Goal: Contribute content: Contribute content

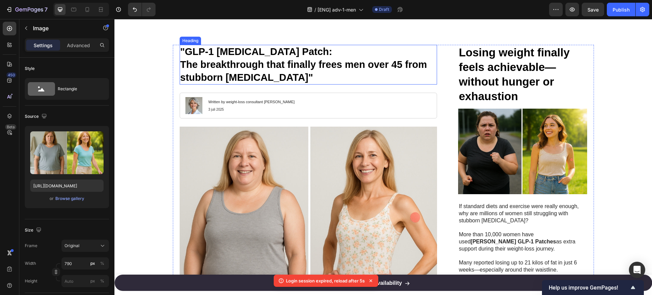
click at [264, 67] on p ""GLP-1 [MEDICAL_DATA] Patch: The breakthrough that finally frees men over 45 fr…" at bounding box center [308, 64] width 256 height 38
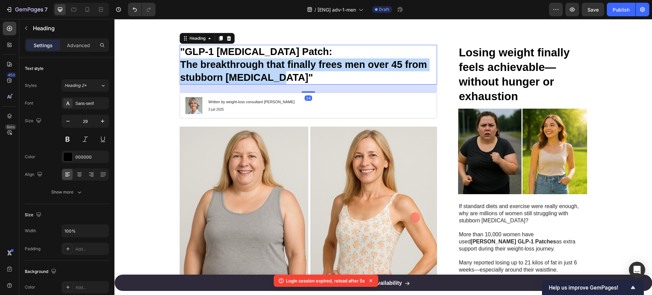
click at [264, 67] on p ""GLP-1 Weight Management Patch: The breakthrough that finally frees men over 45…" at bounding box center [308, 64] width 256 height 38
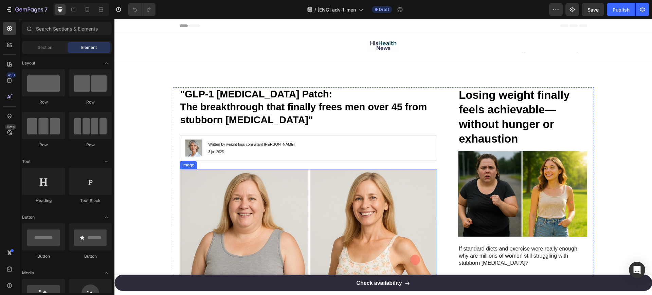
click at [319, 212] on img at bounding box center [309, 254] width 258 height 171
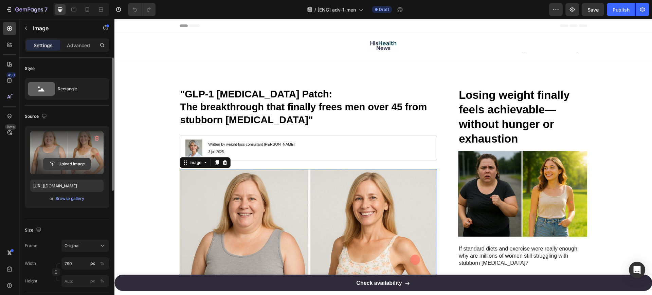
click at [77, 163] on input "file" at bounding box center [66, 164] width 47 height 12
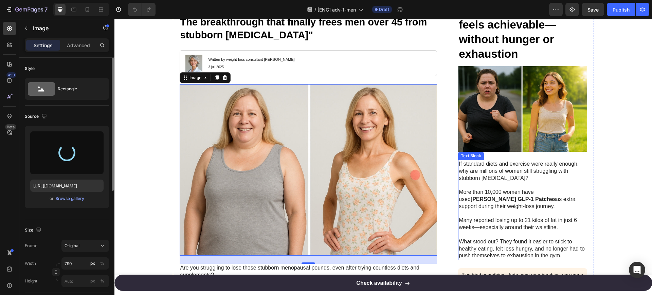
scroll to position [297, 0]
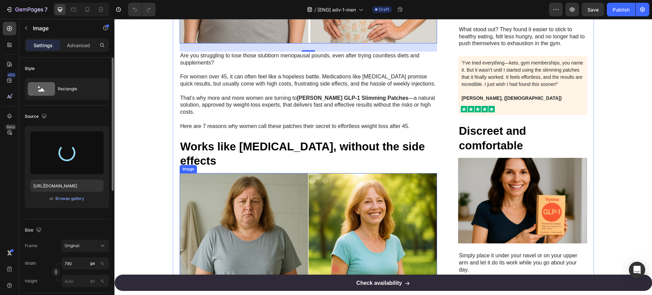
type input "https://cdn.shopify.com/s/files/1/0841/8698/8884/files/gempages_576157732831232…"
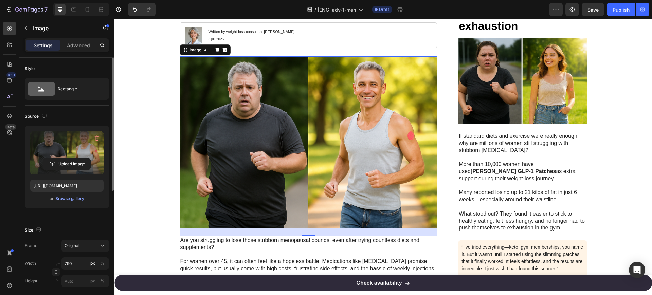
scroll to position [127, 0]
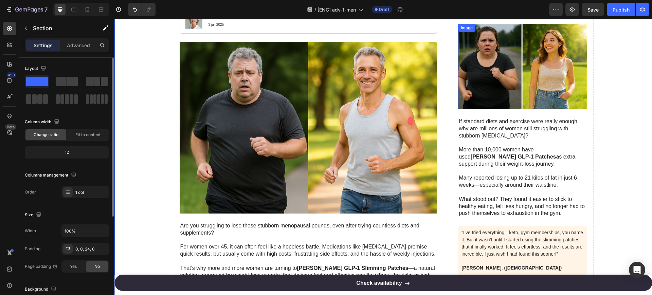
click at [509, 73] on img at bounding box center [522, 67] width 129 height 86
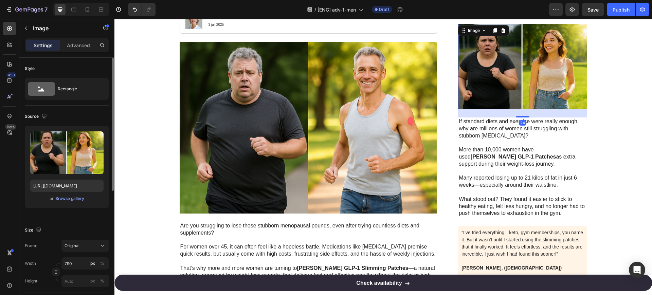
click at [66, 194] on div "or Browse gallery" at bounding box center [66, 198] width 73 height 8
click at [65, 199] on div "Browse gallery" at bounding box center [69, 199] width 29 height 6
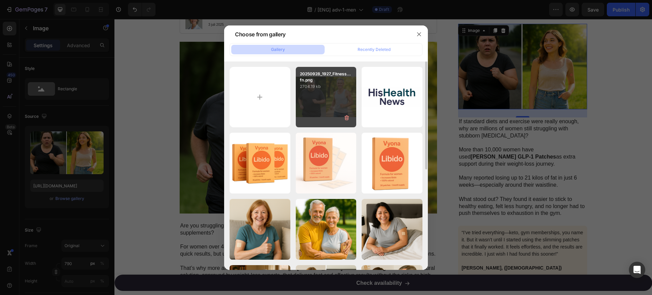
click at [319, 100] on div "20250928_1927_Fitness...fn.png 2704.19 kb" at bounding box center [326, 97] width 61 height 61
type input "https://cdn.shopify.com/s/files/1/0841/8698/8884/files/gempages_576157732831232…"
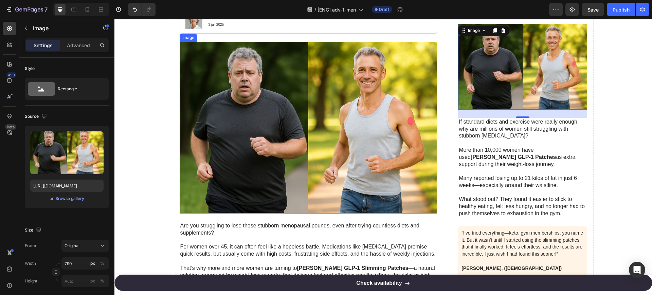
click at [242, 123] on img at bounding box center [309, 128] width 258 height 172
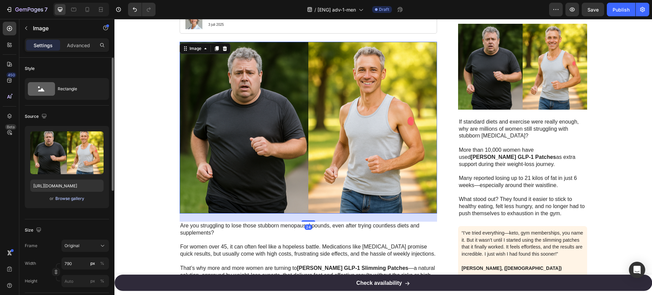
click at [69, 202] on button "Browse gallery" at bounding box center [70, 198] width 30 height 7
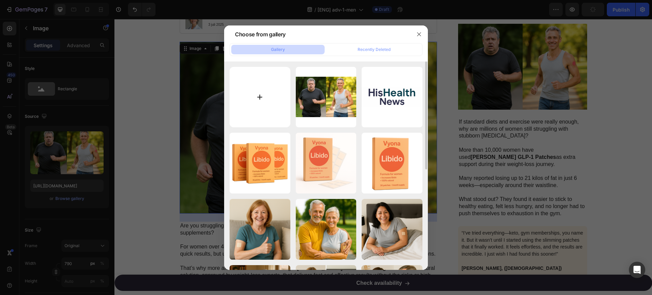
click at [245, 108] on input "file" at bounding box center [259, 97] width 61 height 61
type input "C:\fakepath\20250928_1928_Healthy Transformation Journey_remix_01k68nrnt2f2faj7…"
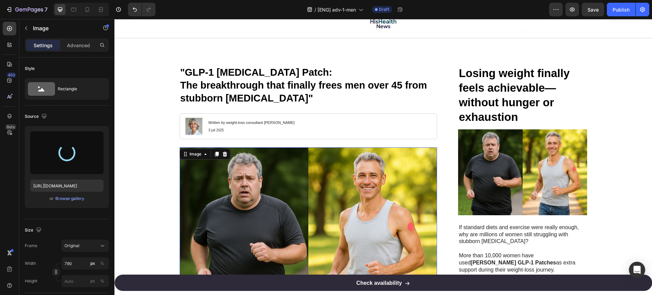
scroll to position [42, 0]
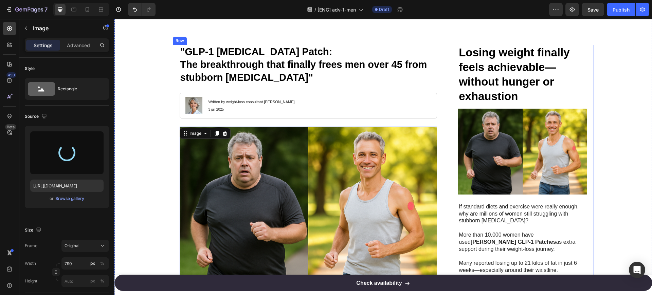
type input "https://cdn.shopify.com/s/files/1/0841/8698/8884/files/gempages_576157732831232…"
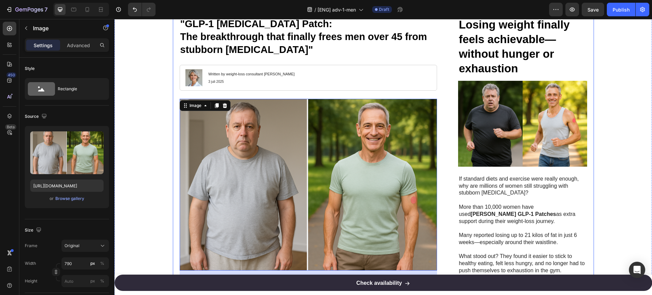
scroll to position [85, 0]
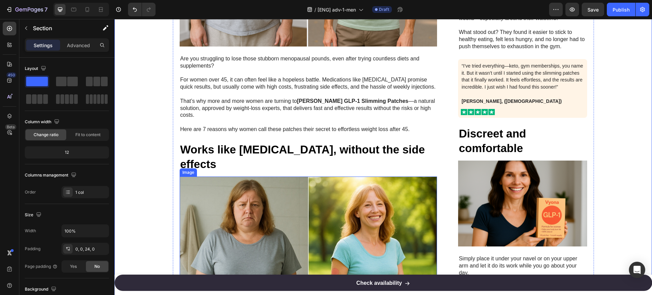
scroll to position [297, 0]
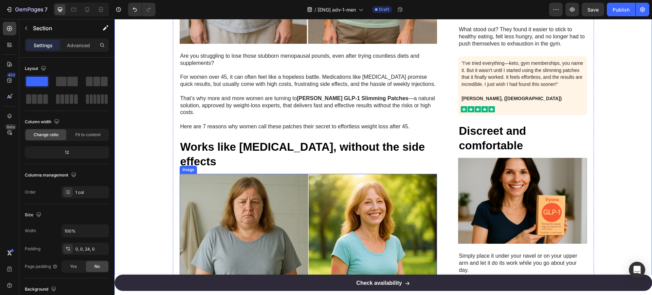
click at [240, 188] on img at bounding box center [309, 259] width 258 height 171
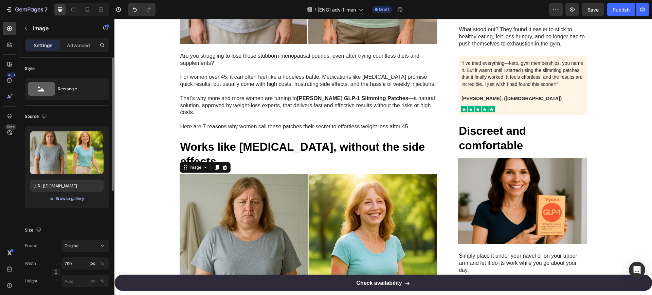
click at [80, 200] on div "Browse gallery" at bounding box center [69, 199] width 29 height 6
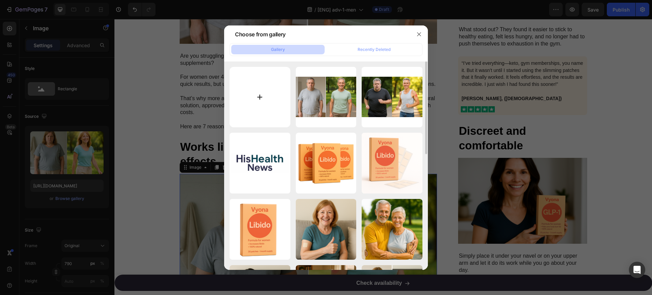
click at [270, 93] on input "file" at bounding box center [259, 97] width 61 height 61
type input "C:\fakepath\20250928_1919_Weight Loss Transformation_remix_01k68n8wjsewytbm0x2k…"
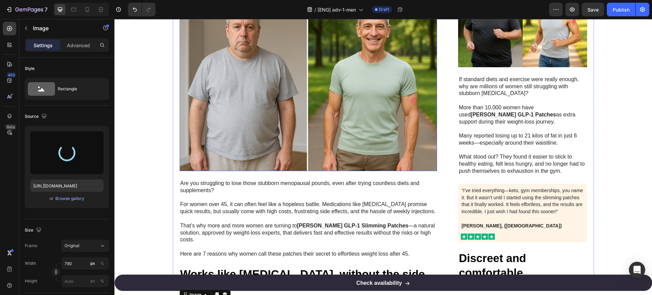
scroll to position [382, 0]
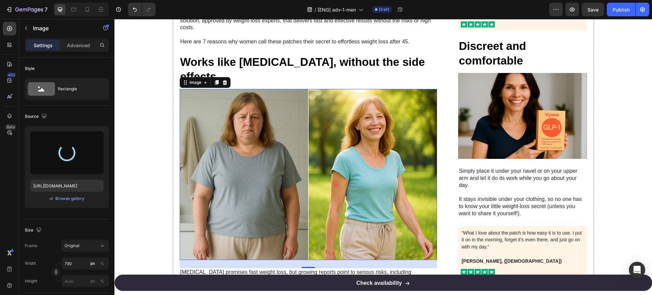
type input "https://cdn.shopify.com/s/files/1/0841/8698/8884/files/gempages_576157732831232…"
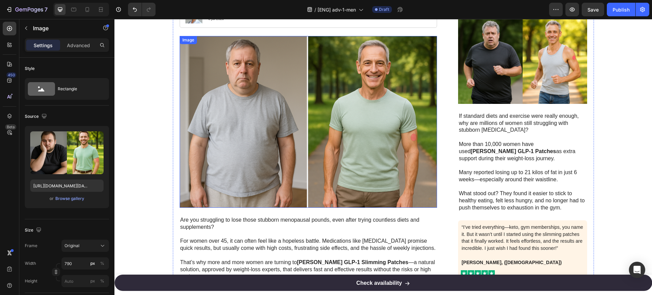
scroll to position [127, 0]
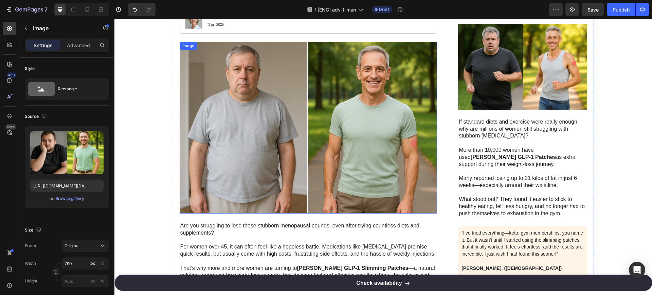
click at [298, 119] on img at bounding box center [309, 128] width 258 height 172
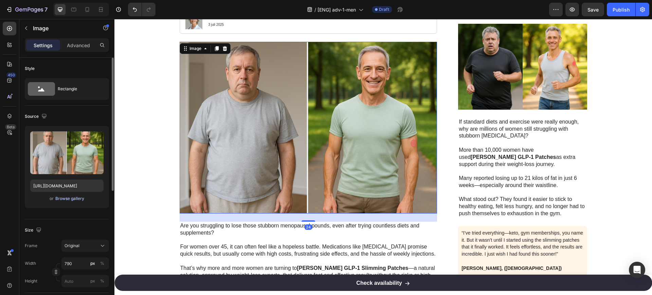
click at [73, 197] on div "Browse gallery" at bounding box center [69, 199] width 29 height 6
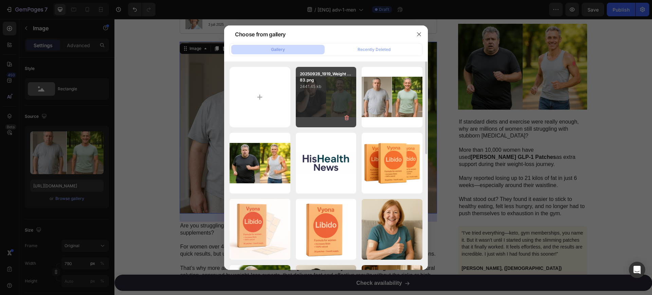
click at [312, 104] on div "20250928_1919_Weight ...83.png 2441.45 kb" at bounding box center [326, 97] width 61 height 61
type input "https://cdn.shopify.com/s/files/1/0841/8698/8884/files/gempages_576157732831232…"
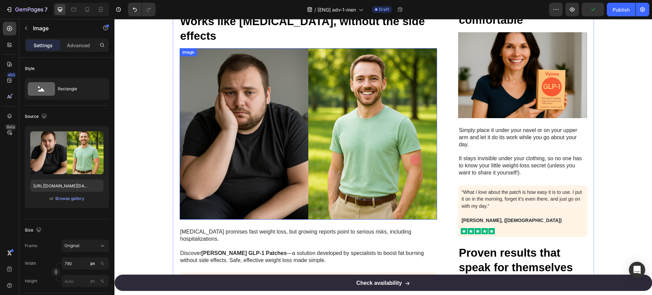
scroll to position [424, 0]
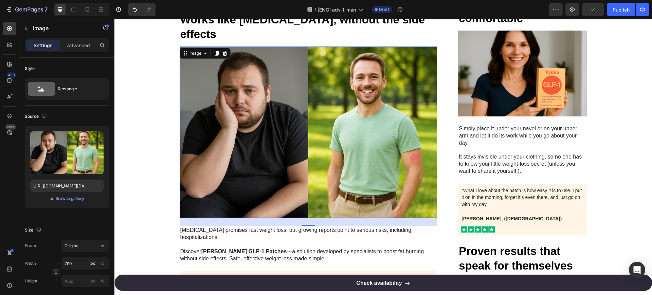
click at [301, 130] on img at bounding box center [309, 133] width 258 height 172
click at [76, 202] on div "or Browse gallery" at bounding box center [66, 198] width 73 height 8
click at [78, 200] on div "Browse gallery" at bounding box center [69, 199] width 29 height 6
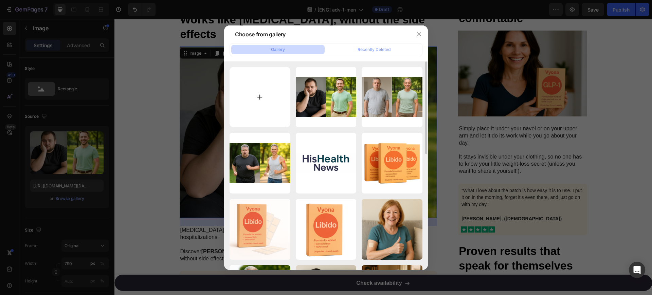
click at [248, 106] on input "file" at bounding box center [259, 97] width 61 height 61
type input "C:\fakepath\20250928_1942_Voor en Na Transformatie_remix_01k68pk6tafag8xgx9gzs9…"
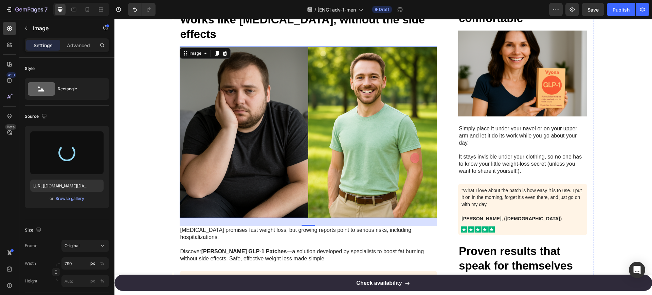
scroll to position [594, 0]
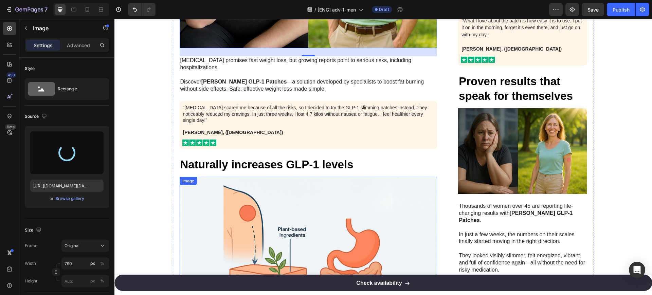
type input "https://cdn.shopify.com/s/files/1/0841/8698/8884/files/gempages_576157732831232…"
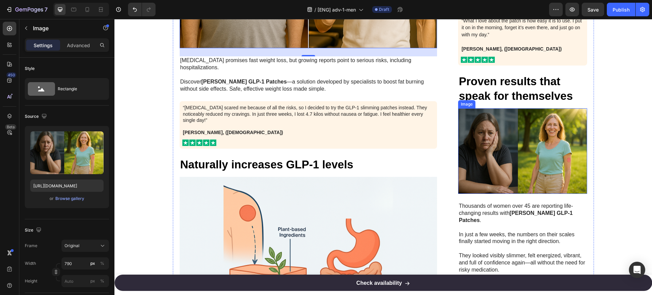
click at [493, 141] on img at bounding box center [522, 151] width 129 height 86
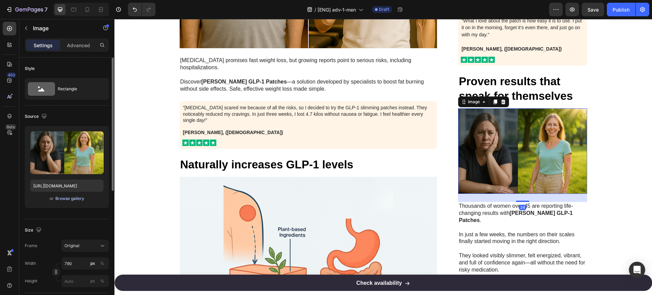
click at [75, 200] on div "Browse gallery" at bounding box center [69, 199] width 29 height 6
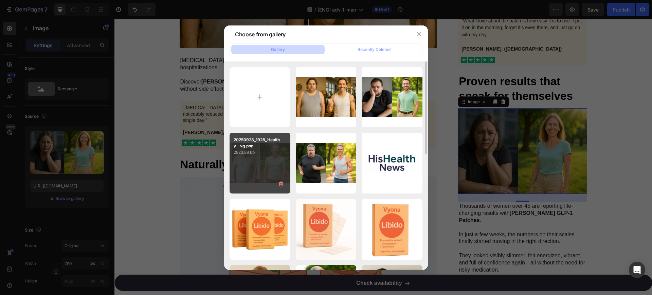
click at [257, 155] on p "2823.88 kb" at bounding box center [260, 152] width 53 height 7
type input "https://cdn.shopify.com/s/files/1/0841/8698/8884/files/gempages_576157732831232…"
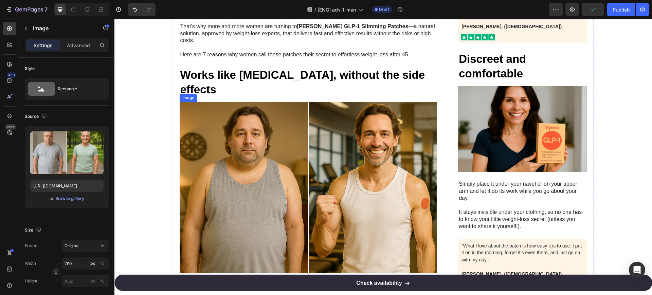
scroll to position [339, 0]
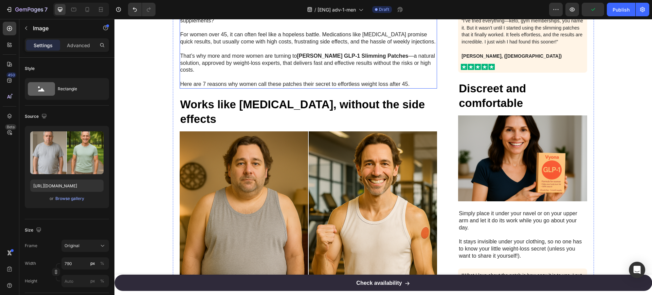
click at [261, 81] on p "Here are 7 reasons why women call these patches their secret to effortless weig…" at bounding box center [308, 84] width 256 height 7
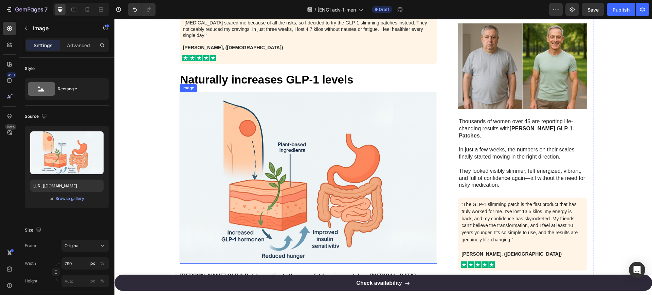
click at [258, 139] on img at bounding box center [309, 178] width 258 height 172
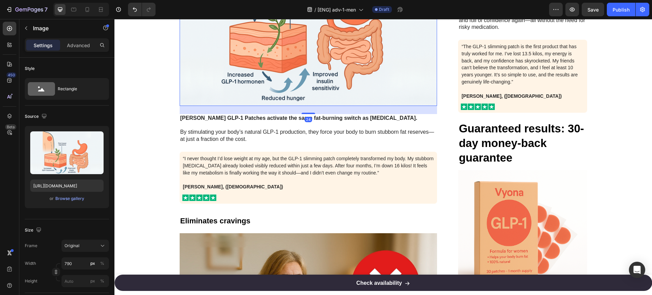
scroll to position [891, 0]
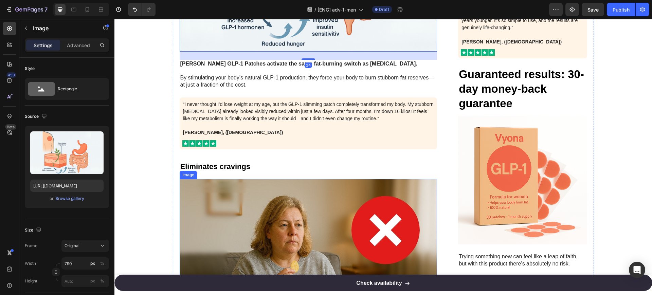
click at [258, 192] on img at bounding box center [309, 264] width 258 height 171
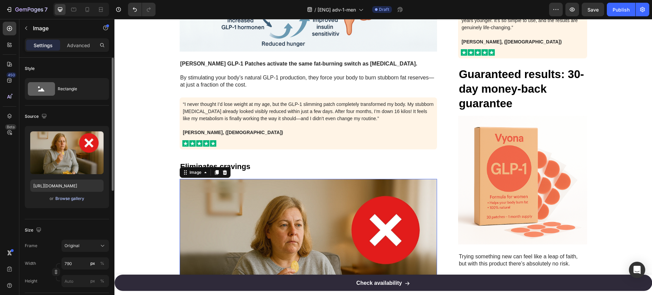
click at [70, 198] on div "Browse gallery" at bounding box center [69, 199] width 29 height 6
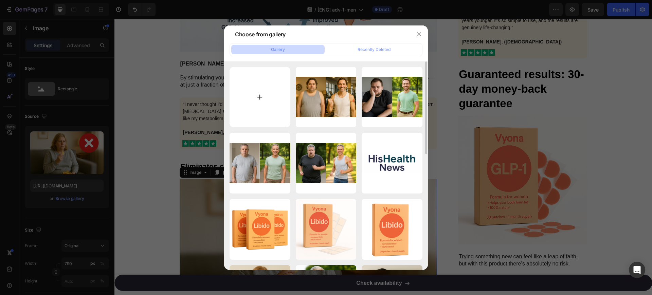
click at [257, 104] on input "file" at bounding box center [259, 97] width 61 height 61
type input "C:\fakepath\20250928_1928_Unhealthy Couch Snack_simple_compose_01k68nvn8de0gatk…"
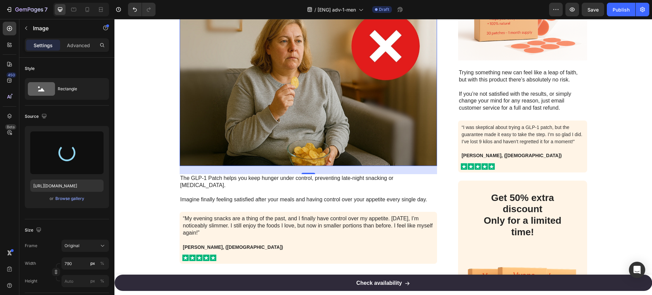
scroll to position [976, 0]
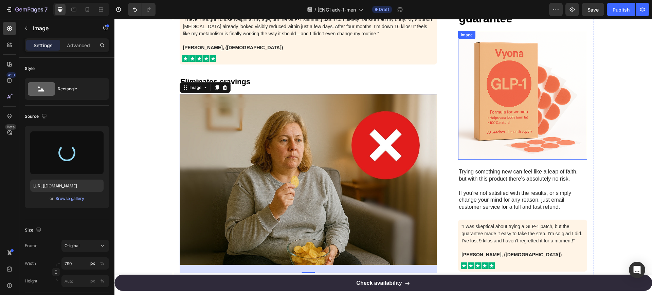
type input "https://cdn.shopify.com/s/files/1/0841/8698/8884/files/gempages_576157732831232…"
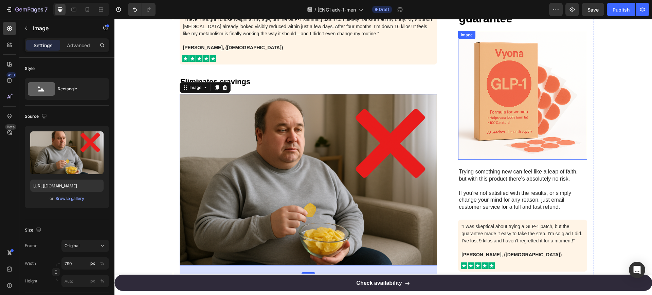
click at [527, 77] on img at bounding box center [522, 95] width 129 height 129
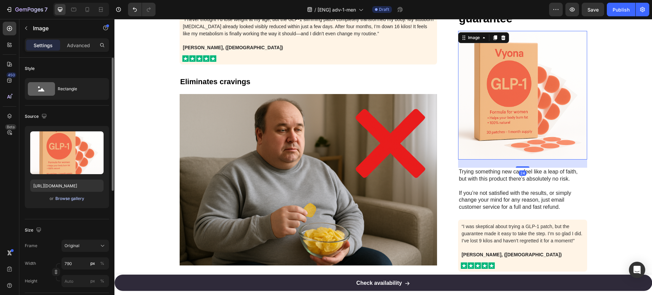
click at [79, 196] on div "Browse gallery" at bounding box center [69, 199] width 29 height 6
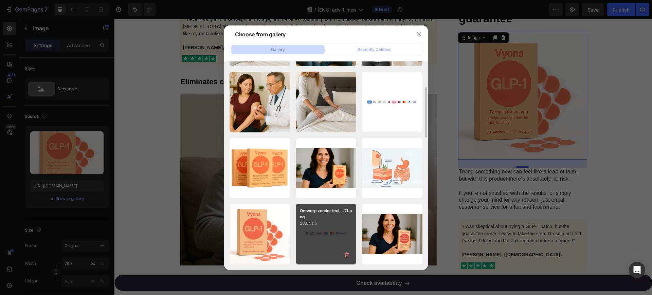
scroll to position [0, 0]
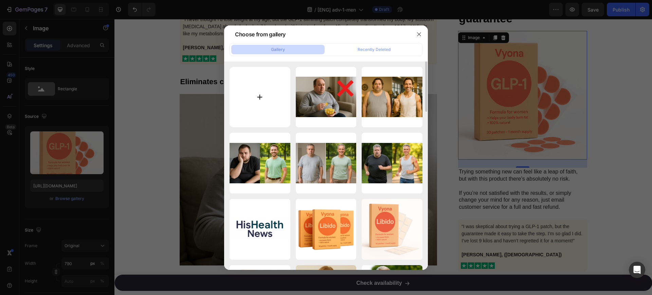
click at [272, 103] on input "file" at bounding box center [259, 97] width 61 height 61
type input "C:\fakepath\20250926_1629_GLP-1 Patches Packaging_remix_01k636rktpfdv871nrsr5ee…"
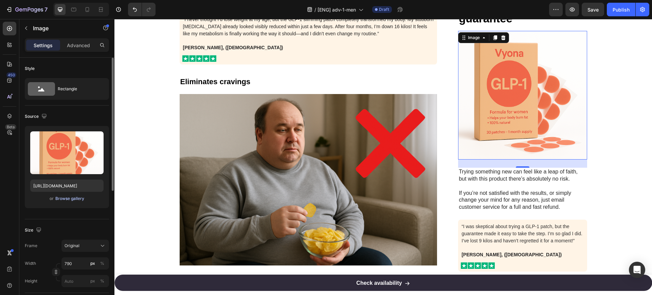
click at [74, 198] on div "Browse gallery" at bounding box center [69, 199] width 29 height 6
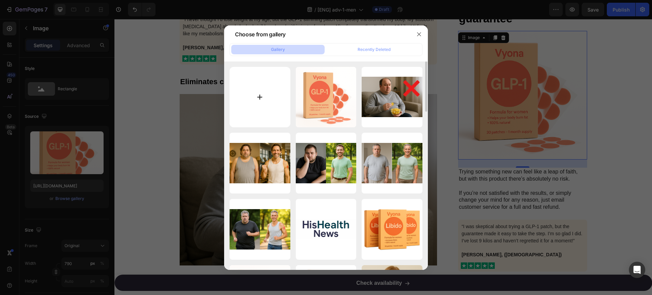
click at [262, 93] on input "file" at bounding box center [259, 97] width 61 height 61
type input "C:\fakepath\20250928_1742_GLP-1 Mannenformule_remix_01k68frfy7e559r9jx15vnkzb7.…"
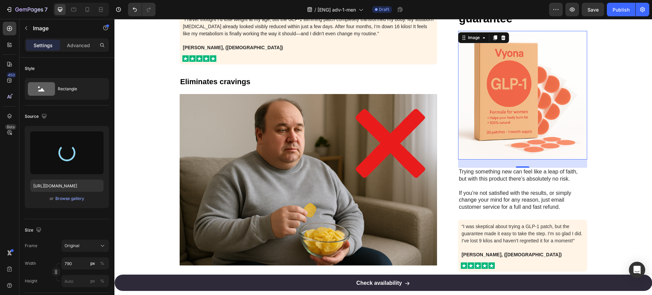
type input "https://cdn.shopify.com/s/files/1/0841/8698/8884/files/gempages_576157732831232…"
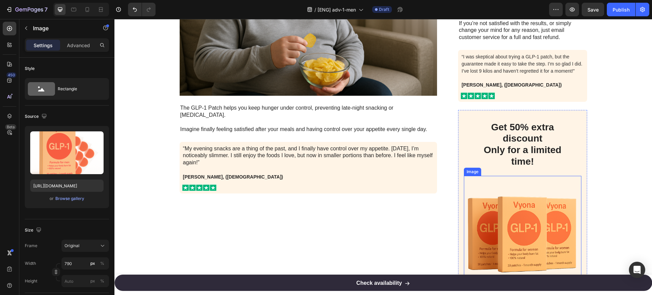
scroll to position [1230, 0]
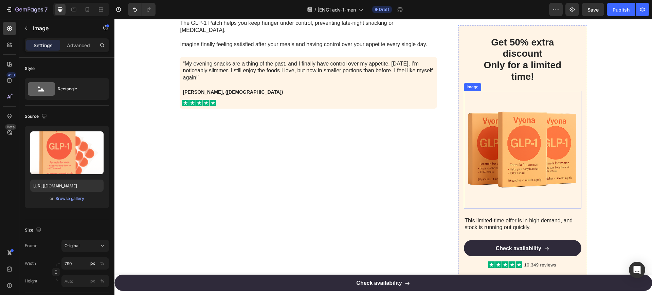
click at [523, 149] on img at bounding box center [522, 149] width 117 height 117
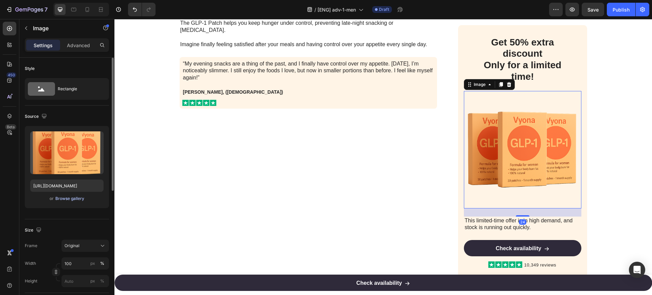
click at [73, 199] on div "Browse gallery" at bounding box center [69, 199] width 29 height 6
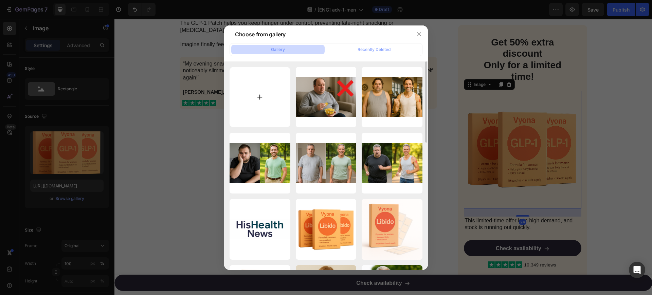
click at [252, 86] on input "file" at bounding box center [259, 97] width 61 height 61
type input "C:\fakepath\3.png"
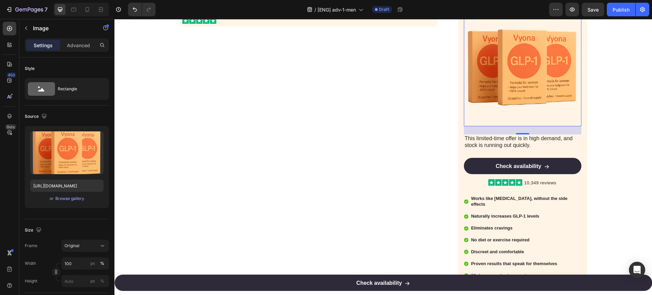
scroll to position [1315, 0]
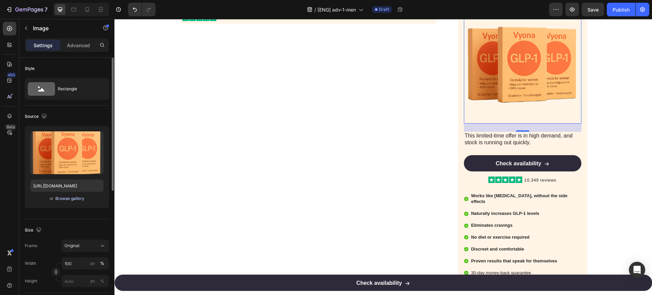
click at [79, 201] on div "Browse gallery" at bounding box center [69, 199] width 29 height 6
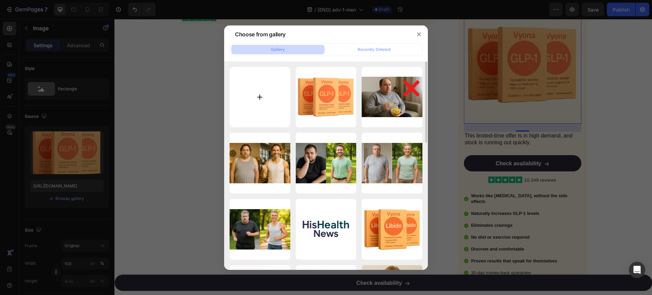
click at [261, 101] on input "file" at bounding box center [259, 97] width 61 height 61
type input "C:\fakepath\30 dagen geld-terug (21).png"
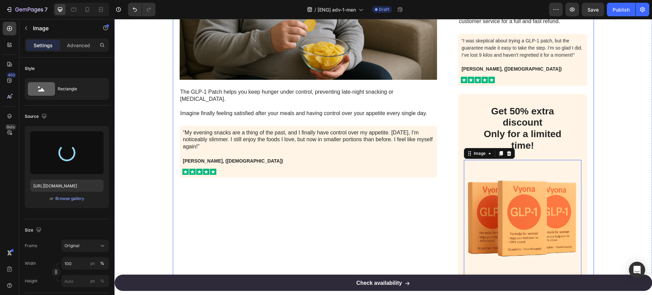
scroll to position [1188, 0]
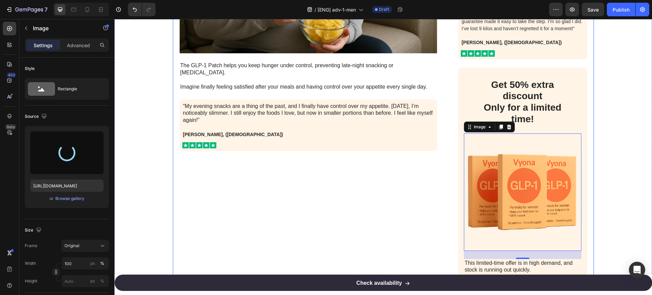
type input "https://cdn.shopify.com/s/files/1/0841/8698/8884/files/gempages_576157732831232…"
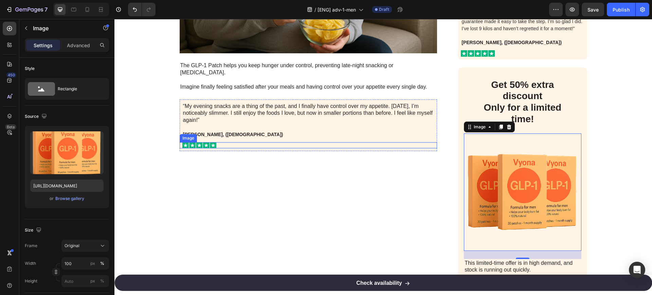
click at [391, 142] on div at bounding box center [309, 145] width 255 height 6
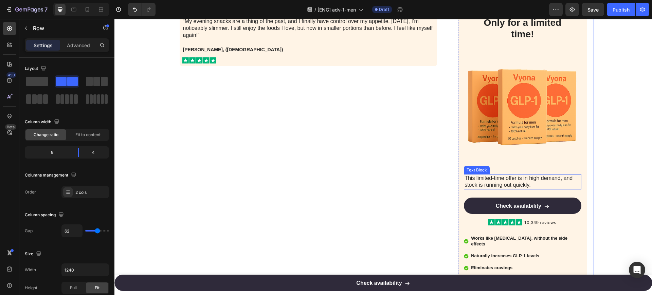
scroll to position [1443, 0]
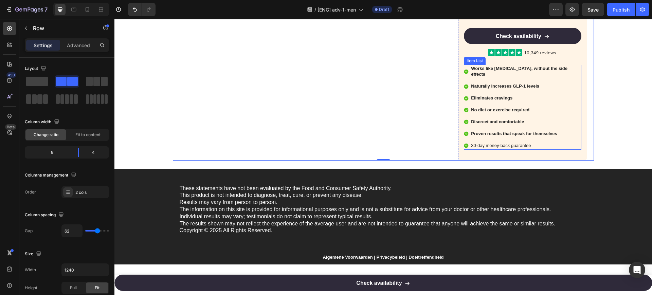
click at [515, 143] on p "30-day money-back guarantee" at bounding box center [525, 146] width 109 height 6
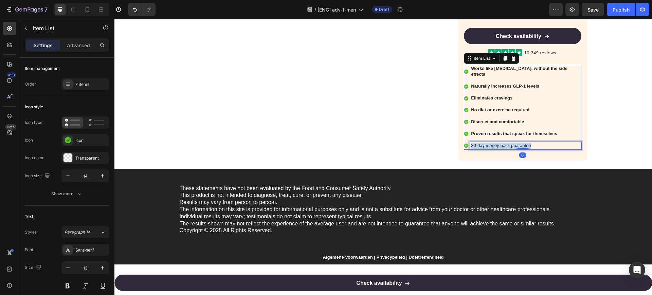
click at [515, 143] on p "30-day money-back guarantee" at bounding box center [525, 146] width 109 height 6
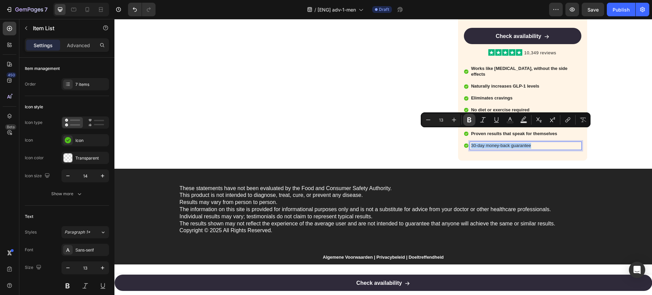
click at [471, 120] on icon "Editor contextual toolbar" at bounding box center [469, 119] width 7 height 7
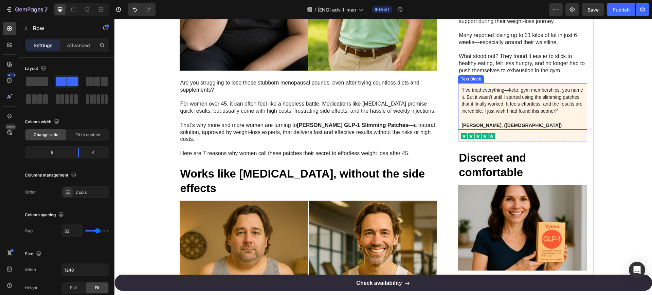
scroll to position [297, 0]
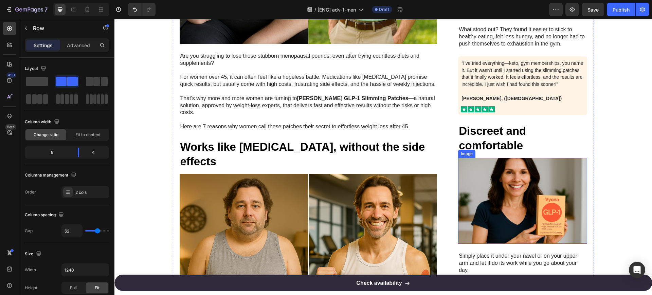
click at [519, 206] on img at bounding box center [522, 201] width 129 height 86
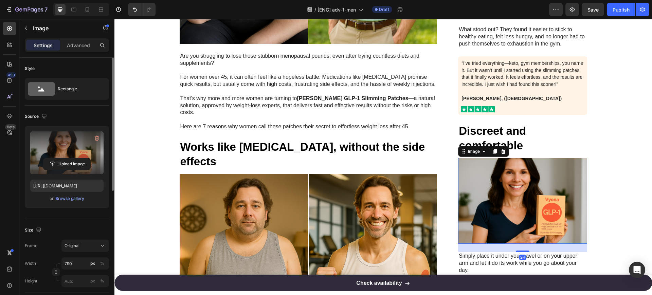
click at [79, 150] on label at bounding box center [66, 152] width 73 height 43
click at [79, 158] on input "file" at bounding box center [66, 164] width 47 height 12
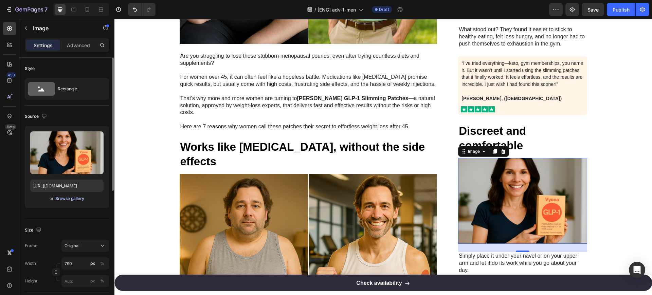
click at [71, 200] on div "Browse gallery" at bounding box center [69, 199] width 29 height 6
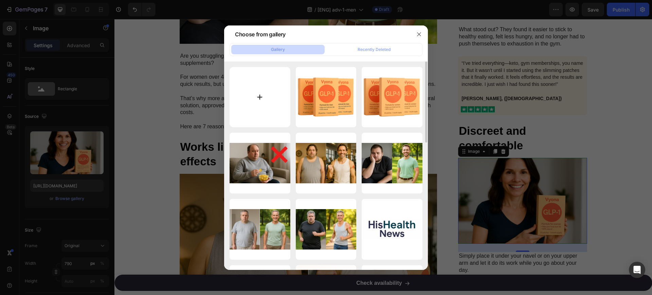
click at [259, 92] on input "file" at bounding box center [259, 97] width 61 height 61
type input "C:\fakepath\20250928_1928_Man Holding Vyona Patches_remix_01k68ns5ddffzthbpkdbr…"
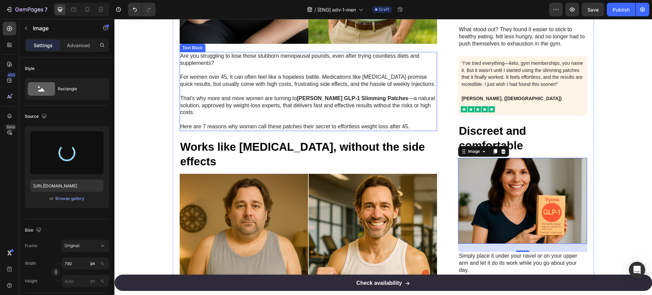
scroll to position [339, 0]
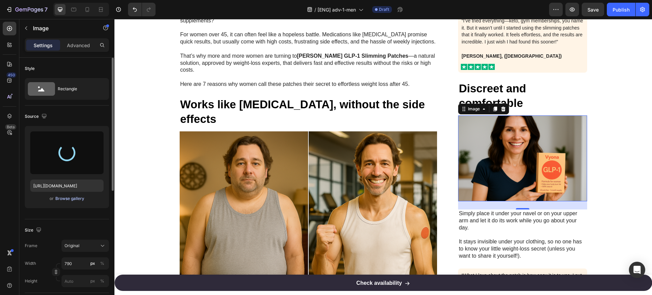
click at [73, 199] on div "Browse gallery" at bounding box center [69, 199] width 29 height 6
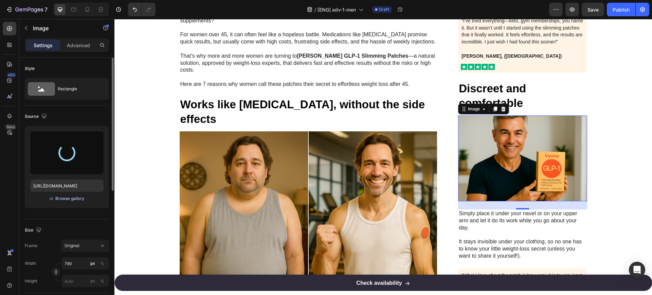
type input "https://cdn.shopify.com/s/files/1/0841/8698/8884/files/gempages_576157732831232…"
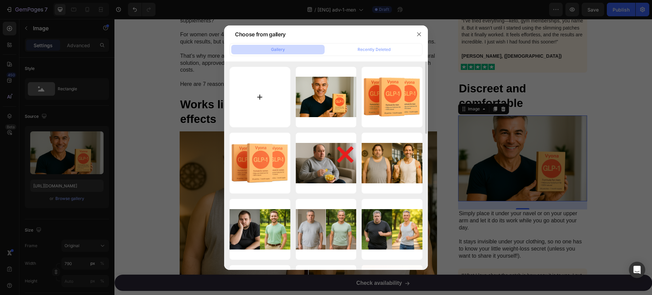
click at [258, 103] on input "file" at bounding box center [259, 97] width 61 height 61
type input "C:\fakepath\20250928_1920_Man Holding Vyona Box_remix_01k68nb67refbsrj2xeh2bp99…"
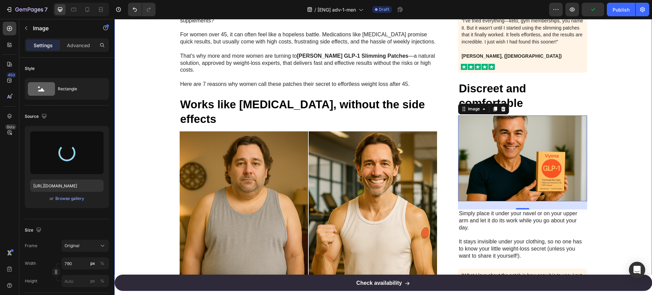
type input "https://cdn.shopify.com/s/files/1/0841/8698/8884/files/gempages_576157732831232…"
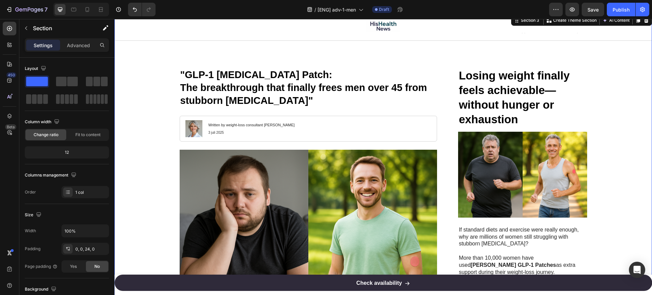
scroll to position [0, 0]
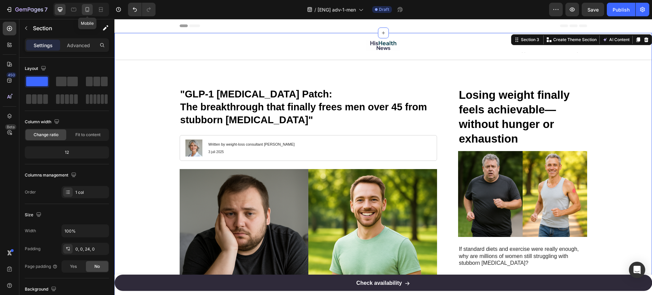
click at [85, 11] on icon at bounding box center [87, 9] width 7 height 7
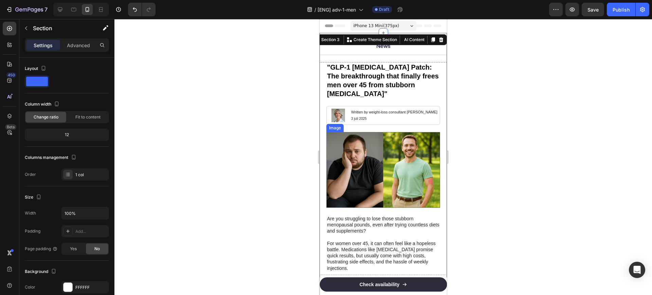
click at [388, 167] on img at bounding box center [383, 170] width 114 height 76
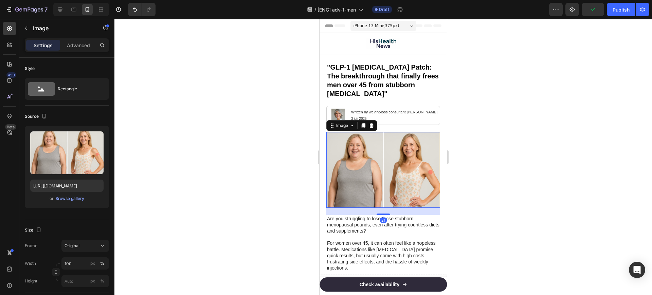
click at [67, 7] on div at bounding box center [81, 10] width 56 height 14
click at [63, 7] on icon at bounding box center [60, 9] width 7 height 7
type input "https://cdn.shopify.com/s/files/1/0841/8698/8884/files/gempages_576157732831232…"
type input "790"
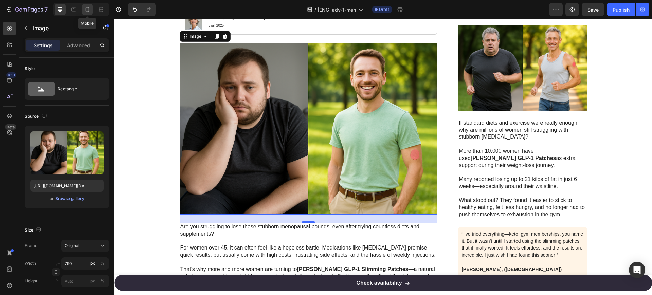
click at [89, 8] on icon at bounding box center [87, 9] width 7 height 7
type input "https://cdn.shopify.com/s/files/1/0841/8698/8884/files/gempages_576157732831232…"
type input "100"
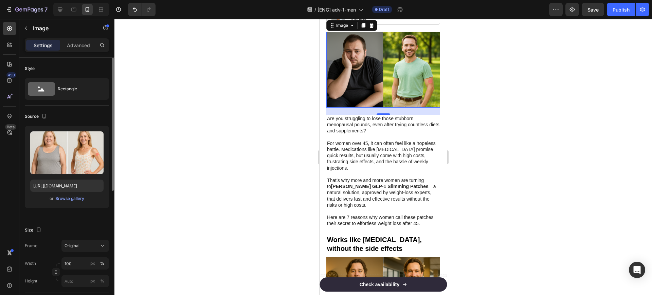
scroll to position [98, 0]
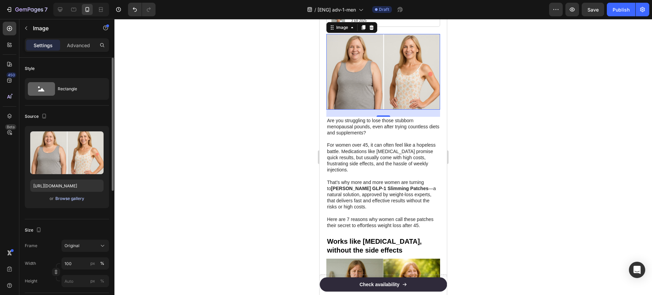
click at [73, 196] on div "Browse gallery" at bounding box center [69, 199] width 29 height 6
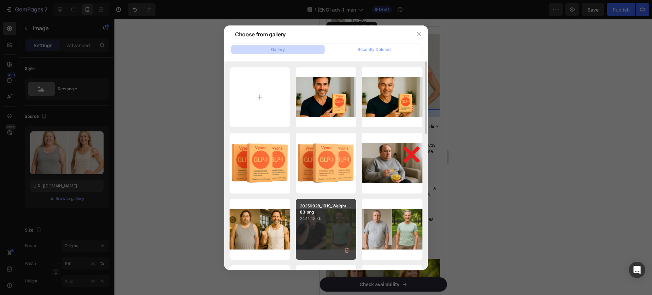
click at [333, 229] on div "20250928_1919_Weight ...83.png 2441.45 kb" at bounding box center [326, 229] width 61 height 61
type input "https://cdn.shopify.com/s/files/1/0841/8698/8884/files/gempages_576157732831232…"
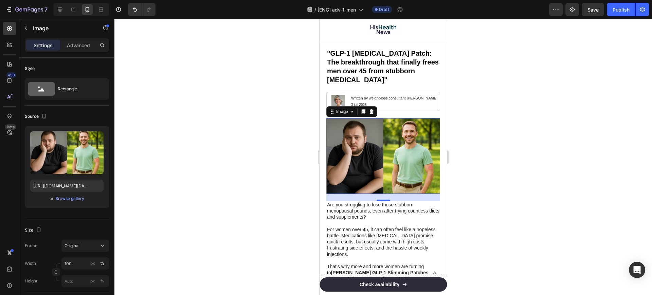
scroll to position [13, 0]
click at [340, 109] on img at bounding box center [338, 102] width 14 height 14
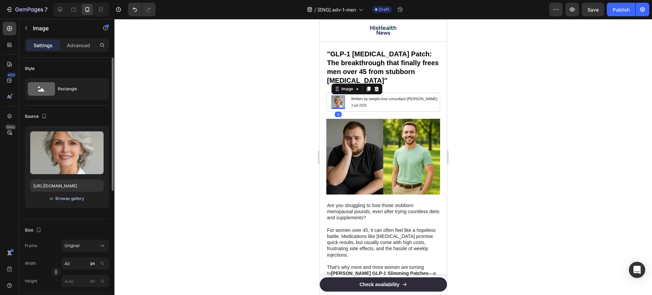
click at [74, 200] on div "Browse gallery" at bounding box center [69, 199] width 29 height 6
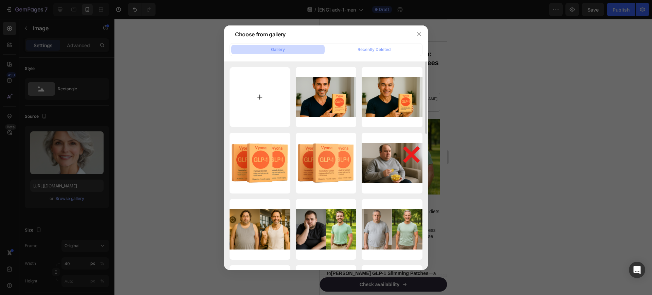
click at [269, 96] on input "file" at bounding box center [259, 97] width 61 height 61
type input "C:\fakepath\20250928_1916_Mannelijke Dokter Foto_simple_compose_01k68n68nqf0ftm…"
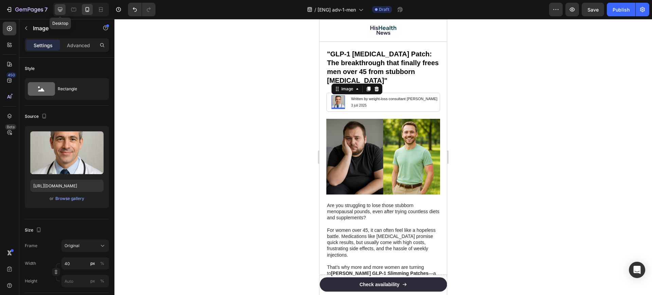
click at [57, 11] on icon at bounding box center [60, 9] width 7 height 7
type input "https://cdn.shopify.com/s/files/1/0841/8698/8884/files/gempages_576157732831232…"
type input "50"
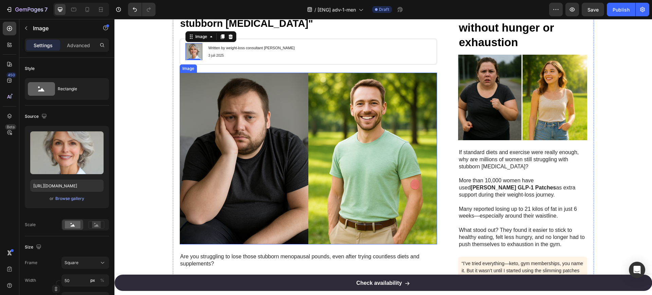
scroll to position [97, 0]
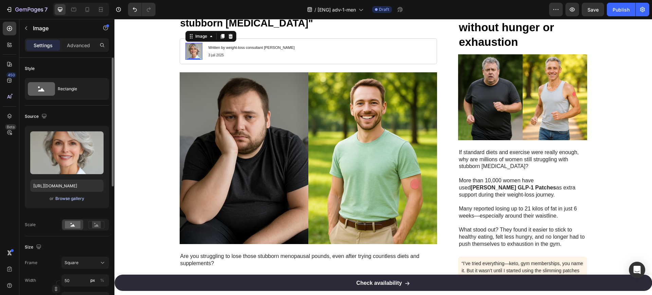
click at [71, 197] on div "Browse gallery" at bounding box center [69, 199] width 29 height 6
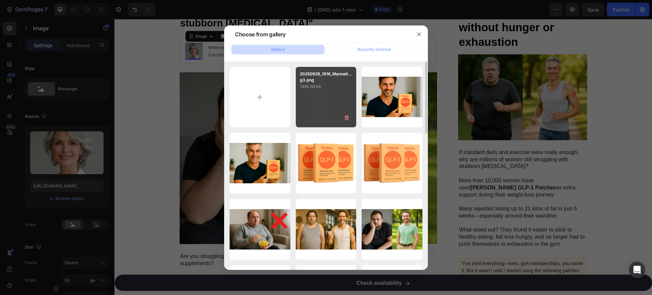
click at [329, 90] on div "20250928_1916_Manneli...g3.png 1480.56 kb" at bounding box center [326, 97] width 61 height 61
type input "https://cdn.shopify.com/s/files/1/0841/8698/8884/files/gempages_576157732831232…"
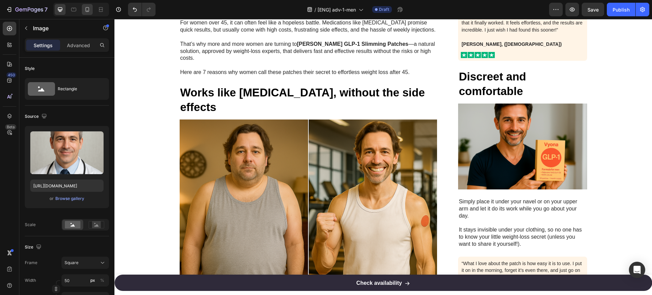
click at [89, 7] on icon at bounding box center [88, 9] width 4 height 5
type input "40"
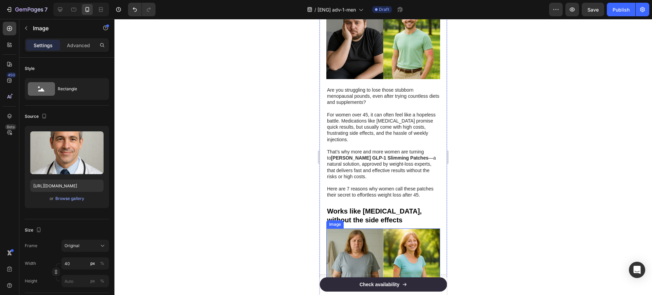
scroll to position [244, 0]
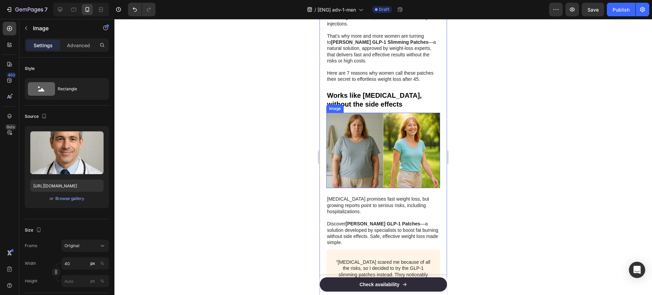
click at [381, 162] on img at bounding box center [383, 151] width 114 height 76
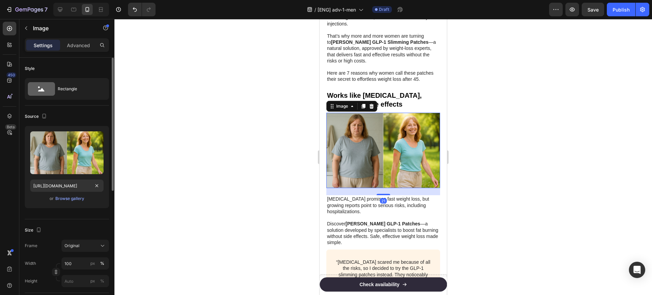
click at [71, 205] on div "Upload Image https://cdn.shopify.com/s/files/1/0841/8698/8884/files/gempages_57…" at bounding box center [67, 167] width 84 height 82
click at [74, 201] on div "Browse gallery" at bounding box center [69, 199] width 29 height 6
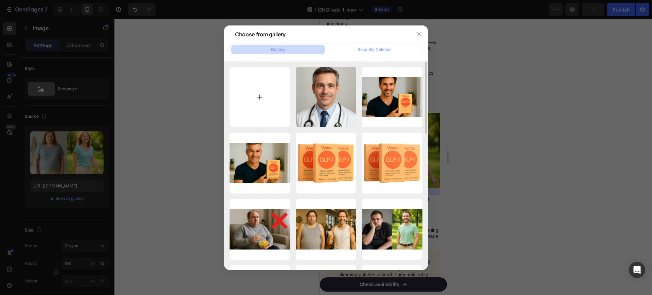
click at [267, 91] on input "file" at bounding box center [259, 97] width 61 height 61
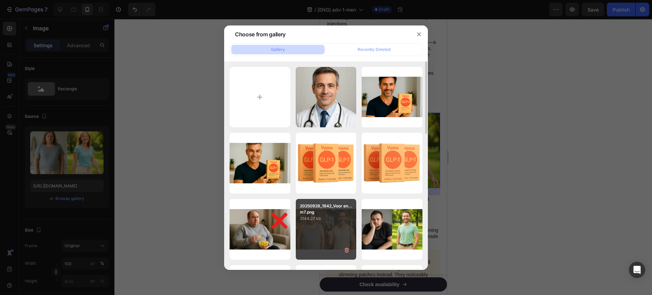
click at [330, 223] on div "20250928_1942_Voor en...m7.png 3144.27 kb" at bounding box center [326, 229] width 61 height 61
type input "https://cdn.shopify.com/s/files/1/0841/8698/8884/files/gempages_576157732831232…"
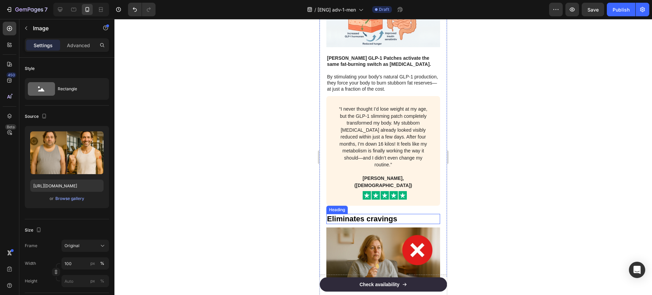
scroll to position [711, 0]
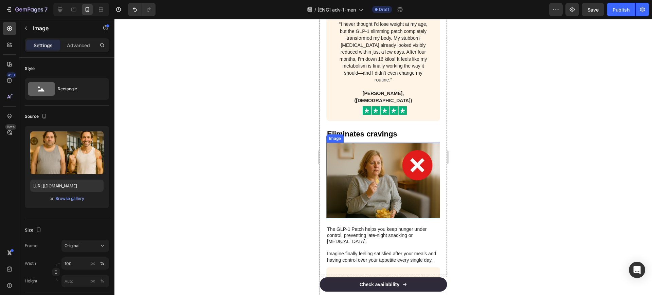
click at [373, 166] on img at bounding box center [383, 181] width 114 height 76
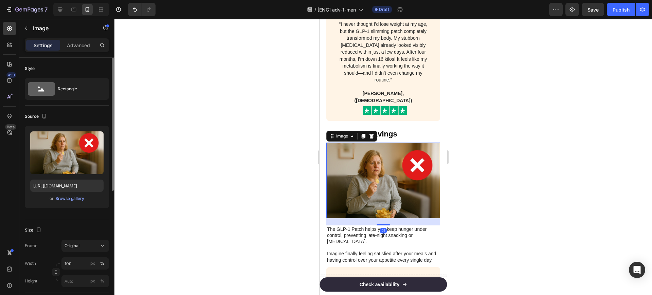
click at [70, 193] on div "Upload Image https://cdn.shopify.com/s/files/1/0841/8698/8884/files/gempages_57…" at bounding box center [67, 167] width 84 height 82
click at [72, 198] on div "Browse gallery" at bounding box center [69, 199] width 29 height 6
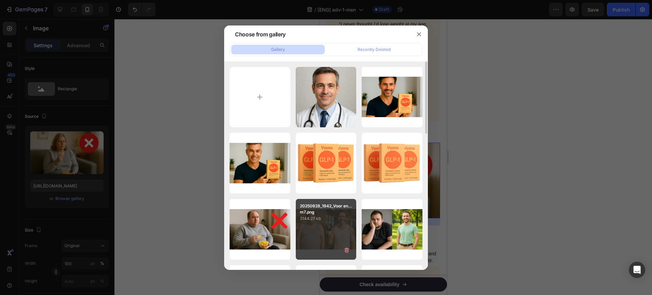
drag, startPoint x: 260, startPoint y: 228, endPoint x: 306, endPoint y: 220, distance: 46.8
click at [0, 0] on div "20250928_1928_Unhealt...tq.png 2192.32 kb" at bounding box center [0, 0] width 0 height 0
type input "https://cdn.shopify.com/s/files/1/0841/8698/8884/files/gempages_576157732831232…"
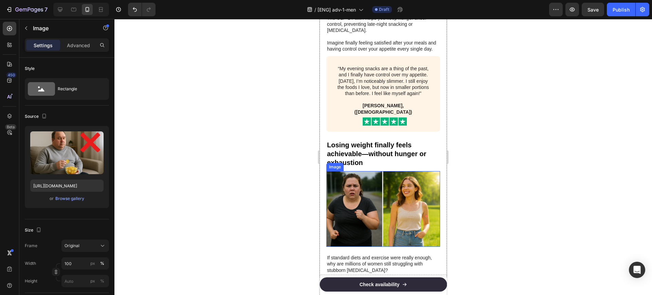
scroll to position [923, 0]
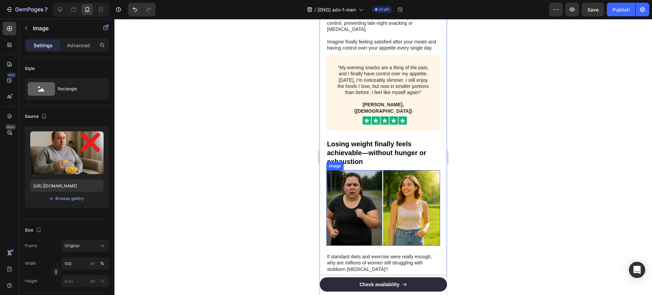
click at [388, 187] on img at bounding box center [383, 208] width 114 height 76
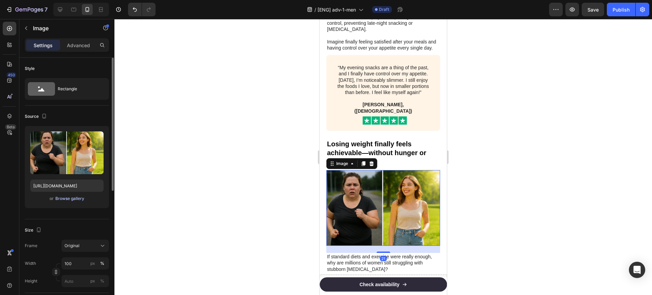
click at [63, 197] on div "Browse gallery" at bounding box center [69, 199] width 29 height 6
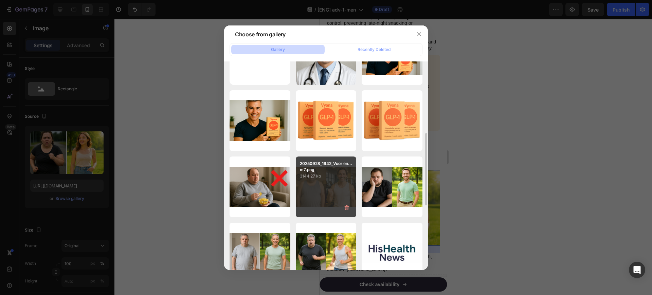
scroll to position [85, 0]
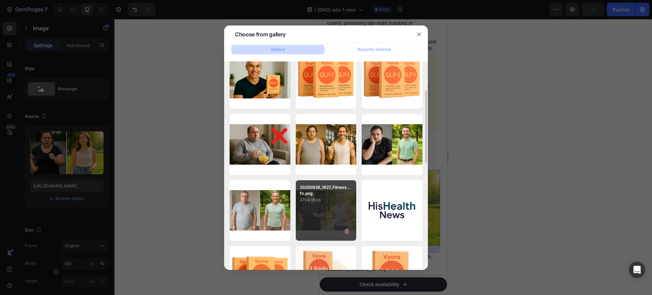
click at [307, 200] on p "2704.19 kb" at bounding box center [326, 200] width 53 height 7
type input "https://cdn.shopify.com/s/files/1/0841/8698/8884/files/gempages_576157732831232…"
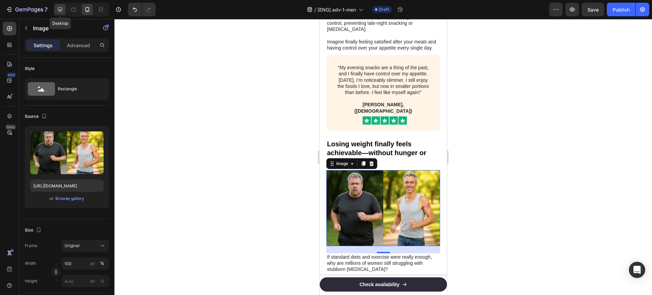
click at [62, 12] on icon at bounding box center [60, 9] width 7 height 7
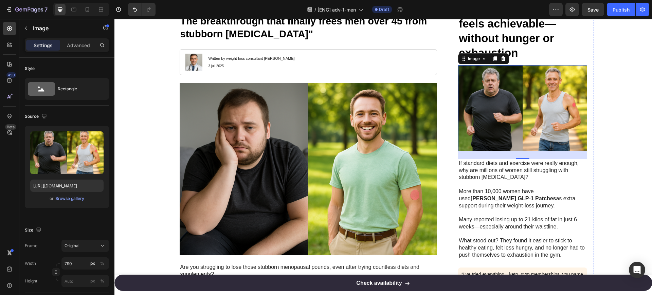
scroll to position [66, 0]
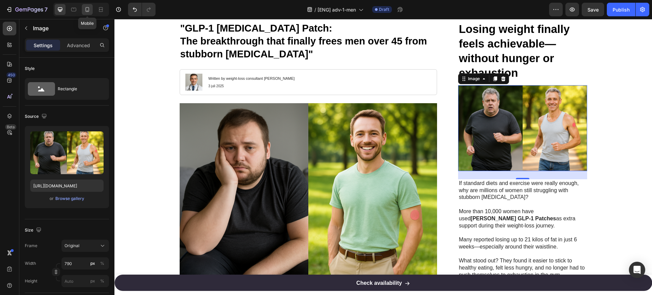
click at [89, 9] on icon at bounding box center [88, 9] width 4 height 5
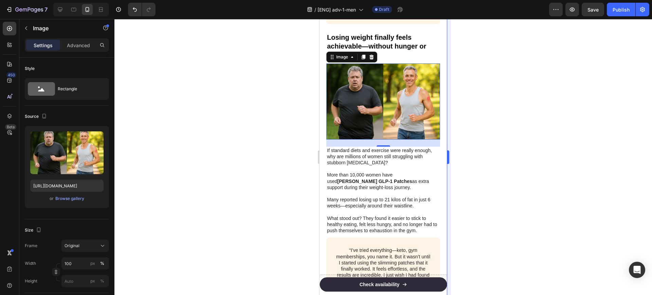
scroll to position [1035, 0]
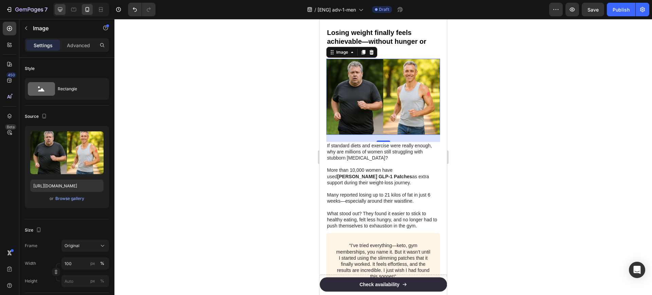
click at [61, 7] on icon at bounding box center [60, 9] width 4 height 4
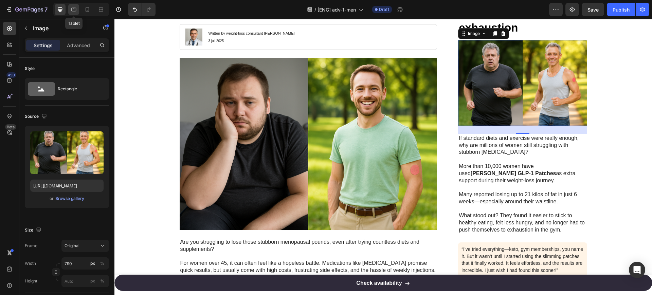
scroll to position [108, 0]
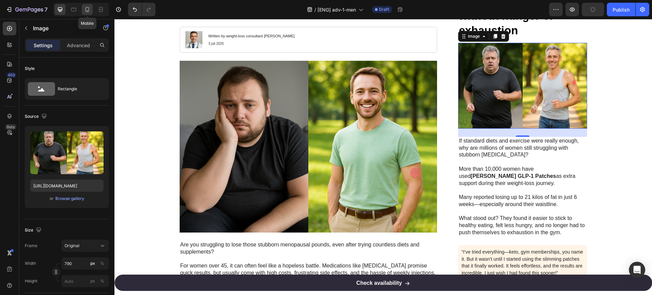
click at [87, 11] on icon at bounding box center [87, 9] width 7 height 7
type input "100"
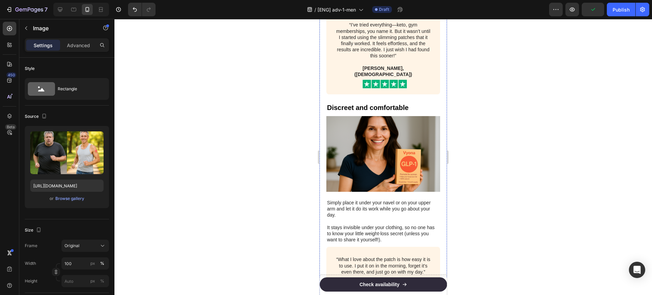
scroll to position [1288, 0]
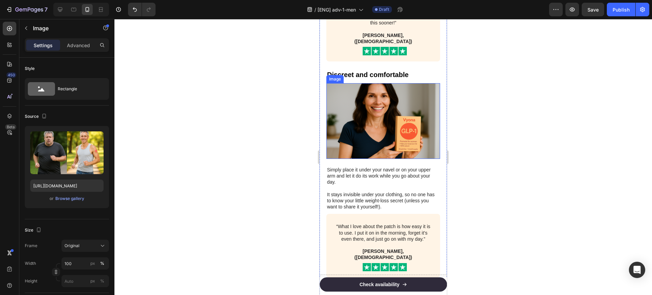
click at [379, 94] on img at bounding box center [383, 121] width 114 height 76
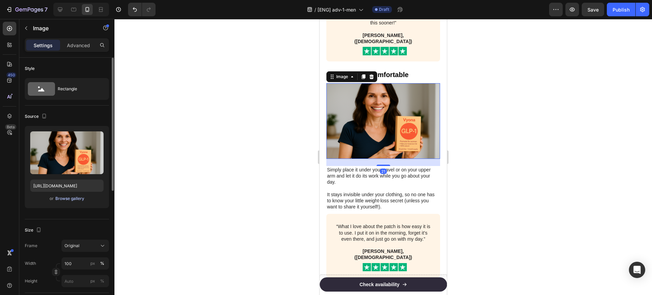
click at [74, 199] on div "Browse gallery" at bounding box center [69, 199] width 29 height 6
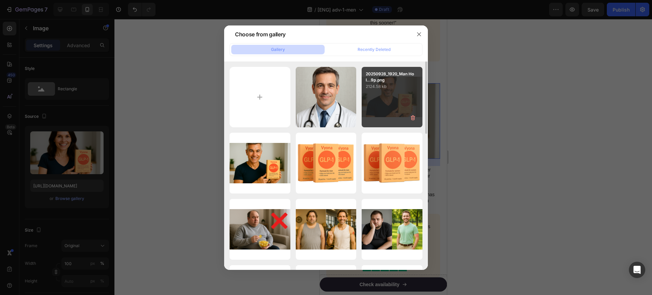
click at [389, 98] on div "20250928_1920_Man Hol...9p.png 2124.58 kb" at bounding box center [392, 97] width 61 height 61
type input "https://cdn.shopify.com/s/files/1/0841/8698/8884/files/gempages_576157732831232…"
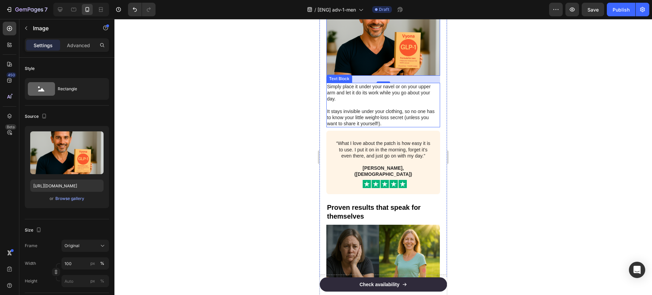
scroll to position [1458, 0]
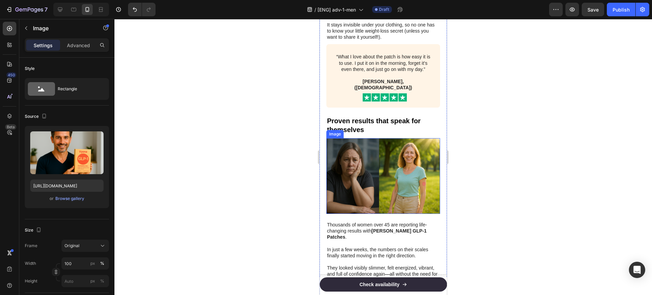
click at [374, 142] on img at bounding box center [383, 176] width 114 height 76
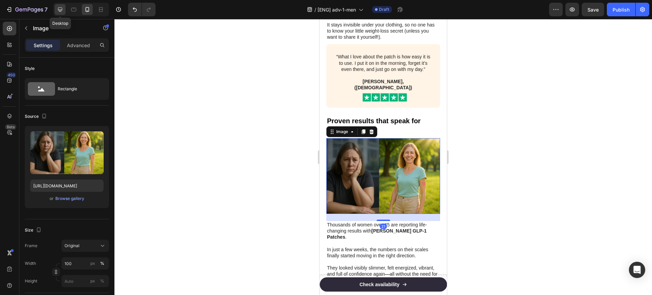
click at [64, 14] on div at bounding box center [60, 9] width 11 height 11
type input "https://cdn.shopify.com/s/files/1/0841/8698/8884/files/gempages_576157732831232…"
type input "790"
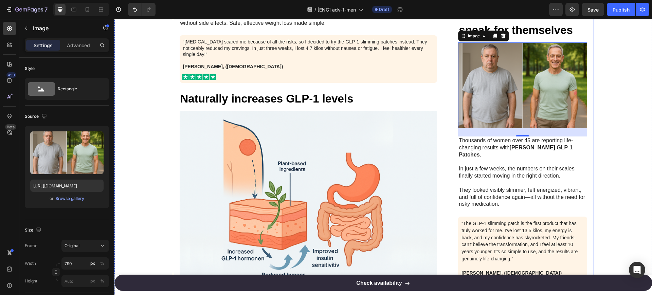
scroll to position [660, 0]
click at [89, 7] on icon at bounding box center [87, 9] width 7 height 7
type input "https://cdn.shopify.com/s/files/1/0841/8698/8884/files/gempages_576157732831232…"
type input "100"
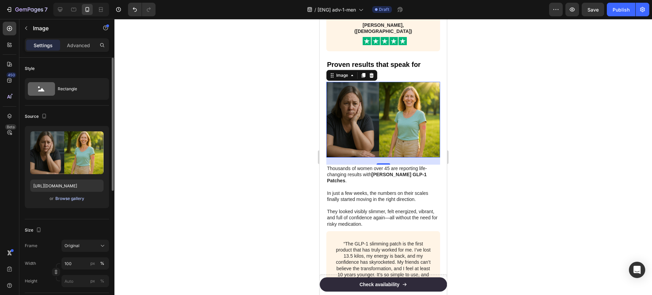
scroll to position [1522, 0]
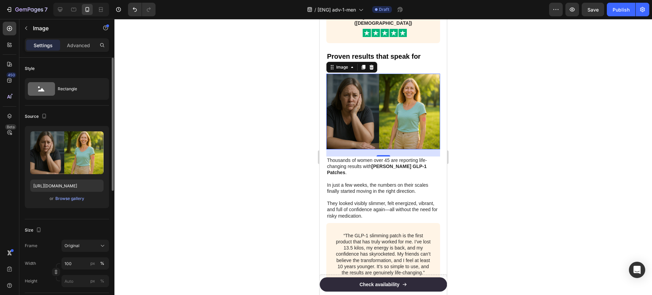
click at [77, 194] on div "or Browse gallery" at bounding box center [66, 198] width 73 height 8
click at [74, 198] on div "Browse gallery" at bounding box center [69, 199] width 29 height 6
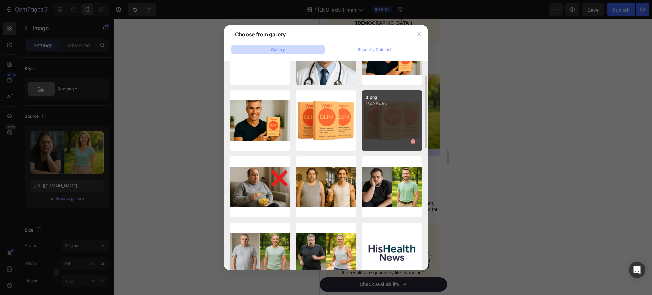
scroll to position [85, 0]
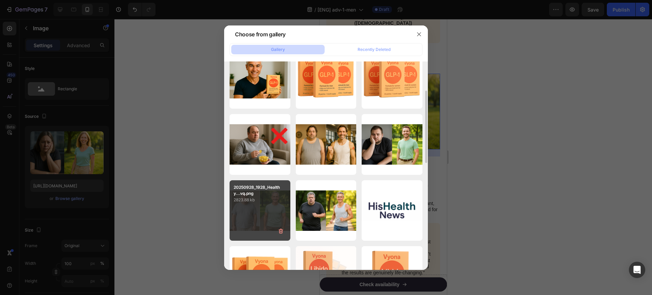
click at [256, 207] on div "20250928_1928_Healthy...vq.png 2823.88 kb" at bounding box center [259, 210] width 61 height 61
type input "https://cdn.shopify.com/s/files/1/0841/8698/8884/files/gempages_576157732831232…"
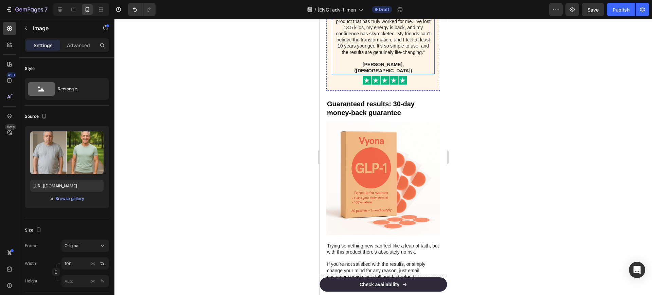
scroll to position [1819, 0]
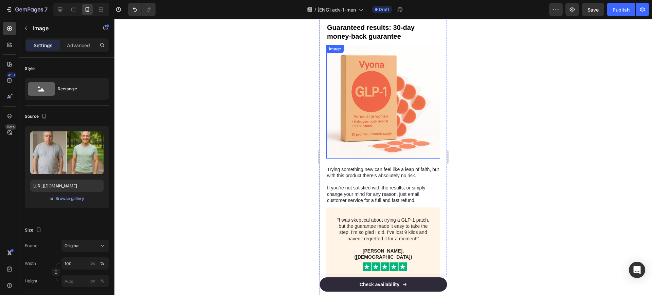
click at [385, 74] on img at bounding box center [383, 102] width 114 height 114
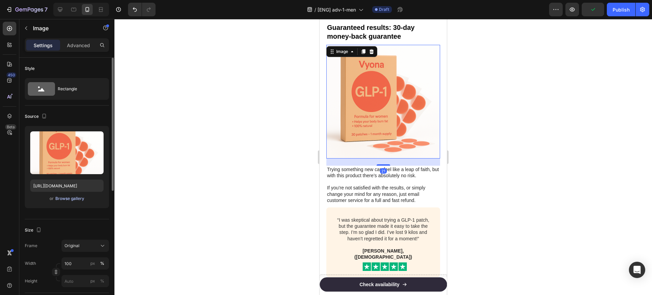
click at [76, 200] on div "Browse gallery" at bounding box center [69, 199] width 29 height 6
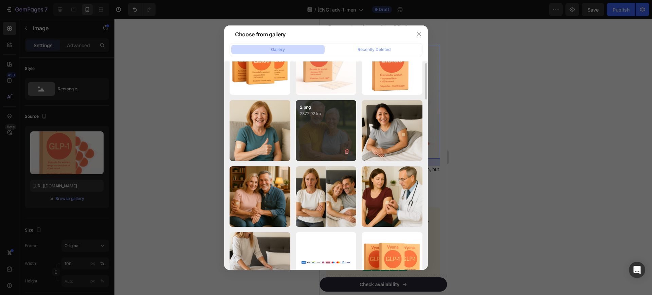
scroll to position [0, 0]
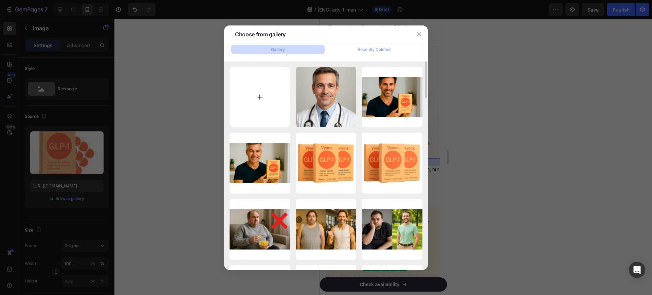
click at [255, 110] on input "file" at bounding box center [259, 97] width 61 height 61
type input "C:\fakepath\20250928_1742_GLP-1 Mannenformule_remix_01k68frfy7e559r9jx15vnkzb7.…"
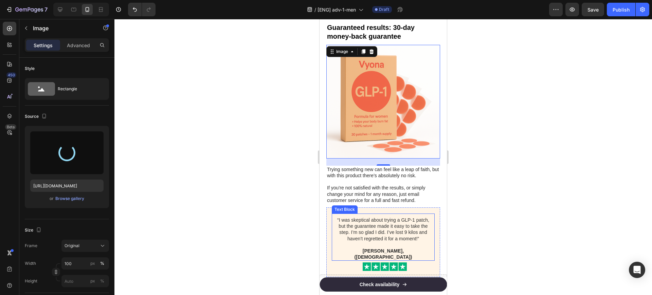
type input "https://cdn.shopify.com/s/files/1/0841/8698/8884/files/gempages_576157732831232…"
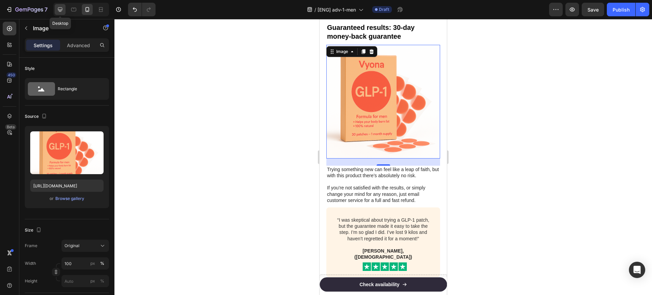
click at [60, 7] on icon at bounding box center [60, 9] width 7 height 7
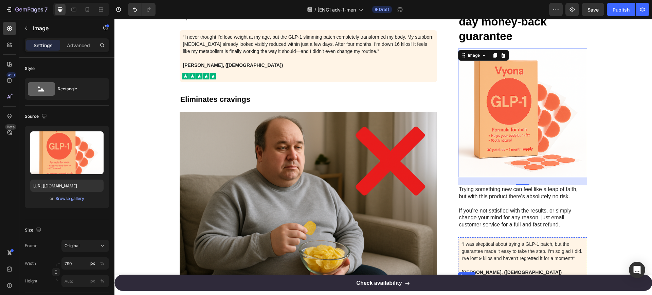
scroll to position [957, 0]
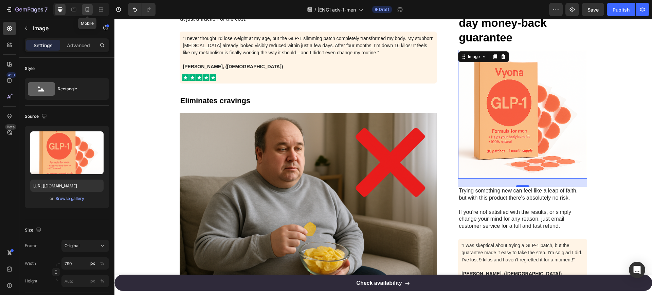
click at [93, 7] on div at bounding box center [87, 9] width 11 height 11
type input "100"
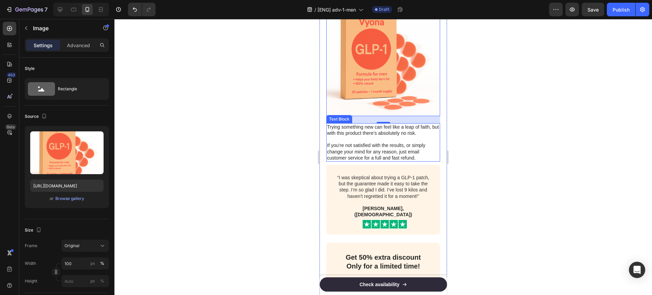
scroll to position [1907, 0]
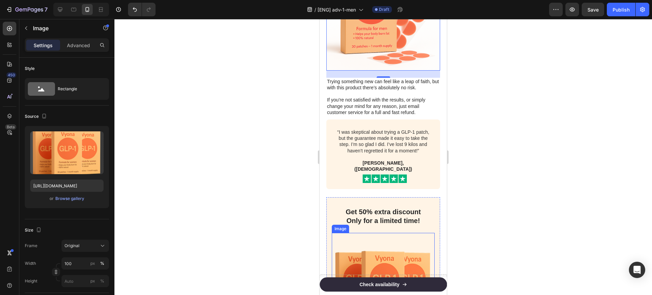
click at [372, 233] on img at bounding box center [383, 284] width 103 height 103
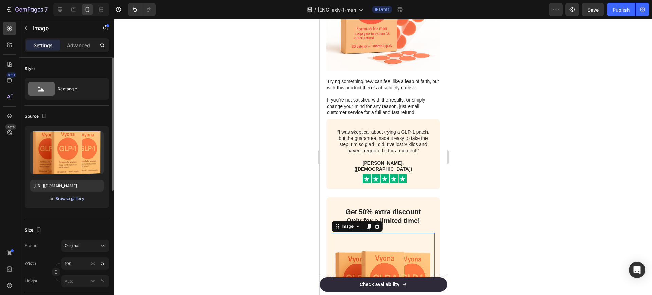
click at [72, 199] on div "Browse gallery" at bounding box center [69, 199] width 29 height 6
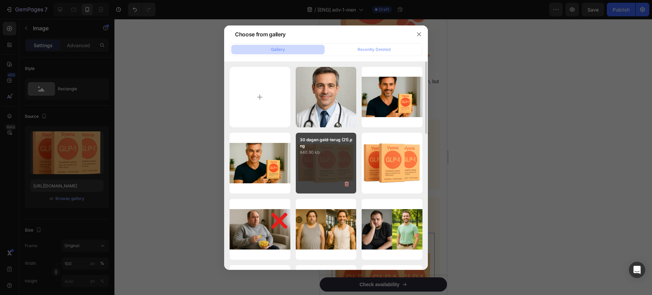
click at [314, 154] on p "840.90 kb" at bounding box center [326, 152] width 53 height 7
type input "https://cdn.shopify.com/s/files/1/0841/8698/8884/files/gempages_576157732831232…"
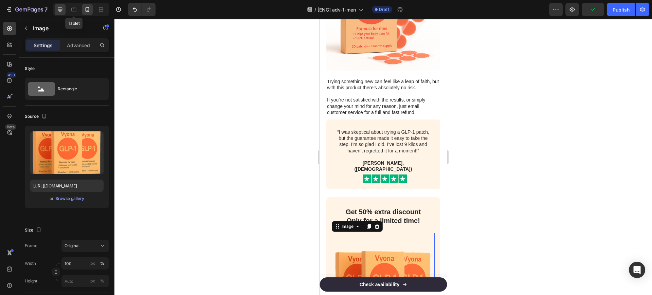
click at [57, 7] on icon at bounding box center [60, 9] width 7 height 7
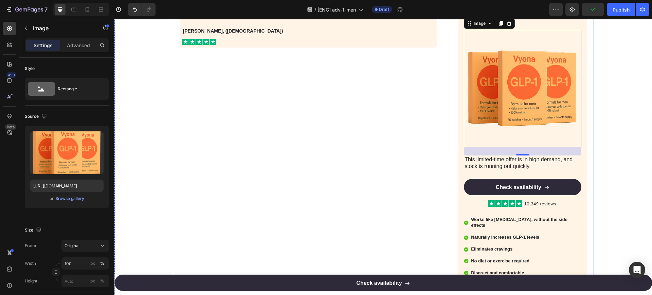
scroll to position [1272, 0]
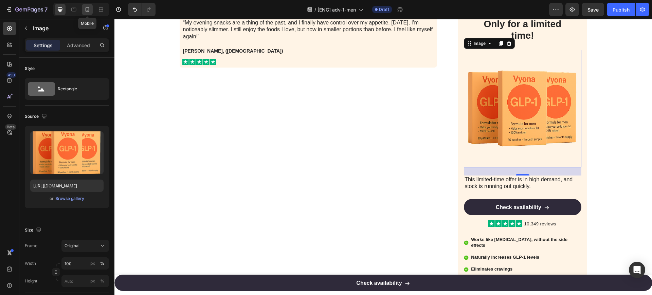
click at [82, 11] on div at bounding box center [87, 9] width 11 height 11
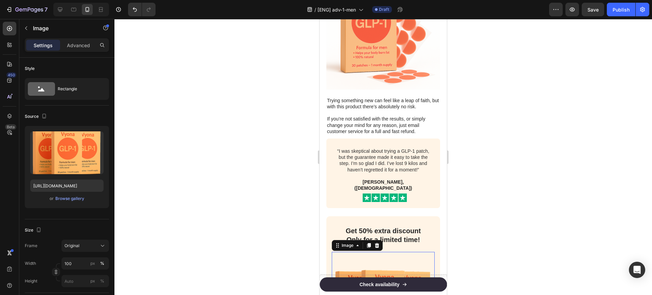
scroll to position [1795, 0]
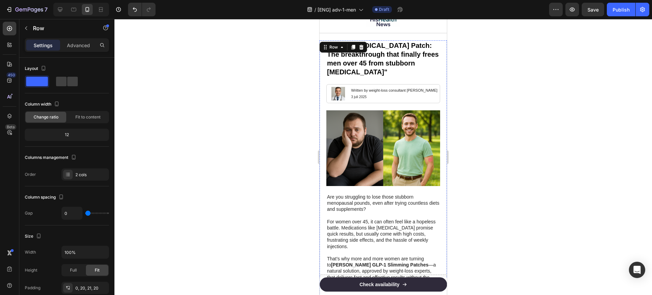
scroll to position [0, 0]
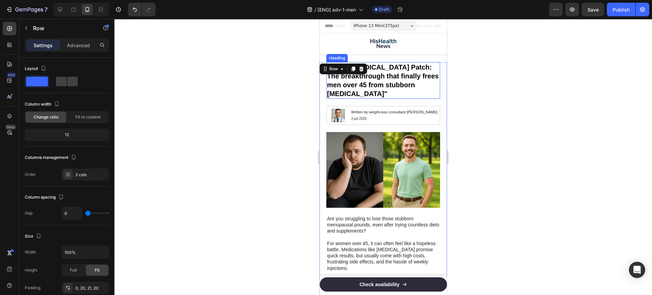
click at [383, 86] on h1 ""GLP-1 Weight Management Patch: The breakthrough that finally frees men over 45…" at bounding box center [383, 80] width 114 height 37
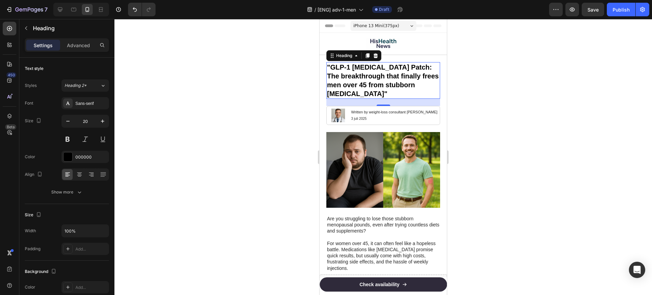
click at [383, 86] on h1 ""GLP-1 Weight Management Patch: The breakthrough that finally frees men over 45…" at bounding box center [383, 80] width 114 height 37
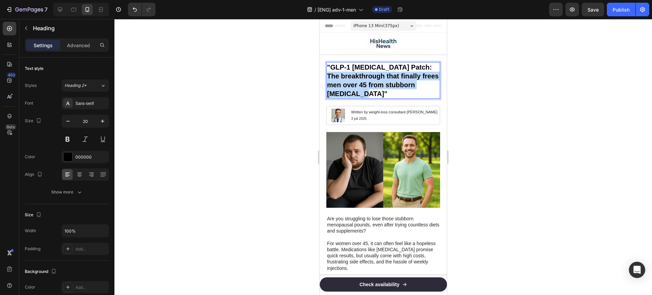
click at [383, 86] on p ""GLP-1 Weight Management Patch: The breakthrough that finally frees men over 45…" at bounding box center [383, 80] width 112 height 35
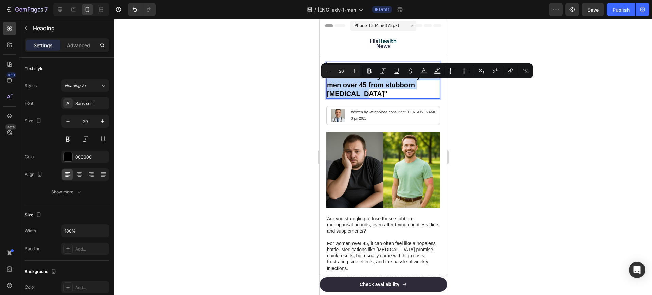
click at [388, 98] on p ""GLP-1 Weight Management Patch: The breakthrough that finally frees men over 45…" at bounding box center [383, 80] width 112 height 35
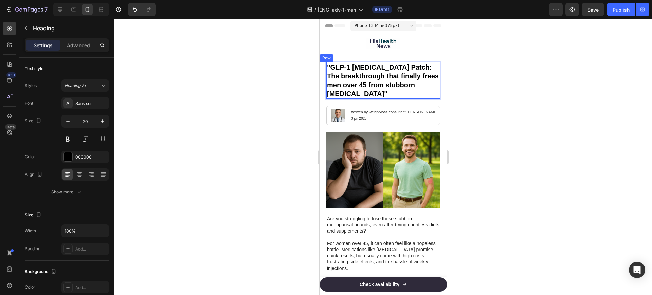
click at [477, 118] on div at bounding box center [382, 157] width 537 height 276
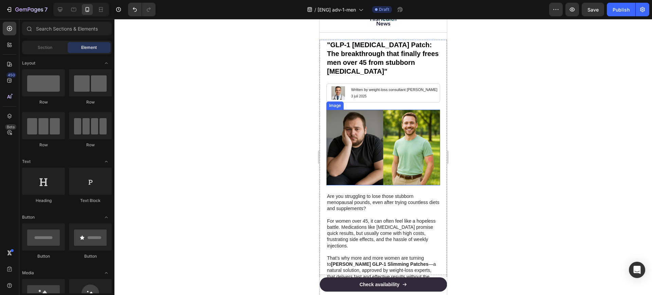
scroll to position [42, 0]
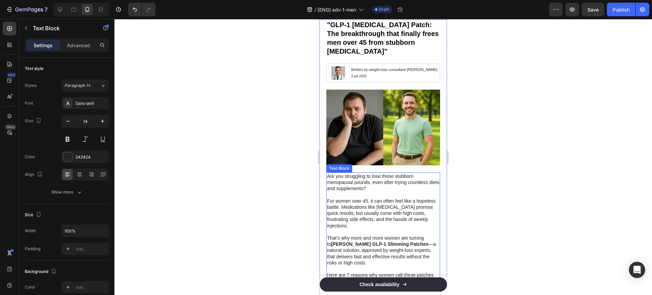
click at [360, 186] on p "Are you struggling to lose those stubborn menopausal pounds, even after trying …" at bounding box center [383, 182] width 112 height 19
click at [360, 189] on p "Are you struggling to lose those stubborn menopausal pounds, even after trying …" at bounding box center [383, 182] width 112 height 19
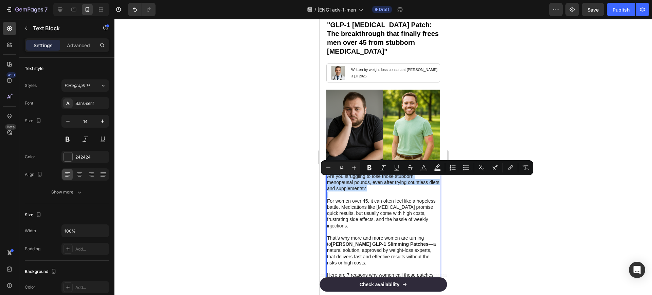
click at [351, 197] on p "Rich Text Editor. Editing area: main" at bounding box center [383, 195] width 112 height 6
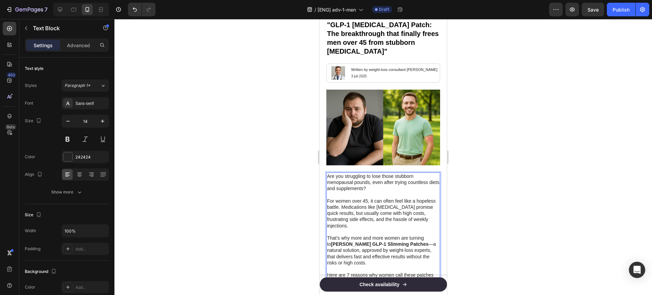
click at [364, 186] on p "Are you struggling to lose those stubborn menopausal pounds, even after trying …" at bounding box center [383, 182] width 112 height 19
click at [400, 192] on p "Are you struggling to lose those stubborn menopausal pounds, even after trying …" at bounding box center [383, 182] width 112 height 19
click at [348, 187] on p "Are you struggling to lose those stubborn menopausal pounds, even after trying …" at bounding box center [383, 182] width 112 height 19
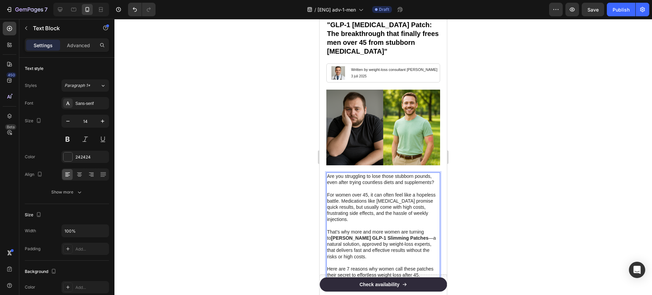
click at [363, 185] on p "Are you struggling to lose those stubborn pounds, even after trying countless d…" at bounding box center [383, 179] width 112 height 12
click at [345, 207] on p "For women over 45, it can often feel like a hopeless battle. Medications like O…" at bounding box center [383, 207] width 112 height 31
click at [360, 210] on p "For men over 45, it can often feel like a hopeless battle. Medications like Oze…" at bounding box center [383, 207] width 112 height 31
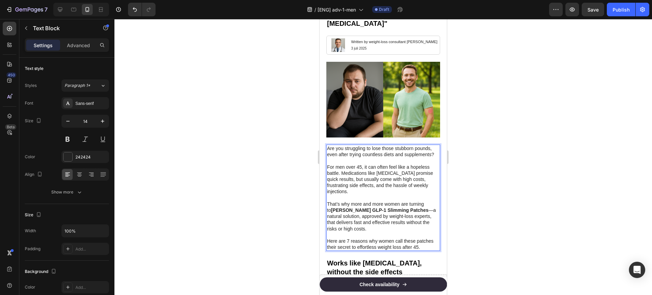
scroll to position [85, 0]
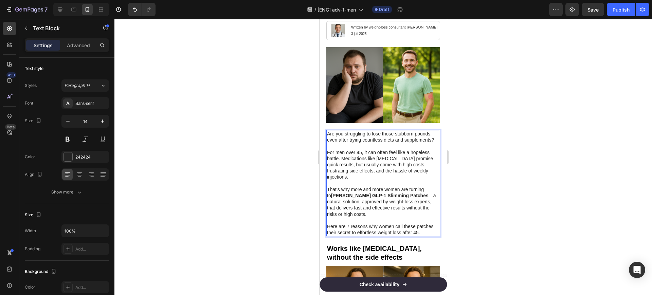
click at [345, 202] on p "That’s why more and more women are turning to Vyona's GLP-1 Slimming Patches —a…" at bounding box center [383, 201] width 112 height 31
click at [364, 200] on p "That’s why more and more women are turning to Vyona's GLP-1 Slimming Patches —a…" at bounding box center [383, 201] width 112 height 31
click at [393, 202] on p "That’s why more and more women are turning to Vyona's GLP-1 Slimming Patches —a…" at bounding box center [383, 201] width 112 height 31
click at [389, 202] on p "That’s why more and more women are turning to Vyona's GLP-1 Slimming Patches —a…" at bounding box center [383, 201] width 112 height 31
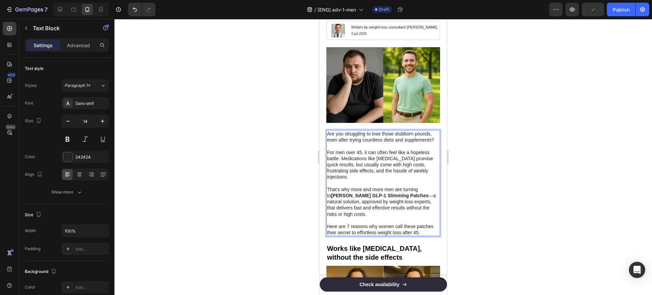
click at [341, 198] on strong "Vyona's GLP-1 Slimming Patches" at bounding box center [379, 195] width 97 height 5
click at [365, 198] on strong "Vyona's GLP-1 Slimming Patches" at bounding box center [379, 195] width 97 height 5
click at [391, 198] on strong "Vyona's GLP-1 Slimming Patches" at bounding box center [379, 195] width 97 height 5
click at [407, 208] on p "That’s why more and more men are turning to Vyona's GLP-1 Slimming Patches —a n…" at bounding box center [383, 201] width 112 height 31
click at [394, 217] on p "That’s why more and more men are turning to Vyona's GLP-1 Slimming Patches —a n…" at bounding box center [383, 201] width 112 height 31
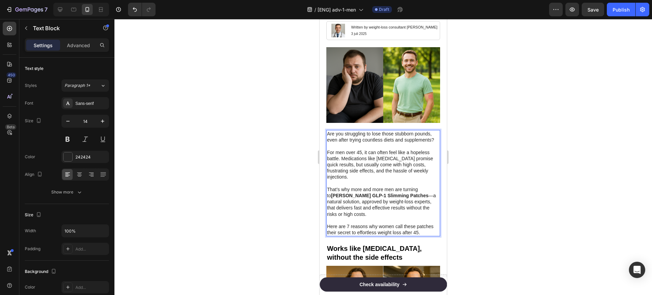
click at [379, 212] on p "That’s why more and more men are turning to Vyona's GLP-1 Slimming Patches —a n…" at bounding box center [383, 201] width 112 height 31
click at [398, 210] on p "That’s why more and more men are turning to Vyona's GLP-1 Slimming Patches —a n…" at bounding box center [383, 201] width 112 height 31
click at [405, 213] on p "That’s why more and more men are turning to Vyona's GLP-1 Slimming Patches —a n…" at bounding box center [383, 201] width 112 height 31
click at [390, 217] on p "That’s why more and more men are turning to Vyona's GLP-1 Slimming Patches —a n…" at bounding box center [383, 201] width 112 height 31
click at [391, 210] on p "That’s why more and more men are turning to Vyona's GLP-1 Slimming Patches —a n…" at bounding box center [383, 201] width 112 height 31
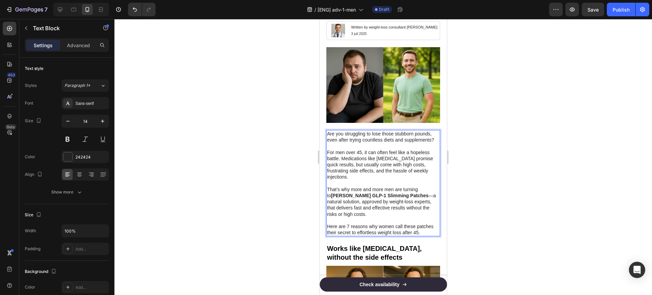
click at [401, 214] on p "That’s why more and more men are turning to Vyona's GLP-1 Slimming Patches —a n…" at bounding box center [383, 201] width 112 height 31
click at [366, 217] on p "That’s why more and more men are turning to Vyona's GLP-1 Slimming Patches —a n…" at bounding box center [383, 201] width 112 height 31
click at [377, 236] on p "Here are 7 reasons why women call these patches their secret to effortless weig…" at bounding box center [383, 229] width 112 height 12
click at [385, 236] on p "Here are 7 reasons why women call these patches their secret to effortless weig…" at bounding box center [383, 229] width 112 height 12
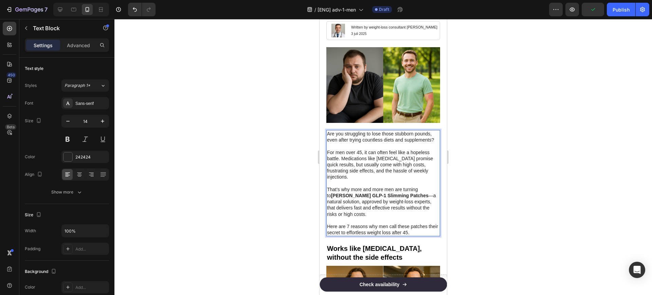
click at [457, 240] on div at bounding box center [382, 157] width 537 height 276
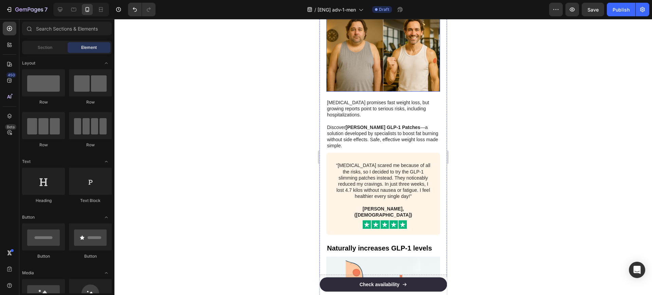
scroll to position [339, 0]
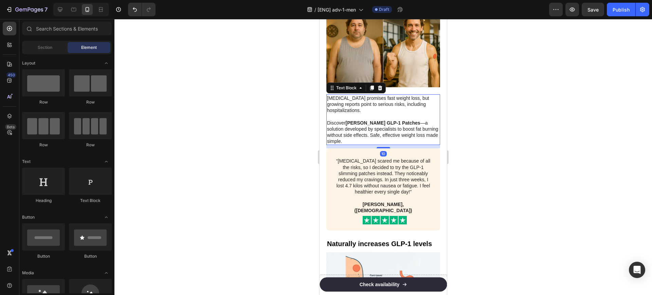
click at [390, 106] on p "Ozempic promises fast weight loss, but growing reports point to serious risks, …" at bounding box center [383, 104] width 112 height 19
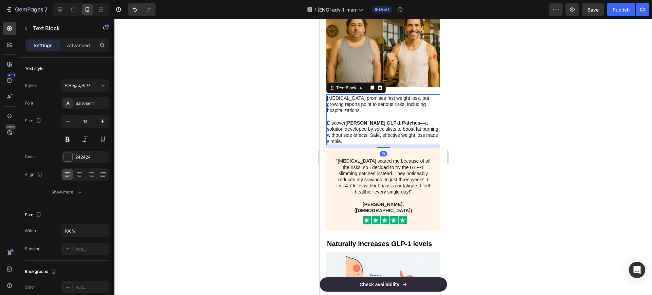
click at [390, 106] on p "Ozempic promises fast weight loss, but growing reports point to serious risks, …" at bounding box center [383, 104] width 112 height 19
click at [373, 106] on p "Ozempic promises fast weight loss, but growing reports point to serious risks, …" at bounding box center [383, 104] width 112 height 19
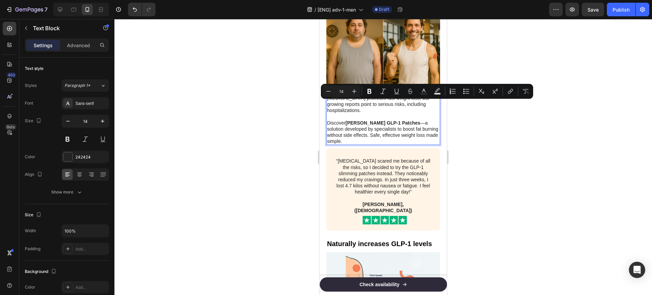
click at [384, 107] on p "Ozempic promises fast weight loss, but growing reports point to serious risks, …" at bounding box center [383, 104] width 112 height 19
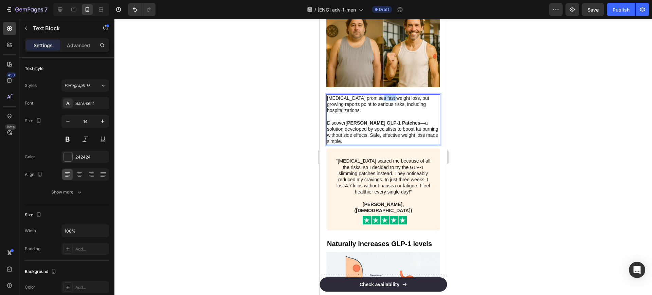
click at [384, 107] on p "Ozempic promises fast weight loss, but growing reports point to serious risks, …" at bounding box center [383, 104] width 112 height 19
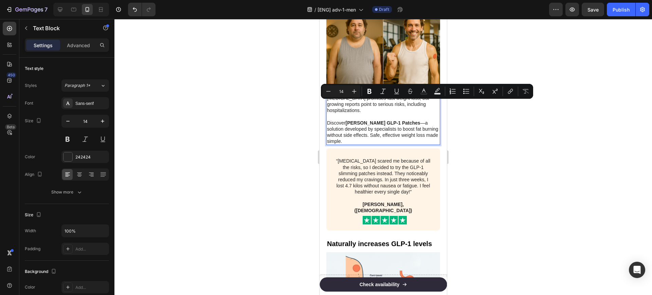
click at [374, 114] on p "Ozempic promises fast weight loss, but growing reports point to serious risks, …" at bounding box center [383, 104] width 112 height 19
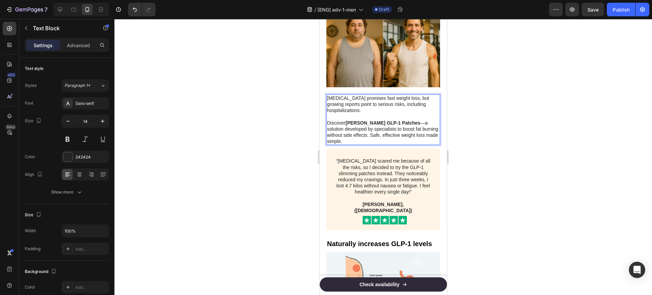
click at [354, 114] on p "Ozempic promises fast weight loss, but growing reports point to serious risks, …" at bounding box center [383, 104] width 112 height 19
click at [352, 135] on p "Discover Vyona's GLP-1 Patches —a solution developed by specialists to boost fa…" at bounding box center [383, 132] width 112 height 25
click at [403, 119] on p "Rich Text Editor. Editing area: main" at bounding box center [383, 116] width 112 height 6
click at [374, 170] on span "“Ozempic scared me because of all the risks, so I decided to try the GLP-1 slim…" at bounding box center [383, 176] width 94 height 36
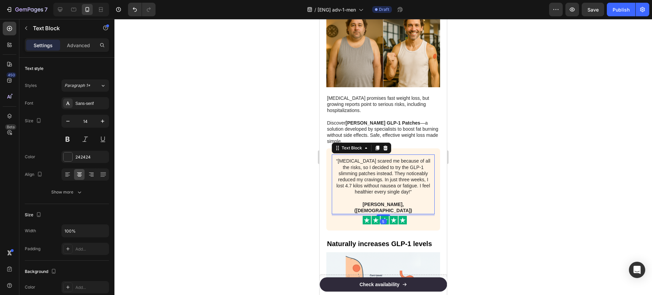
click at [367, 170] on p "“Ozempic scared me because of all the risks, so I decided to try the GLP-1 slim…" at bounding box center [383, 176] width 96 height 37
click at [392, 170] on span "“Ozempic scared me because of all the risks, so I decided to try the GLP-1 slim…" at bounding box center [383, 176] width 94 height 36
click at [467, 174] on div at bounding box center [382, 157] width 537 height 276
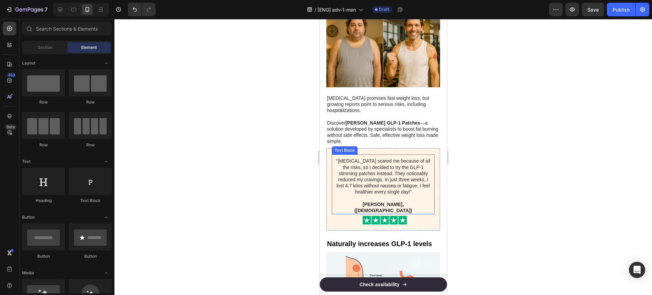
click at [374, 164] on p "“Ozempic scared me because of all the risks, so I decided to try the GLP-1 slim…" at bounding box center [383, 176] width 96 height 37
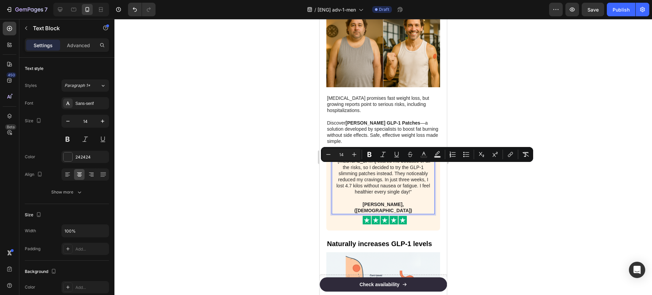
click at [394, 169] on span "“Ozempic scared me because of all the risks, so I decided to try the GLP-1 slim…" at bounding box center [383, 176] width 94 height 36
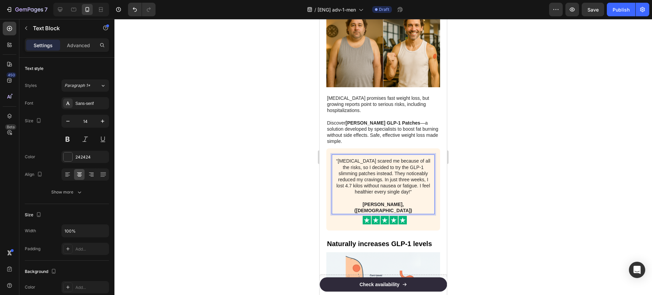
click at [464, 186] on div at bounding box center [382, 157] width 537 height 276
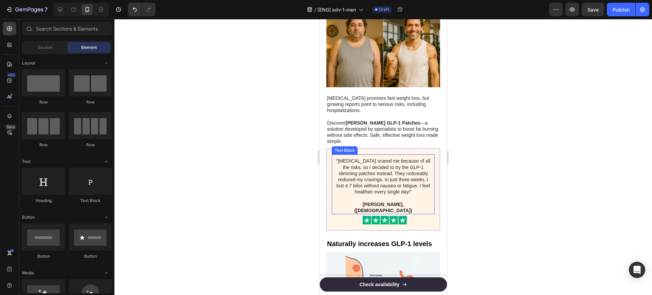
click at [368, 211] on strong "Gerda S, (55 years old)" at bounding box center [383, 208] width 58 height 12
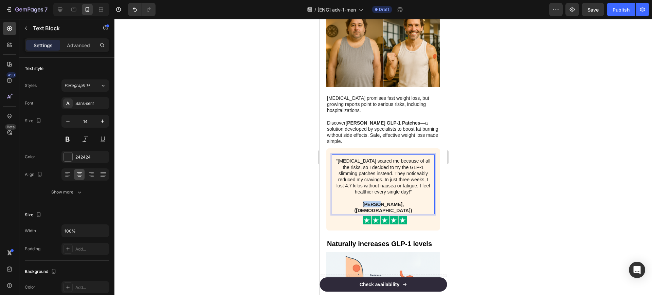
click at [363, 211] on strong "Gerda S, (55 years old)" at bounding box center [383, 208] width 58 height 12
click at [371, 211] on strong "Lucas S, (55 years old)" at bounding box center [383, 208] width 58 height 12
click at [513, 168] on div at bounding box center [382, 157] width 537 height 276
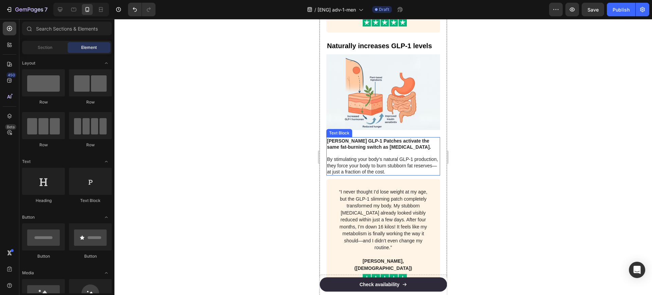
scroll to position [552, 0]
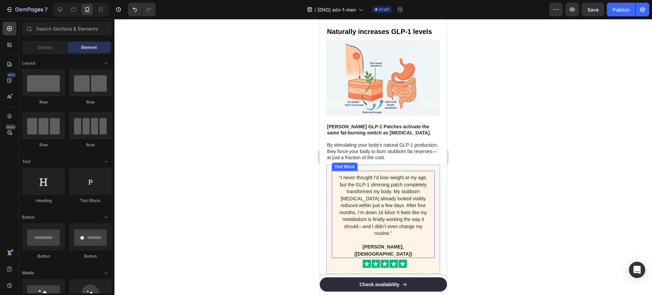
click at [365, 244] on strong "Linda K, (59 years old)" at bounding box center [383, 250] width 58 height 13
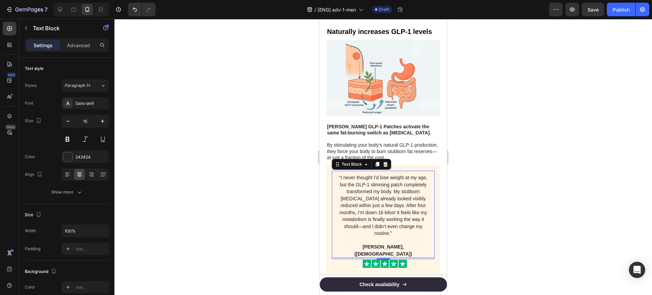
click at [365, 244] on strong "Linda K, (59 years old)" at bounding box center [383, 250] width 58 height 13
click at [369, 244] on strong "Matteo K, (59 years old)" at bounding box center [383, 250] width 58 height 13
click at [470, 241] on div at bounding box center [382, 157] width 537 height 276
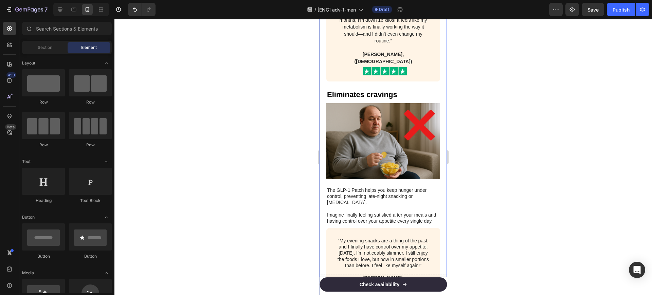
scroll to position [764, 0]
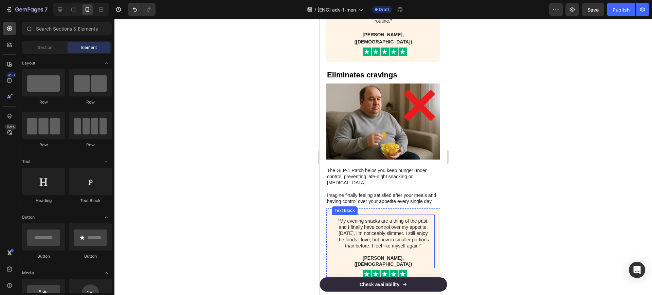
click at [359, 255] on strong "Tina D, (52 years old)" at bounding box center [383, 261] width 58 height 12
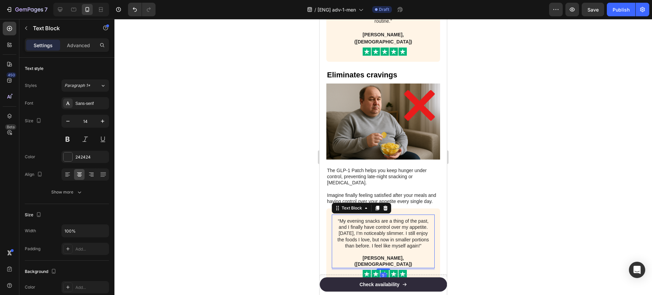
click at [359, 255] on strong "Tina D, (52 years old)" at bounding box center [383, 261] width 58 height 12
click at [375, 255] on strong "Jean-Paul D, (52 years old)" at bounding box center [383, 261] width 58 height 12
click at [490, 207] on div at bounding box center [382, 157] width 537 height 276
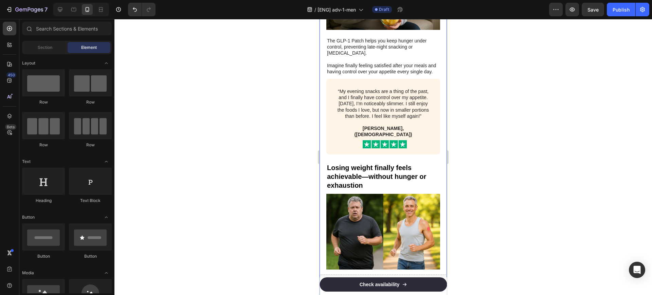
scroll to position [976, 0]
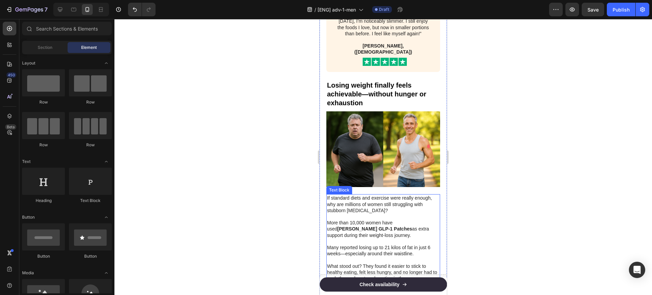
click at [377, 195] on p "If standard diets and exercise were really enough, why are millions of women st…" at bounding box center [383, 204] width 112 height 19
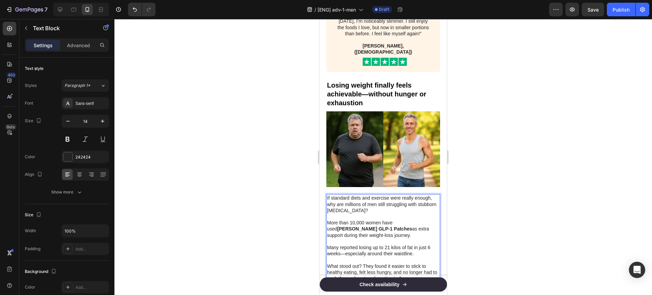
click at [510, 188] on div at bounding box center [382, 157] width 537 height 276
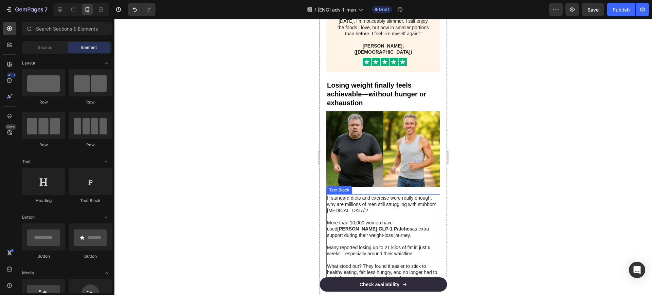
click at [370, 220] on p "More than 10,000 women have used Vyona's GLP-1 Patches as extra support during …" at bounding box center [383, 229] width 112 height 19
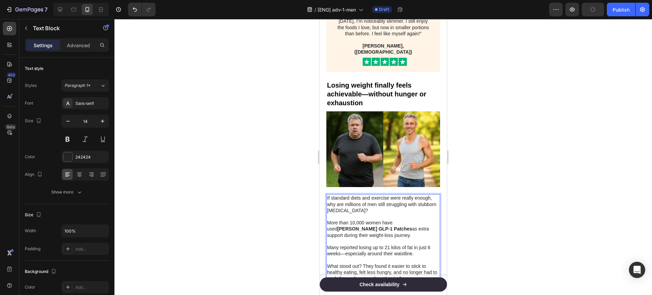
click at [371, 220] on p "More than 10,000 women have used Vyona's GLP-1 Patches as extra support during …" at bounding box center [383, 229] width 112 height 19
click at [493, 205] on div at bounding box center [382, 157] width 537 height 276
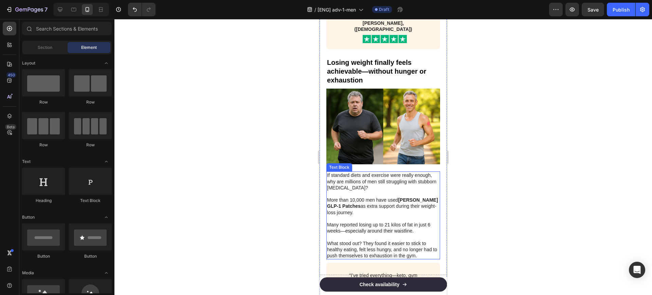
scroll to position [1018, 0]
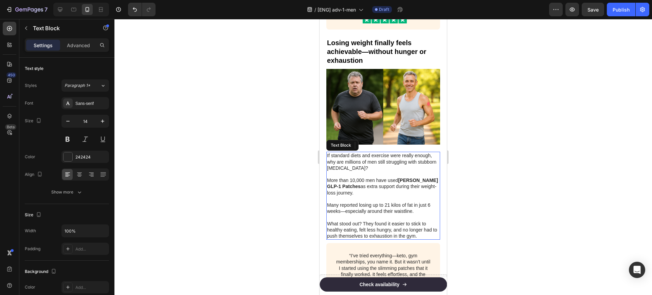
click at [365, 202] on p "Many reported losing up to 21 kilos of fat in just 6 weeks—especially around th…" at bounding box center [383, 208] width 112 height 12
click at [385, 202] on p "Many reported losing up to 21 kilos of fat in just 6 weeks—especially around th…" at bounding box center [383, 208] width 112 height 12
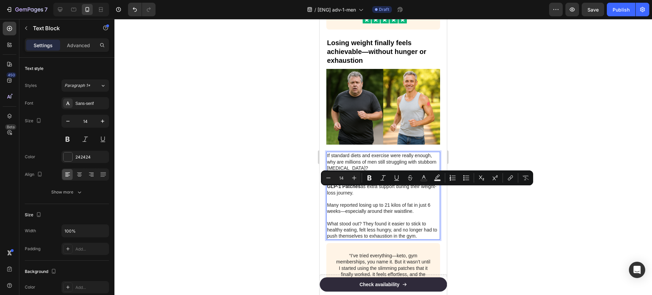
click at [409, 202] on p "Many reported losing up to 21 kilos of fat in just 6 weeks—especially around th…" at bounding box center [383, 208] width 112 height 12
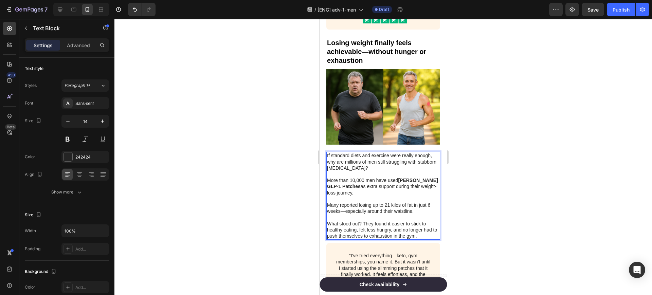
click at [403, 202] on p "Many reported losing up to 21 kilos of fat in just 6 weeks—especially around th…" at bounding box center [383, 208] width 112 height 12
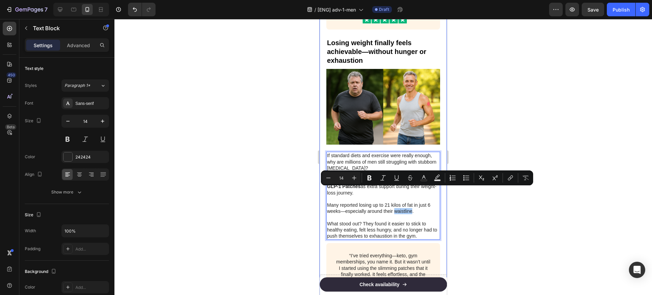
click at [468, 206] on div at bounding box center [382, 157] width 537 height 276
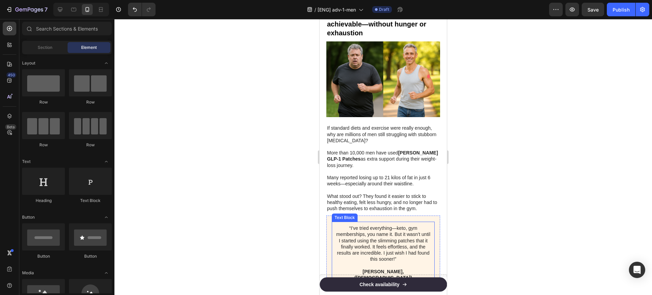
scroll to position [1061, 0]
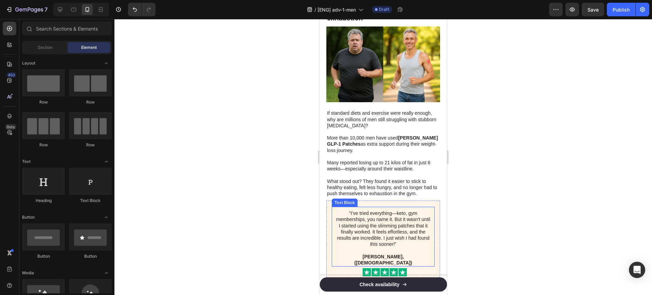
click at [366, 254] on strong "Sarah W, (63 years old)" at bounding box center [383, 260] width 58 height 12
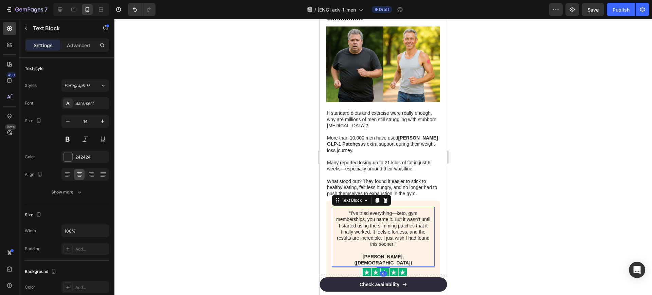
click at [366, 254] on strong "Sarah W, (63 years old)" at bounding box center [383, 260] width 58 height 12
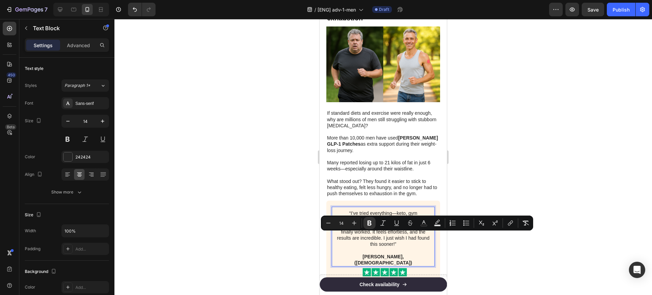
click at [362, 254] on strong "Sarah W, (63 years old)" at bounding box center [383, 260] width 58 height 12
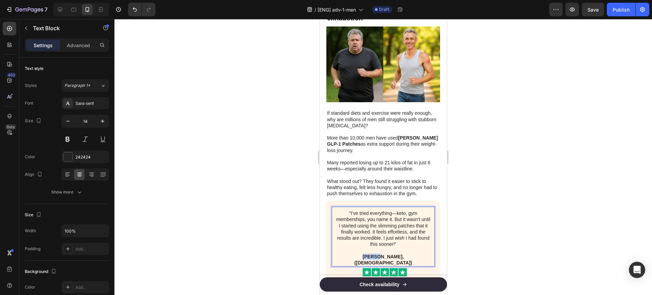
click at [362, 254] on strong "Sarah W, (63 years old)" at bounding box center [383, 260] width 58 height 12
click at [374, 254] on strong "Alexander W, (63 years old)" at bounding box center [383, 260] width 58 height 12
click at [464, 242] on div at bounding box center [382, 157] width 537 height 276
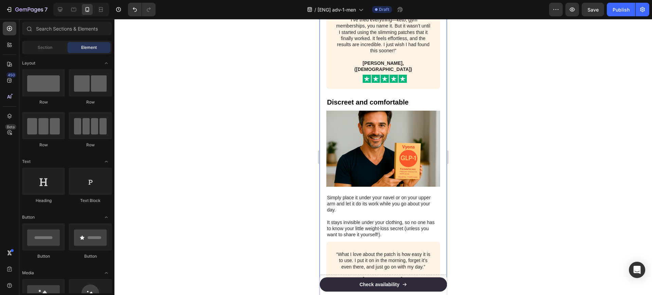
scroll to position [1273, 0]
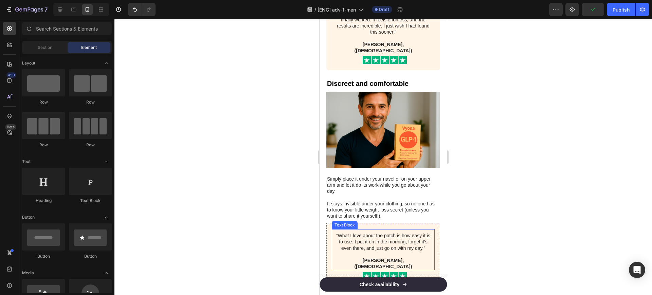
click at [364, 258] on strong "Martha V, (48 years old)" at bounding box center [383, 264] width 58 height 12
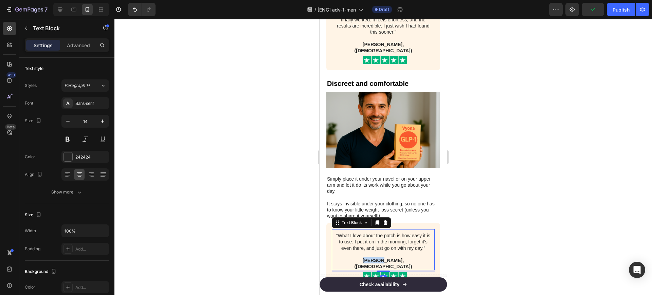
click at [364, 258] on strong "Martha V, (48 years old)" at bounding box center [383, 264] width 58 height 12
click at [373, 258] on strong "Samuel V, (48 years old)" at bounding box center [383, 264] width 58 height 12
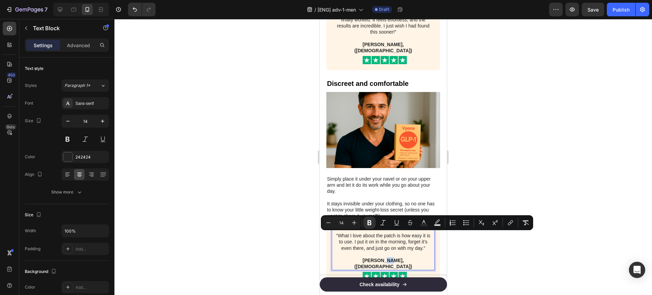
click at [373, 258] on strong "Samuel V, (48 years old)" at bounding box center [383, 264] width 58 height 12
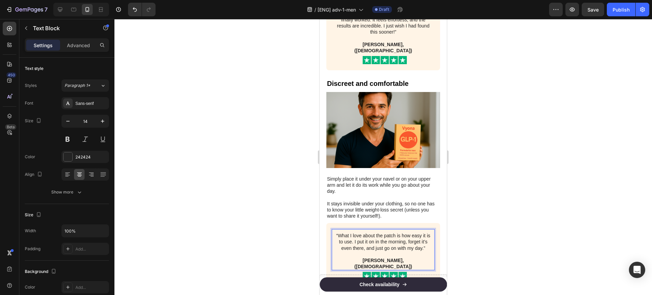
click at [372, 258] on strong "Samuel V, (48 years old)" at bounding box center [383, 264] width 58 height 12
click at [496, 243] on div at bounding box center [382, 157] width 537 height 276
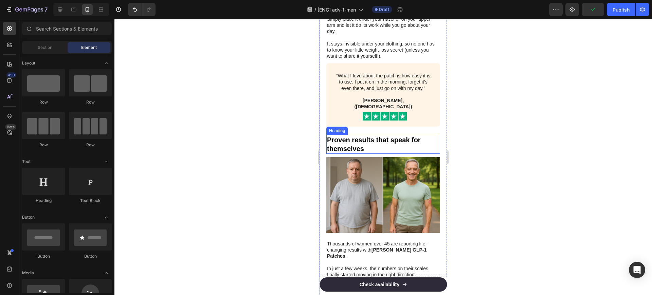
scroll to position [1443, 0]
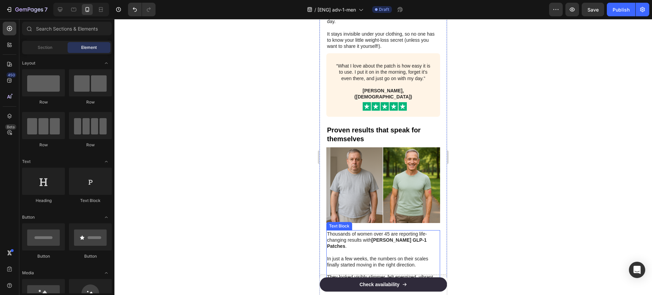
click at [365, 231] on p "Thousands of women over 45 are reporting life-changing results with Vyona's GLP…" at bounding box center [383, 240] width 112 height 19
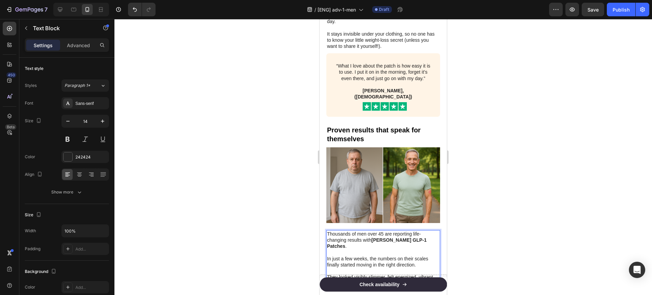
click at [354, 249] on p "Rich Text Editor. Editing area: main" at bounding box center [383, 252] width 112 height 6
click at [339, 256] on p "In just a few weeks, the numbers on their scales finally started moving in the …" at bounding box center [383, 262] width 112 height 12
click at [375, 256] on p "In just a few weeks, the numbers on their scales finally started moving in the …" at bounding box center [383, 262] width 112 height 12
click at [399, 256] on p "In just a few weeks, the numbers on their scales finally started moving in the …" at bounding box center [383, 262] width 112 height 12
click at [415, 256] on p "In just a few weeks, the numbers on their scales finally started moving in the …" at bounding box center [383, 262] width 112 height 12
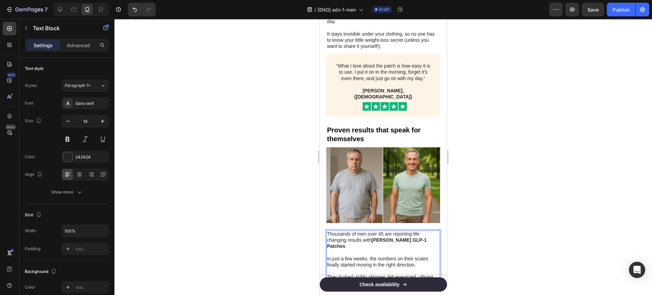
click at [366, 256] on p "In just a few weeks, the numbers on their scales finally started moving in the …" at bounding box center [383, 262] width 112 height 12
click at [340, 274] on p "They looked visibly slimmer, felt energized, vibrant, and full of confidence ag…" at bounding box center [383, 283] width 112 height 19
click at [379, 274] on p "They looked visibly slimmer, felt energized, vibrant, and full of confidence ag…" at bounding box center [383, 283] width 112 height 19
click at [410, 274] on p "They looked visibly slimmer, felt energized, vibrant, and full of confidence ag…" at bounding box center [383, 283] width 112 height 19
click at [350, 274] on p "They looked visibly slimmer, felt energized, vibrant, and full of confidence ag…" at bounding box center [383, 283] width 112 height 19
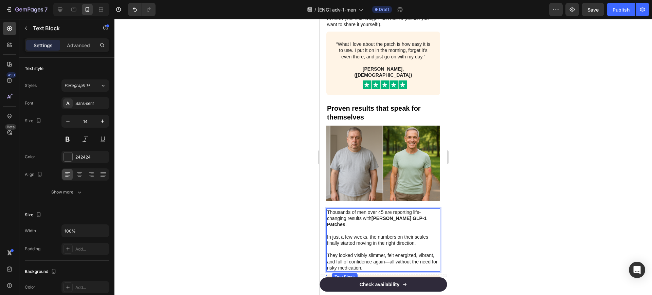
scroll to position [1485, 0]
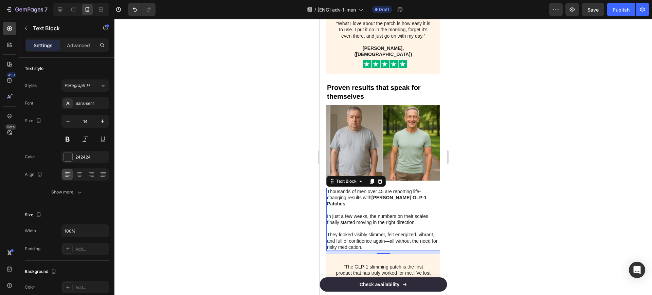
click at [508, 221] on div at bounding box center [382, 157] width 537 height 276
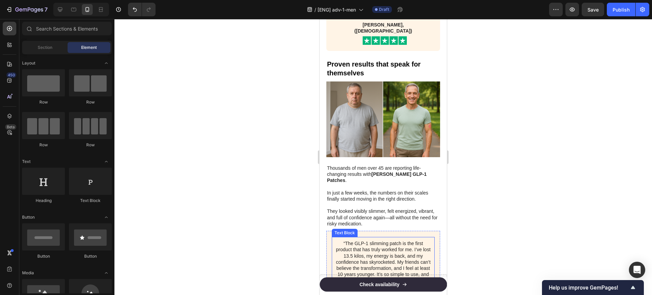
scroll to position [1527, 0]
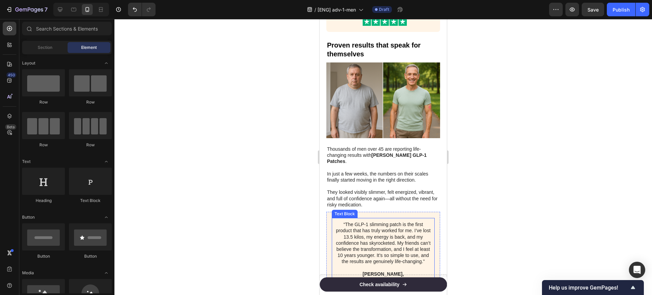
click at [360, 271] on strong "Donna K, (60 years old)" at bounding box center [383, 277] width 58 height 12
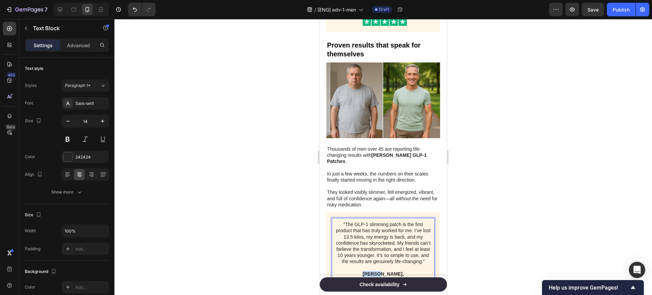
click at [360, 271] on strong "Donna K, (60 years old)" at bounding box center [383, 277] width 58 height 12
click at [373, 271] on strong "Thomas K, (60 years old)" at bounding box center [383, 277] width 58 height 12
drag, startPoint x: 480, startPoint y: 234, endPoint x: 99, endPoint y: 205, distance: 381.9
click at [481, 234] on div at bounding box center [382, 157] width 537 height 276
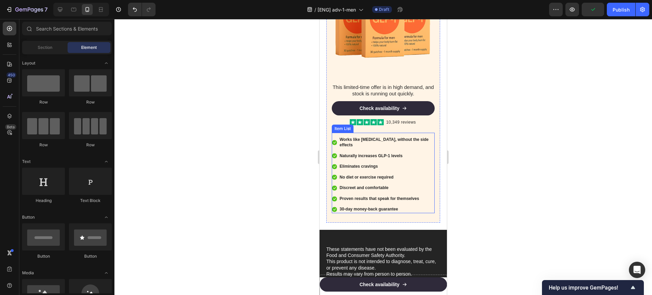
scroll to position [2164, 0]
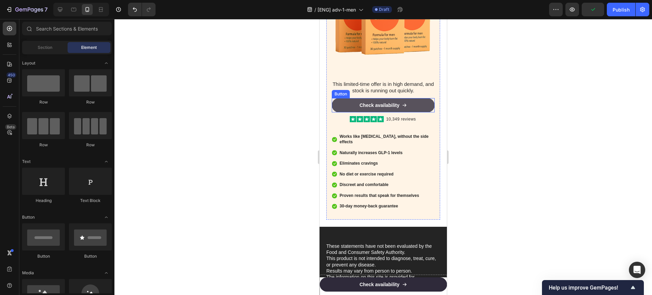
click at [415, 98] on link "Check availability" at bounding box center [383, 105] width 103 height 14
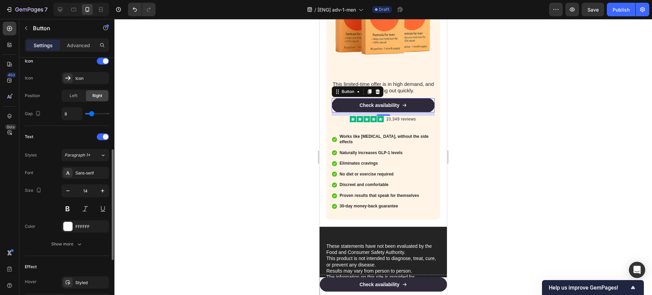
scroll to position [337, 0]
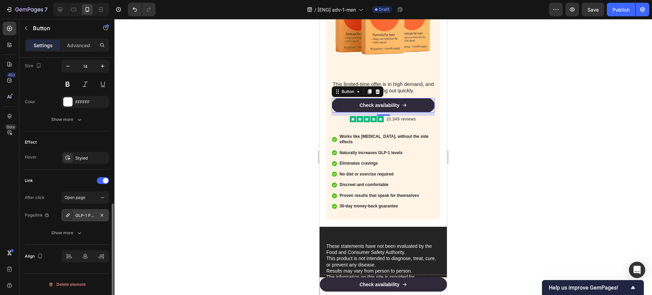
click at [81, 213] on div "GLP-1 Patches" at bounding box center [85, 215] width 20 height 6
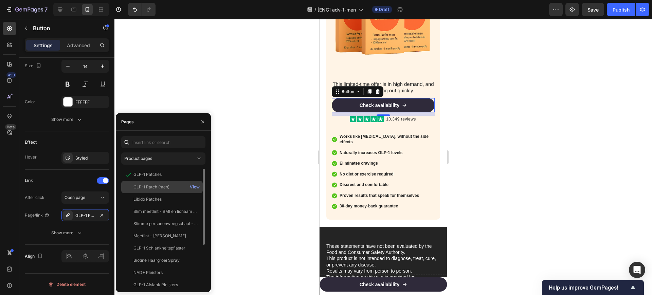
click at [161, 191] on div "GLP-1 Patch (men) View" at bounding box center [161, 187] width 81 height 12
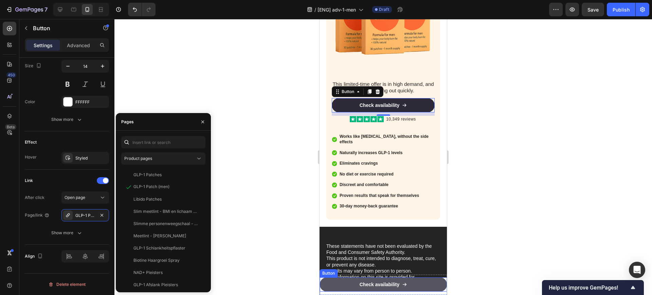
click at [422, 285] on link "Check availability" at bounding box center [382, 284] width 127 height 14
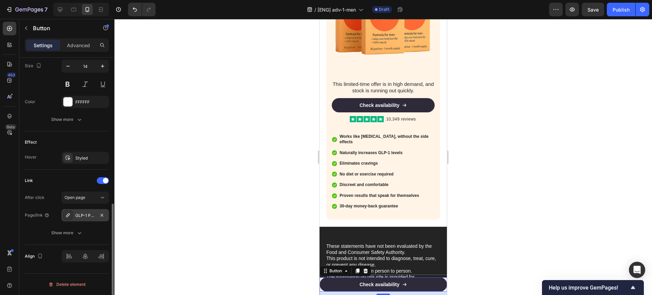
click at [85, 216] on div "GLP-1 Patches" at bounding box center [85, 215] width 20 height 6
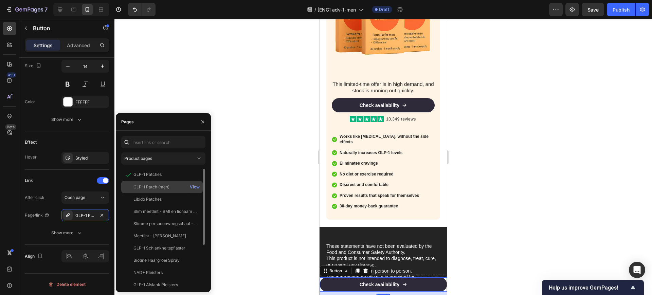
click at [152, 190] on div "GLP-1 Patch (men) View" at bounding box center [161, 187] width 81 height 12
click at [376, 157] on div "Get 50% extra discount Only for a limited time! Heading Image This limited-time…" at bounding box center [383, 76] width 114 height 285
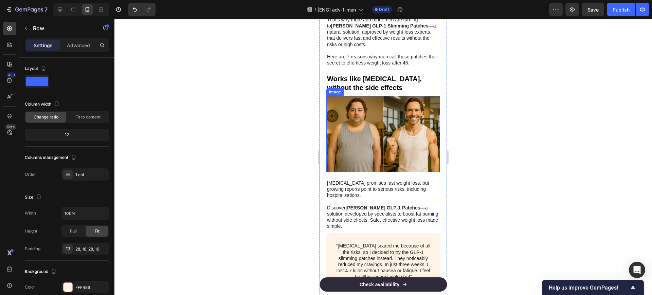
scroll to position [0, 0]
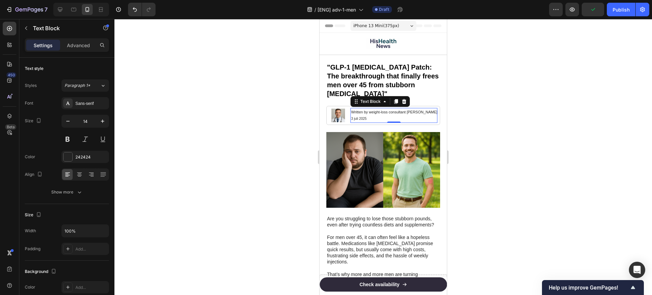
click at [410, 114] on span "Written by weight-loss consultant Sanne de Vries" at bounding box center [394, 112] width 86 height 4
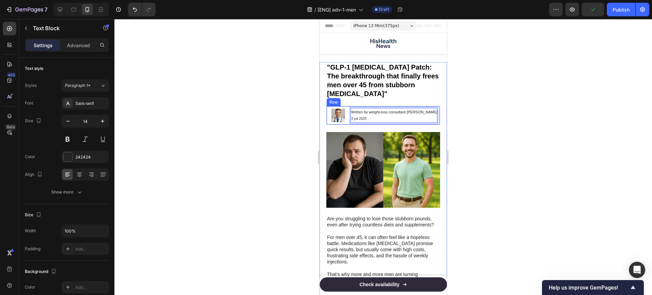
drag, startPoint x: 418, startPoint y: 121, endPoint x: 431, endPoint y: 121, distance: 13.2
click at [431, 121] on div "Image Written by weight-loss consultant Henry de Vries 3 juli 2025 Text Block 0…" at bounding box center [383, 115] width 114 height 19
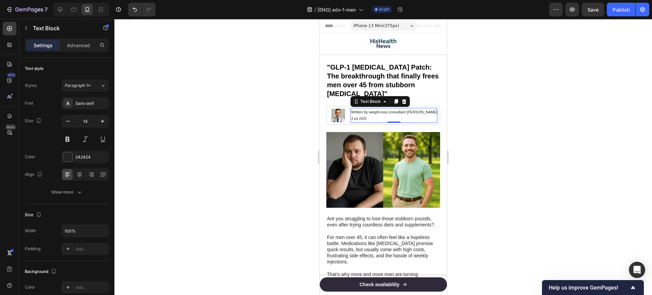
click at [483, 124] on div at bounding box center [382, 157] width 537 height 276
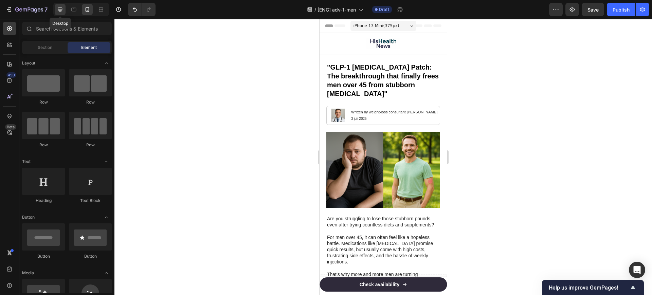
click at [57, 9] on icon at bounding box center [60, 9] width 7 height 7
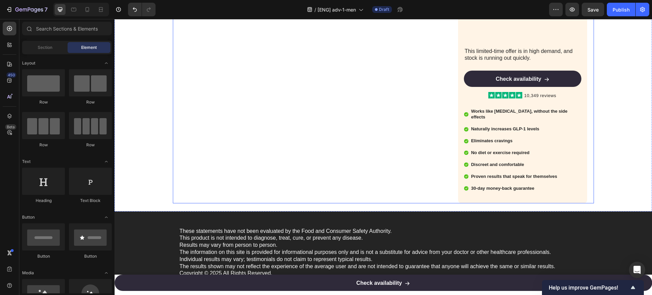
scroll to position [1400, 0]
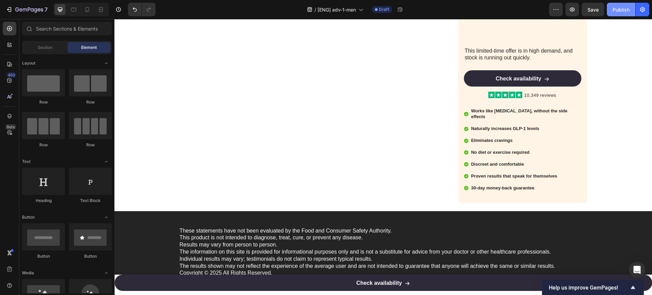
click at [618, 10] on div "Publish" at bounding box center [620, 9] width 17 height 7
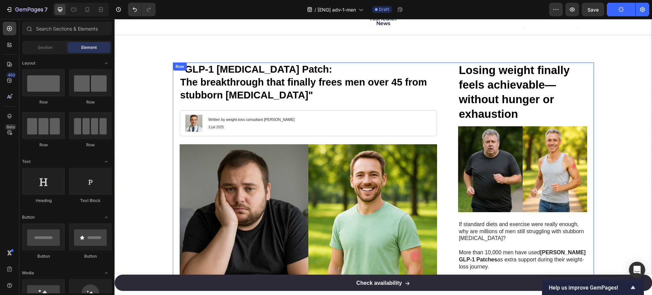
scroll to position [0, 0]
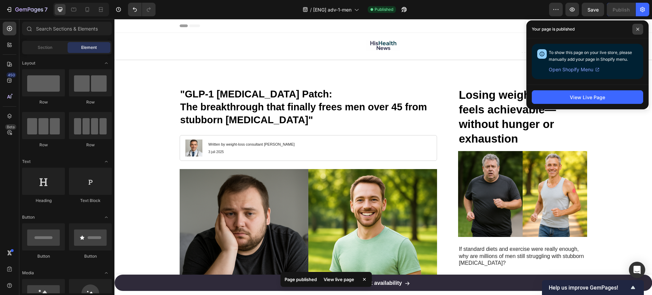
click at [637, 30] on icon at bounding box center [637, 29] width 3 height 3
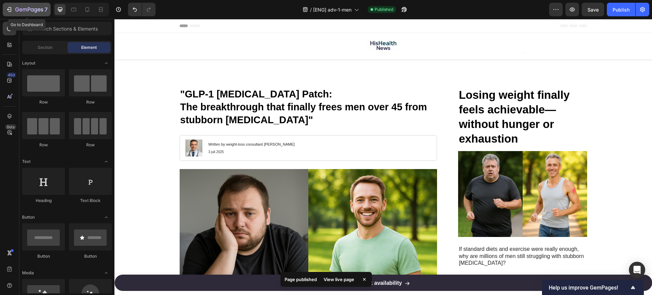
click at [37, 11] on icon "button" at bounding box center [35, 10] width 3 height 4
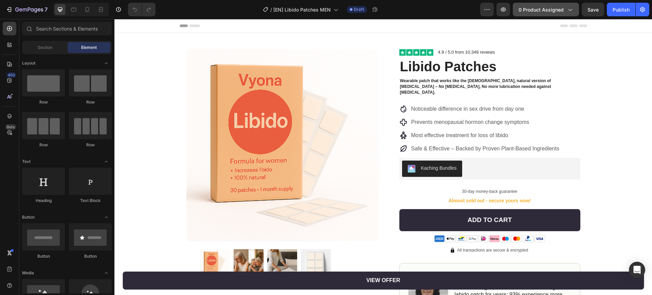
click at [557, 13] on button "0 product assigned" at bounding box center [546, 10] width 66 height 14
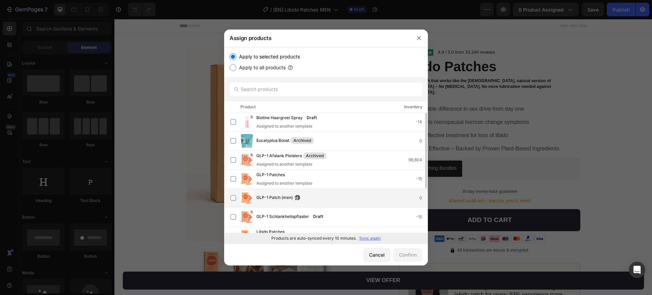
click at [277, 201] on span "GLP-1 Patch (men)" at bounding box center [274, 197] width 36 height 7
click at [408, 255] on div "Confirm" at bounding box center [408, 254] width 18 height 7
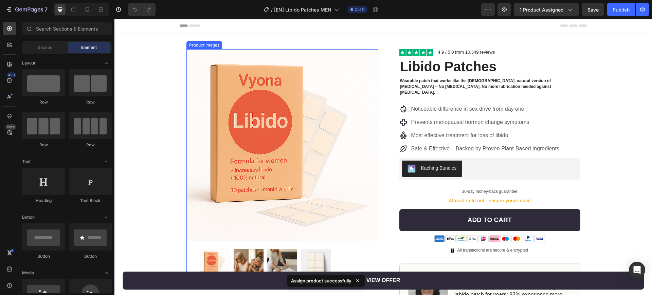
click at [245, 135] on img at bounding box center [282, 145] width 192 height 192
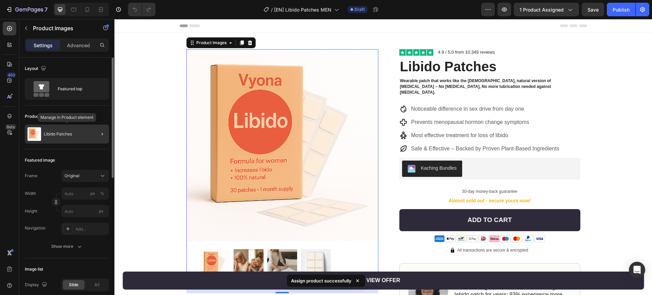
click at [76, 131] on div "Libido Patches" at bounding box center [67, 134] width 84 height 19
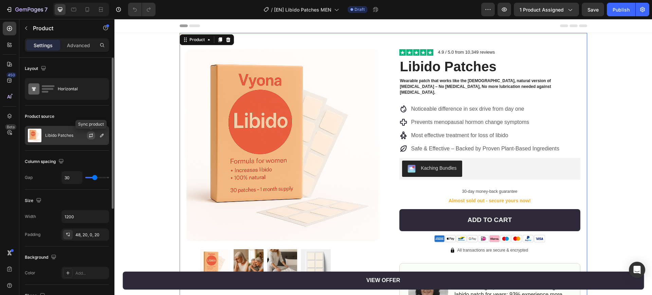
click at [89, 135] on icon "button" at bounding box center [90, 135] width 5 height 5
click at [100, 135] on icon "button" at bounding box center [101, 135] width 5 height 5
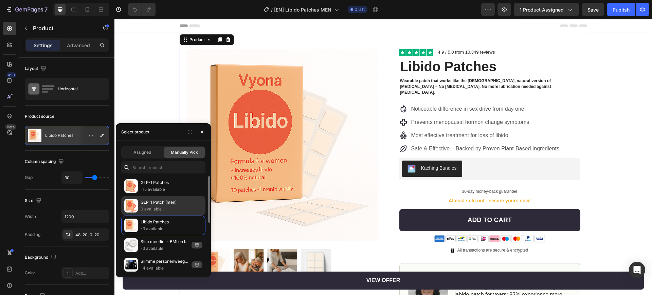
click at [173, 207] on p "0 available" at bounding box center [172, 209] width 62 height 7
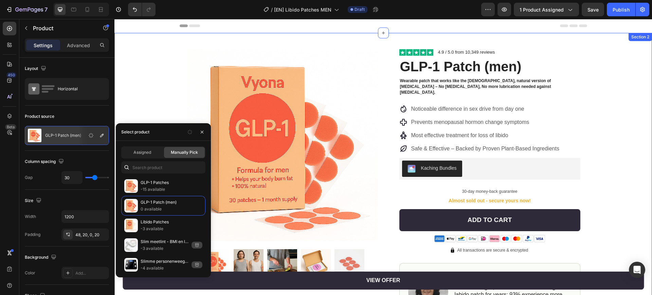
click at [605, 75] on div "Product Images Row Image 4.9 / 5.0 from 10,349 reviews Text Block Row GLP-1 Pat…" at bounding box center [382, 236] width 537 height 406
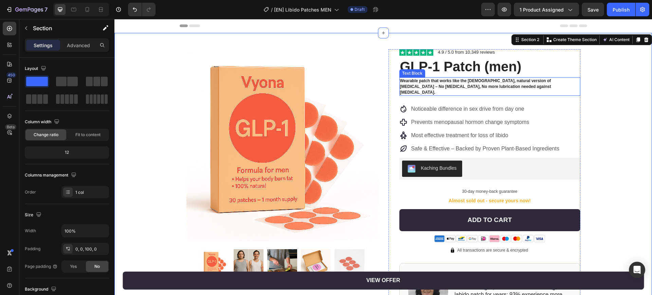
click at [464, 77] on div "Wearable patch that works like the female, natural version of Viagra – No hormo…" at bounding box center [489, 86] width 181 height 19
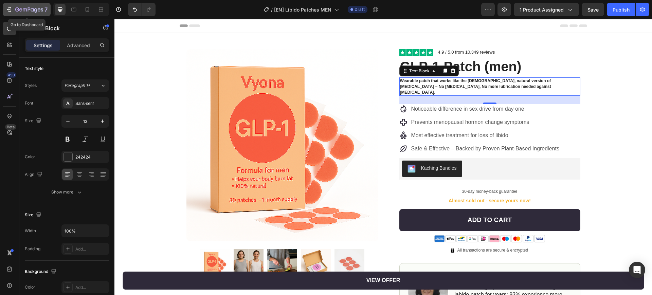
click at [26, 10] on icon "button" at bounding box center [29, 10] width 28 height 6
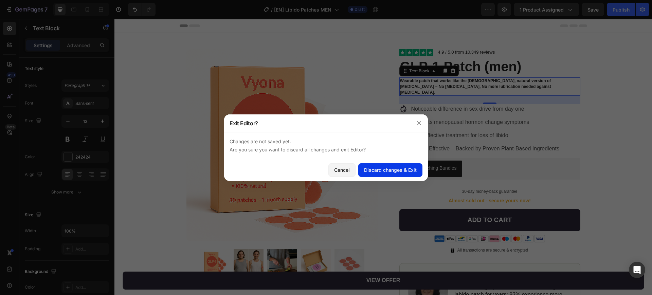
click at [401, 170] on div "Discard changes & Exit" at bounding box center [390, 169] width 53 height 7
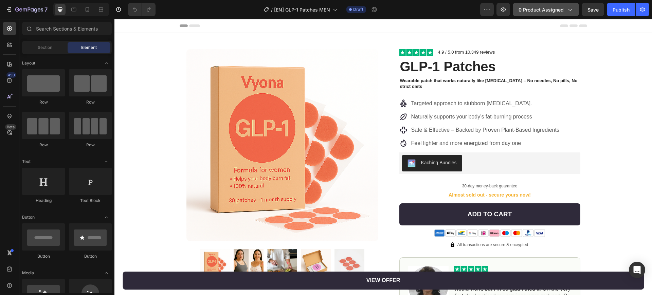
click at [536, 13] on button "0 product assigned" at bounding box center [546, 10] width 66 height 14
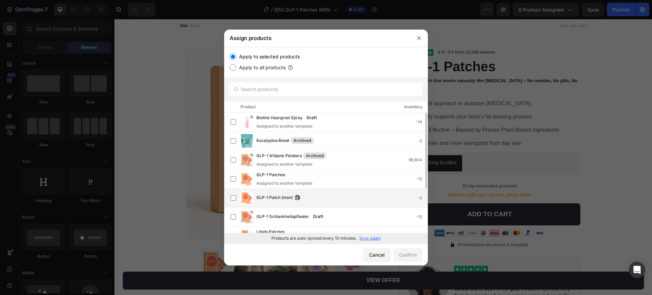
click at [277, 198] on span "GLP-1 Patch (men)" at bounding box center [274, 197] width 36 height 7
click at [413, 253] on div "Confirm" at bounding box center [408, 254] width 18 height 7
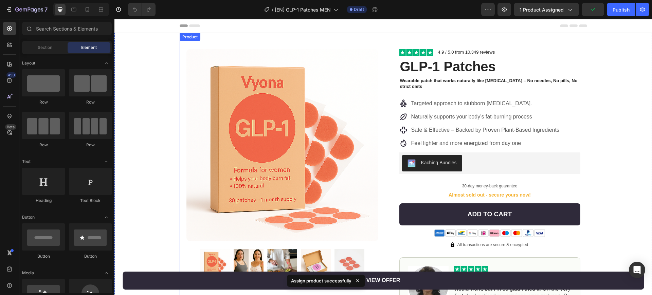
click at [260, 144] on img at bounding box center [282, 145] width 192 height 192
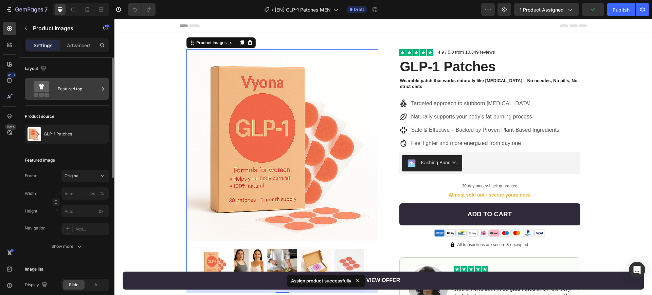
click at [61, 92] on div "Featured top" at bounding box center [78, 89] width 41 height 16
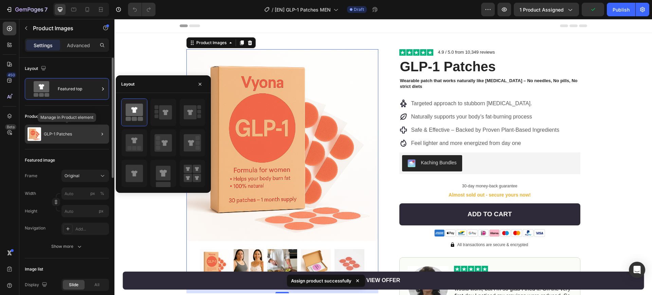
click at [59, 142] on div "GLP-1 Patches" at bounding box center [67, 134] width 84 height 19
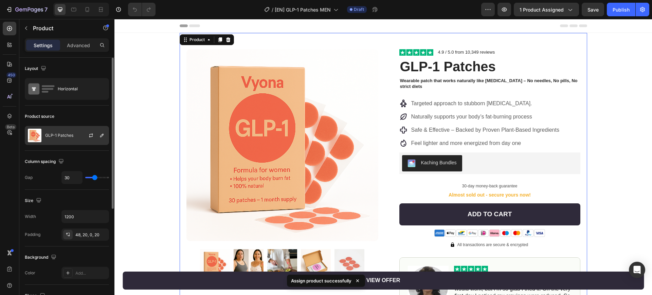
click at [87, 141] on div at bounding box center [94, 135] width 30 height 18
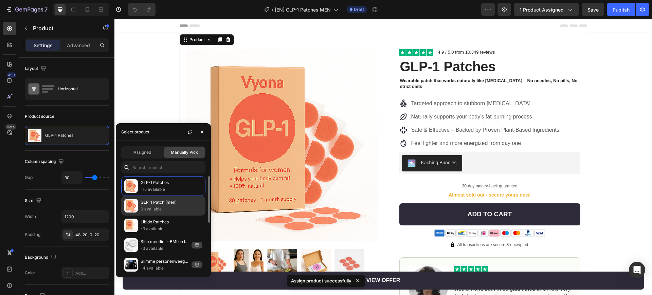
click at [163, 208] on p "0 available" at bounding box center [172, 209] width 62 height 7
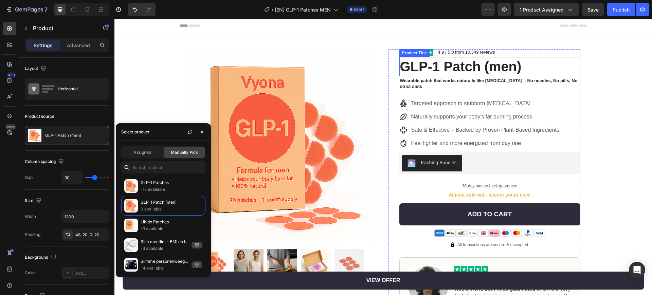
click at [451, 63] on h1 "GLP-1 Patch (men)" at bounding box center [489, 66] width 181 height 19
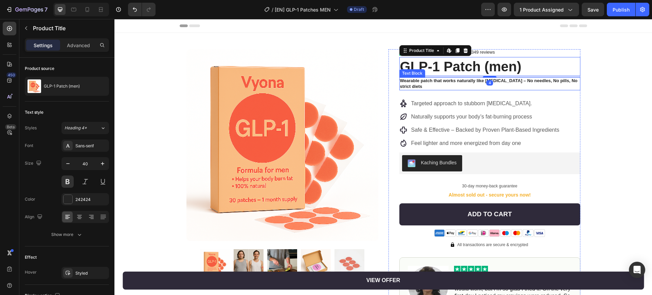
click at [421, 88] on p "Wearable patch that works naturally like [MEDICAL_DATA] – No needles, No pills,…" at bounding box center [490, 84] width 180 height 12
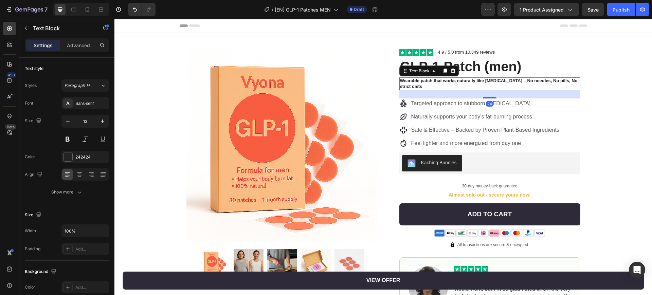
click at [421, 88] on p "Wearable patch that works naturally like [MEDICAL_DATA] – No needles, No pills,…" at bounding box center [490, 84] width 180 height 12
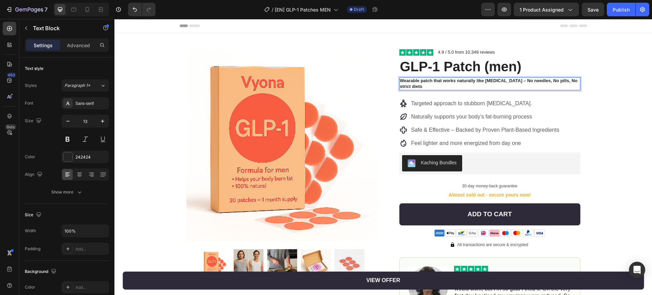
click at [430, 87] on p "Wearable patch that works naturally like [MEDICAL_DATA] – No needles, No pills,…" at bounding box center [490, 84] width 180 height 12
click at [443, 79] on p "Wearable patch that works naturally like [MEDICAL_DATA] – No needles, No pills,…" at bounding box center [490, 84] width 180 height 12
click at [425, 83] on p "Wearable patch that works naturally like [MEDICAL_DATA] – No needles, No pills,…" at bounding box center [490, 84] width 180 height 12
click at [452, 80] on p "Wearable patch that works naturally like [MEDICAL_DATA] – No needles, No pills,…" at bounding box center [490, 84] width 180 height 12
click at [479, 80] on p "Wearable patch that works naturally like [MEDICAL_DATA] – No needles, No pills,…" at bounding box center [490, 84] width 180 height 12
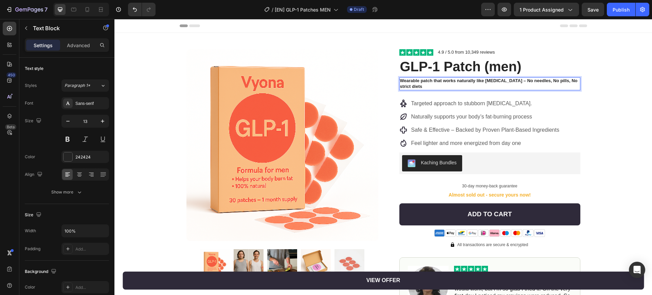
click at [497, 80] on p "Wearable patch that works naturally like [MEDICAL_DATA] – No needles, No pills,…" at bounding box center [490, 84] width 180 height 12
click at [477, 80] on p "Wearable patch that works naturally like [MEDICAL_DATA] – No needles, No pills,…" at bounding box center [490, 84] width 180 height 12
click at [520, 81] on p "Wearable patch that works naturally like [MEDICAL_DATA] – No needles, No pills,…" at bounding box center [490, 84] width 180 height 12
click at [596, 90] on div "Product Images Row Image 4.9 / 5.0 from 10,349 reviews Text Block Row GLP-1 Pat…" at bounding box center [382, 236] width 537 height 407
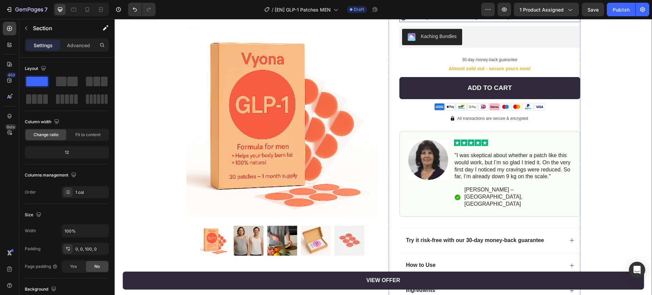
scroll to position [127, 0]
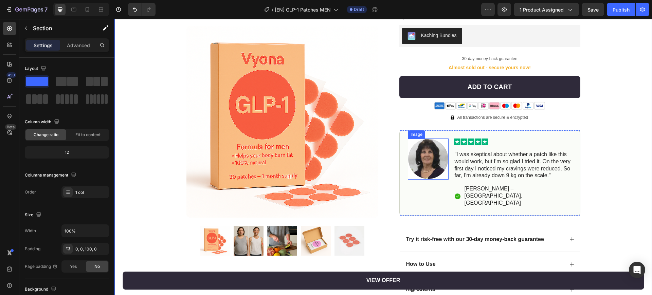
click at [414, 160] on img at bounding box center [428, 158] width 41 height 41
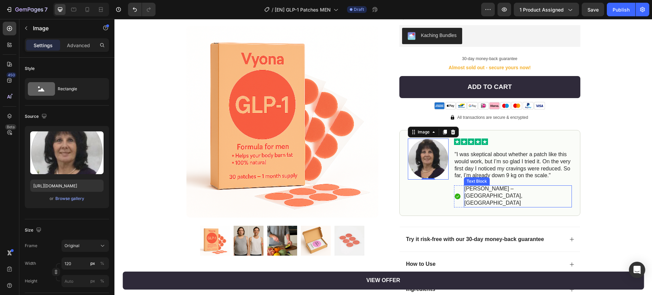
click at [476, 190] on p "[PERSON_NAME] – [GEOGRAPHIC_DATA], [GEOGRAPHIC_DATA]" at bounding box center [517, 195] width 107 height 21
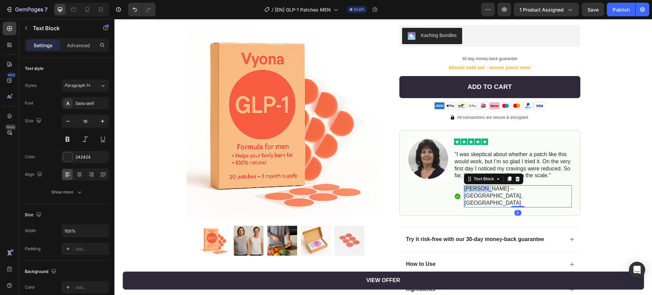
click at [476, 190] on p "[PERSON_NAME] – [GEOGRAPHIC_DATA], [GEOGRAPHIC_DATA]" at bounding box center [517, 195] width 107 height 21
click at [469, 190] on p "[PERSON_NAME] – [GEOGRAPHIC_DATA], [GEOGRAPHIC_DATA]" at bounding box center [517, 195] width 107 height 21
click at [479, 188] on p "[PERSON_NAME] – [GEOGRAPHIC_DATA], [GEOGRAPHIC_DATA]" at bounding box center [517, 195] width 107 height 21
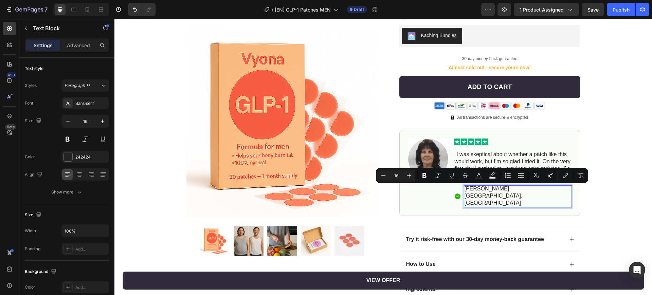
click at [478, 188] on p "[PERSON_NAME] – [GEOGRAPHIC_DATA], [GEOGRAPHIC_DATA]" at bounding box center [517, 195] width 107 height 21
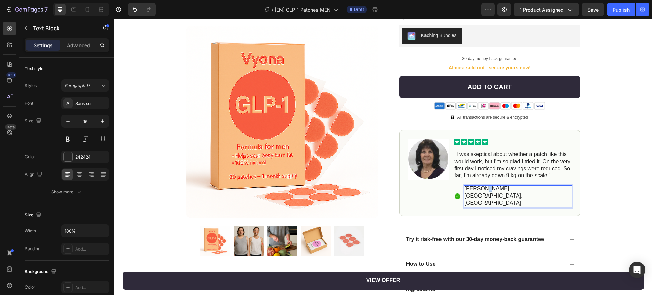
click at [478, 188] on p "[PERSON_NAME] – [GEOGRAPHIC_DATA], [GEOGRAPHIC_DATA]" at bounding box center [517, 195] width 107 height 21
click at [491, 188] on p "[PERSON_NAME] – [GEOGRAPHIC_DATA], [GEOGRAPHIC_DATA]" at bounding box center [517, 195] width 107 height 21
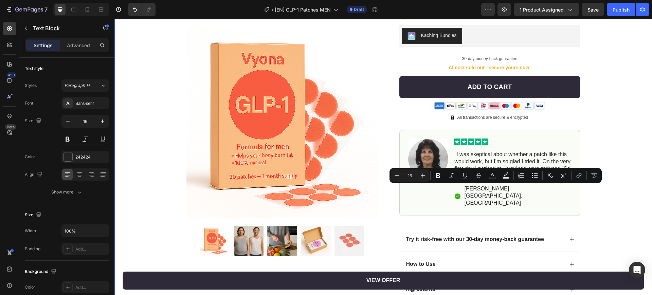
click at [595, 200] on div "Product Images Row Image 4.9 / 5.0 from 10,349 reviews Text Block Row GLP-1 Pat…" at bounding box center [382, 109] width 537 height 407
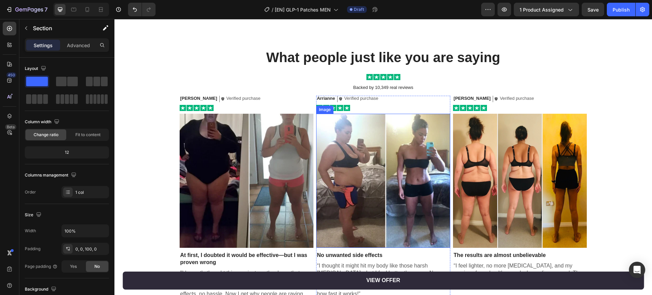
scroll to position [1675, 0]
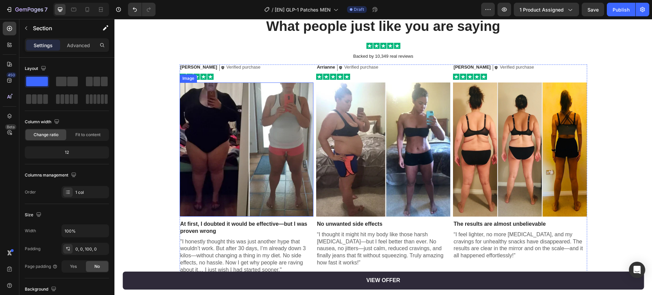
click at [272, 164] on img at bounding box center [247, 149] width 134 height 134
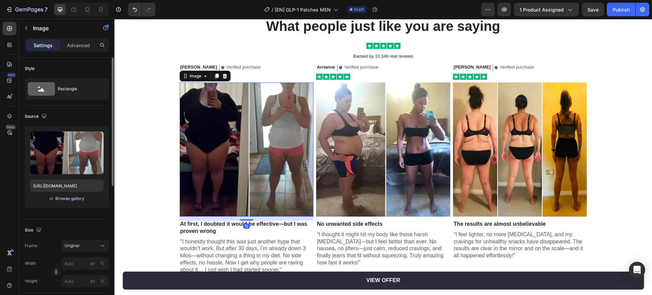
click at [78, 197] on div "Browse gallery" at bounding box center [69, 199] width 29 height 6
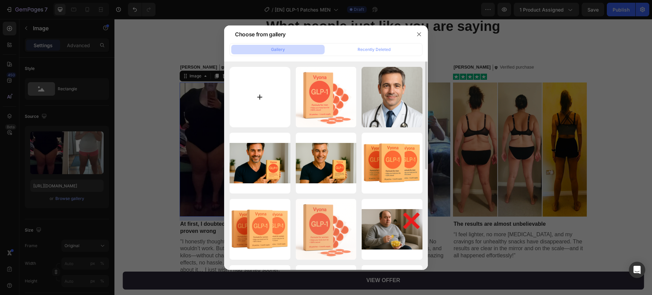
click at [275, 99] on input "file" at bounding box center [259, 97] width 61 height 61
type input "C:\fakepath\20250928_1755_Weight Loss Transformation_simple_compose_01k68ggsnwf…"
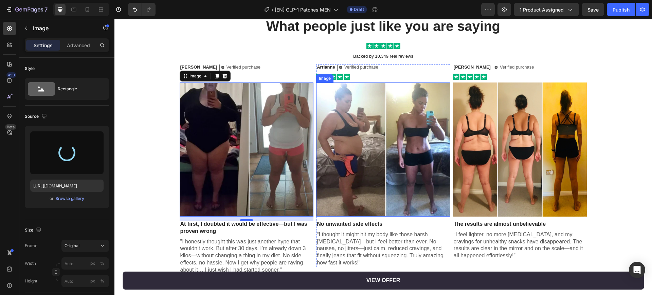
type input "[URL][DOMAIN_NAME]"
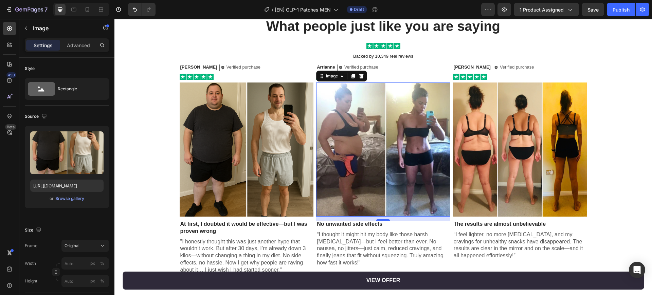
click at [374, 147] on img at bounding box center [383, 149] width 134 height 134
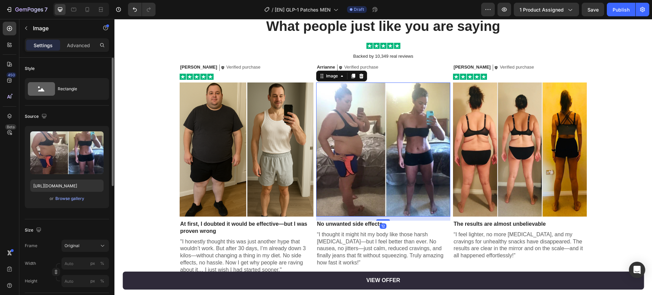
click at [74, 203] on div "Upload Image [URL][DOMAIN_NAME] or Browse gallery" at bounding box center [67, 167] width 84 height 82
click at [76, 202] on button "Browse gallery" at bounding box center [70, 198] width 30 height 7
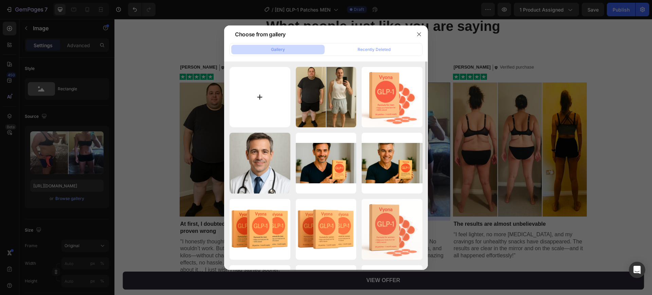
click at [273, 104] on input "file" at bounding box center [259, 97] width 61 height 61
type input "C:\fakepath\20250928_1758_Healthy Transformation Journey_remix_01k68ghy4pf2stgv…"
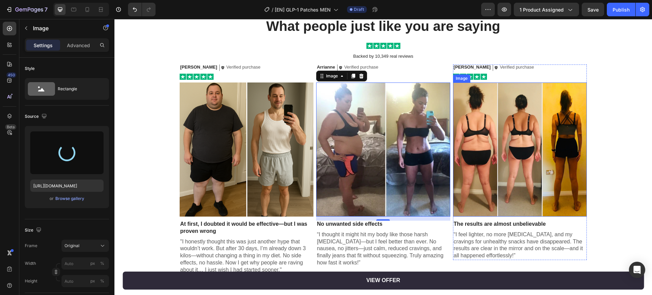
type input "[URL][DOMAIN_NAME]"
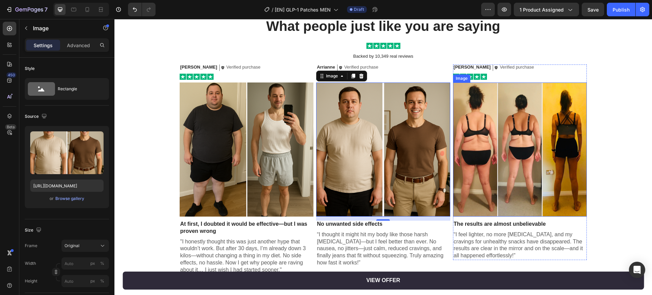
click at [485, 137] on img at bounding box center [520, 149] width 134 height 134
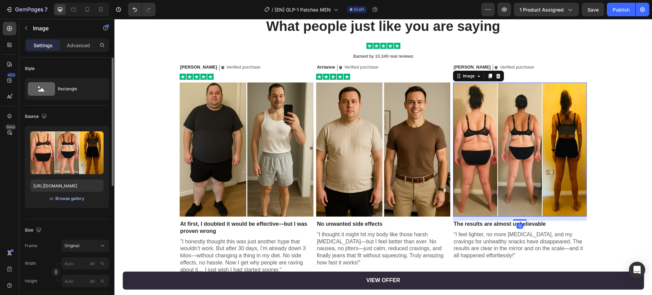
click at [66, 198] on div "Browse gallery" at bounding box center [69, 199] width 29 height 6
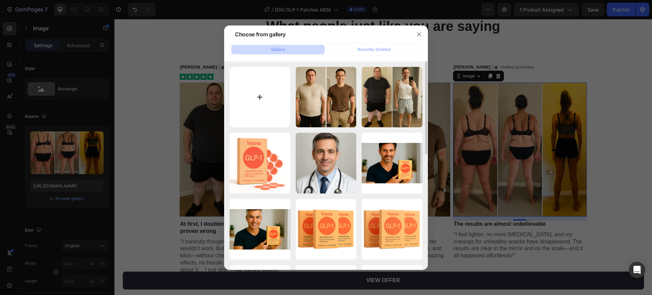
click at [278, 91] on input "file" at bounding box center [259, 97] width 61 height 61
type input "C:\fakepath\20250928_1758_Weight Loss Transformation_remix_01k68gn34bfe4bspabqk…"
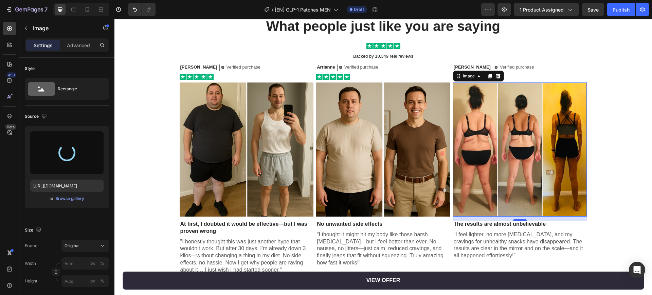
type input "[URL][DOMAIN_NAME]"
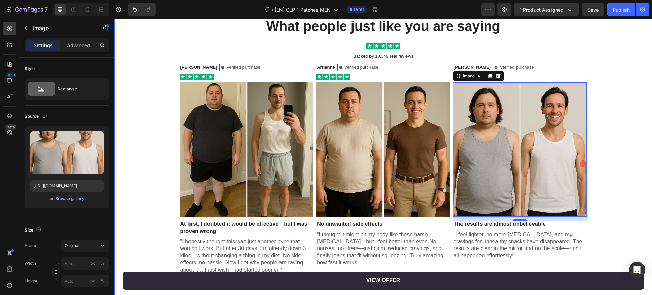
click at [594, 127] on div "What people just like you are saying Heading Image Backed by 10,349 real review…" at bounding box center [383, 146] width 524 height 258
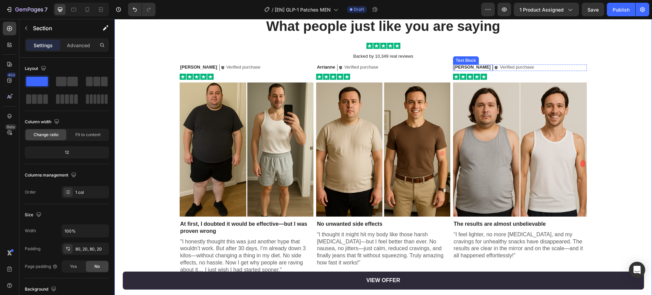
click at [456, 67] on p "[PERSON_NAME]" at bounding box center [471, 67] width 37 height 6
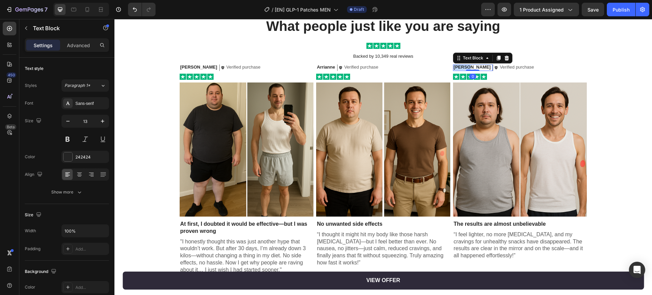
click at [456, 67] on p "[PERSON_NAME]" at bounding box center [471, 67] width 37 height 6
click at [546, 68] on div "Icon Verified purchase Text Block Row" at bounding box center [540, 67] width 93 height 6
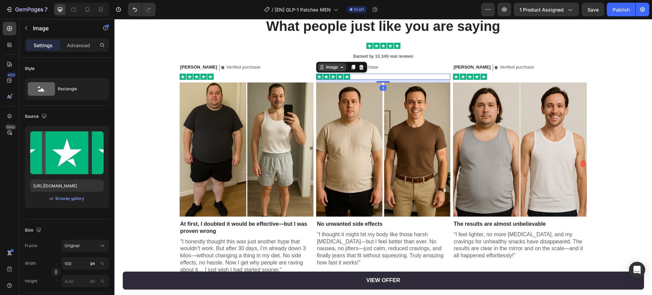
click at [325, 69] on div "Image" at bounding box center [332, 67] width 15 height 6
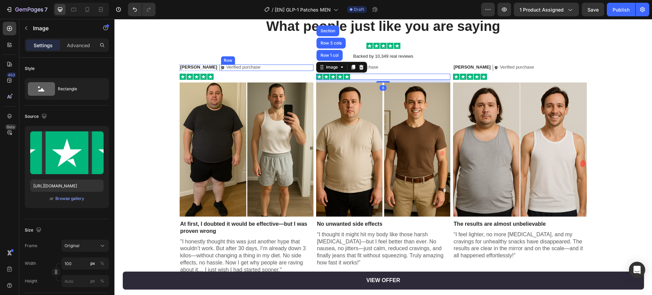
click at [274, 69] on div "Icon Verified purchase Text Block Row" at bounding box center [267, 67] width 93 height 6
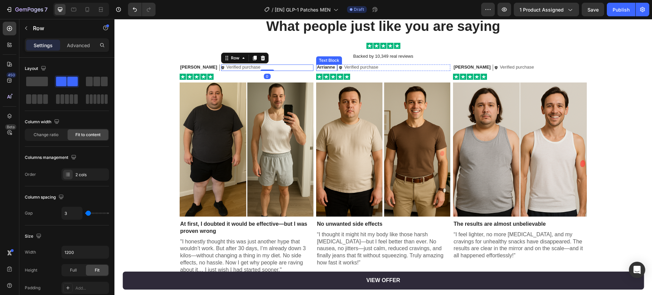
click at [322, 67] on p "Arrianne" at bounding box center [326, 67] width 18 height 6
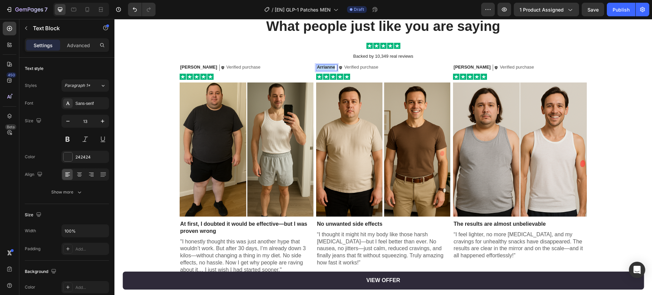
click at [322, 67] on p "Arrianne" at bounding box center [326, 67] width 18 height 6
click at [182, 67] on p "[PERSON_NAME]" at bounding box center [198, 67] width 37 height 6
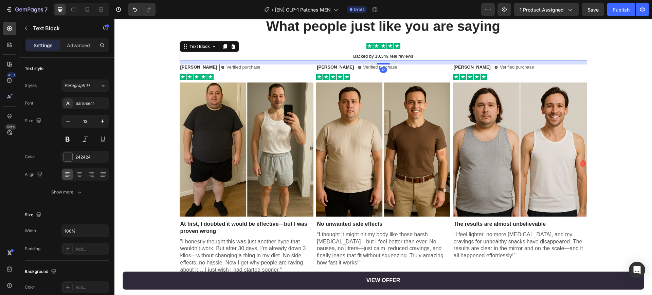
click at [213, 53] on p "Backed by 10,349 real reviews" at bounding box center [383, 56] width 406 height 7
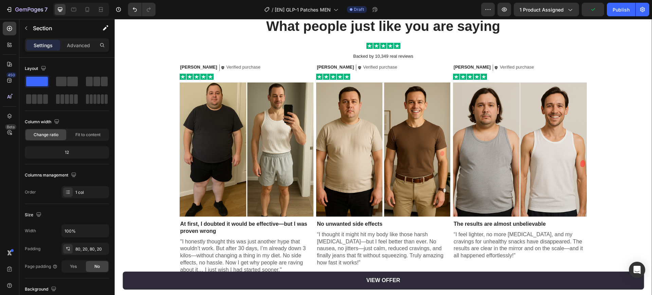
click at [140, 165] on div "What people just like you are saying Heading Image Backed by 10,349 real review…" at bounding box center [383, 146] width 524 height 258
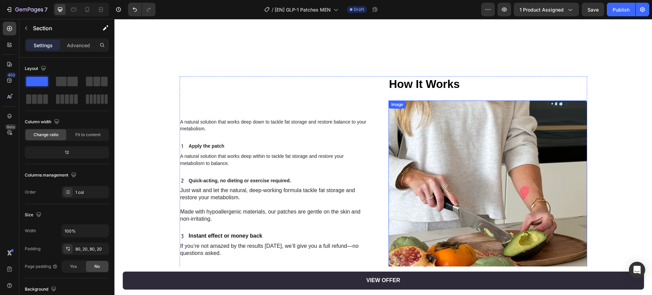
scroll to position [1124, 0]
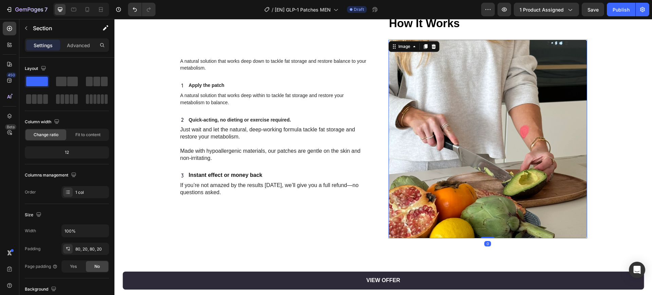
click at [457, 119] on img at bounding box center [487, 139] width 199 height 199
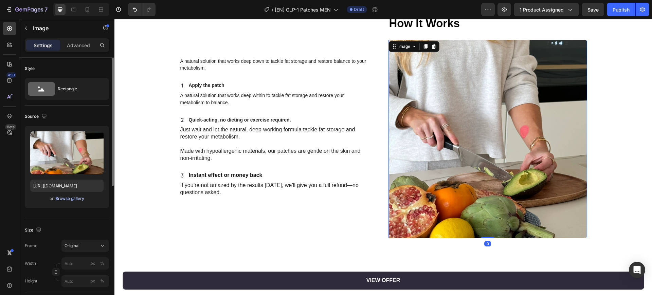
click at [79, 196] on div "Browse gallery" at bounding box center [69, 199] width 29 height 6
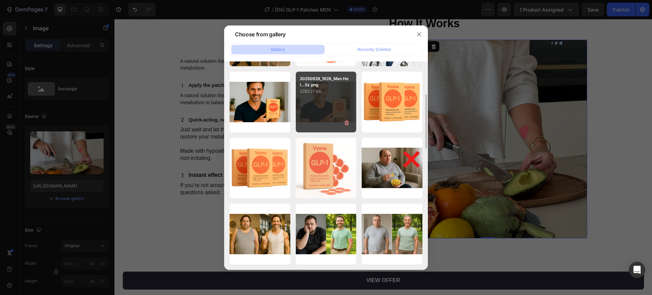
scroll to position [0, 0]
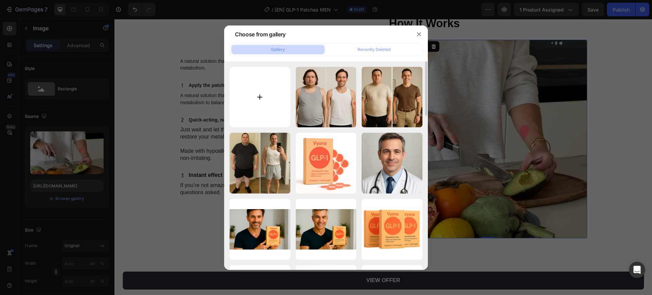
click at [261, 94] on input "file" at bounding box center [259, 97] width 61 height 61
type input "C:\fakepath\20250928_1744_GLP-1 Productgebruik Keuken_remix_01k68fw2qve2jrh0nz6…"
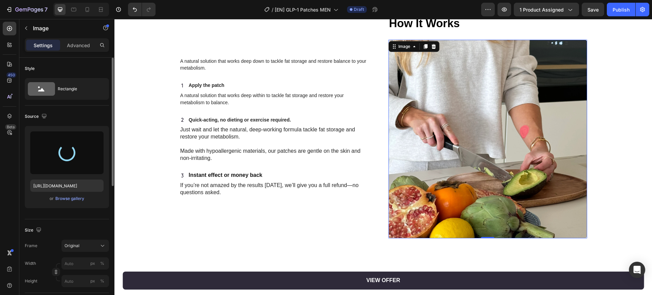
type input "[URL][DOMAIN_NAME]"
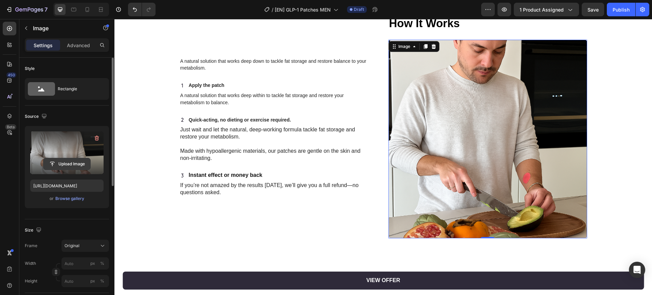
click at [68, 164] on input "file" at bounding box center [66, 164] width 47 height 12
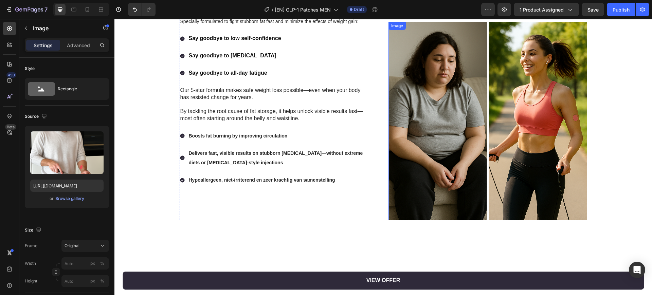
scroll to position [827, 0]
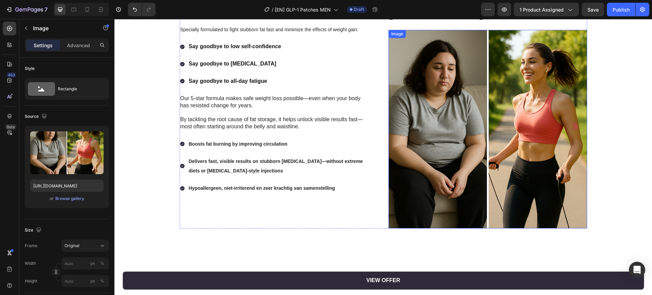
click at [417, 137] on img at bounding box center [487, 129] width 199 height 199
click at [76, 195] on button "Browse gallery" at bounding box center [70, 198] width 30 height 7
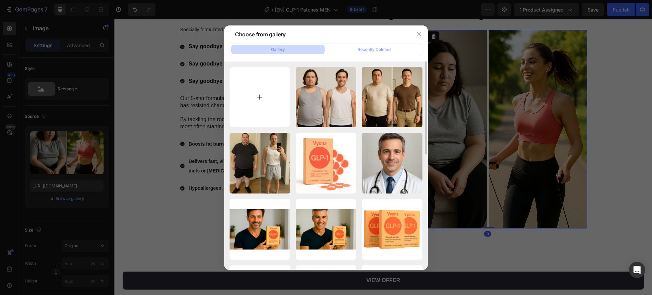
click at [253, 97] on input "file" at bounding box center [259, 97] width 61 height 61
type input "C:\fakepath\20250928_1757_Transformation Journey Before-After_remix_01k68gk6z5e…"
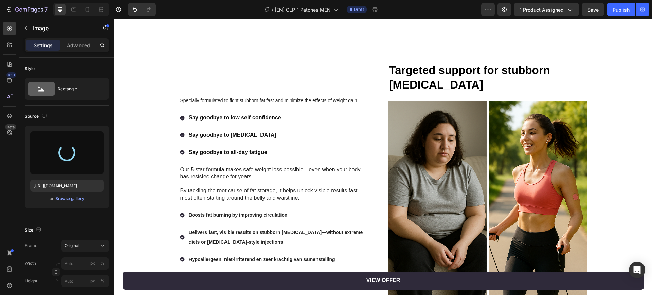
scroll to position [700, 0]
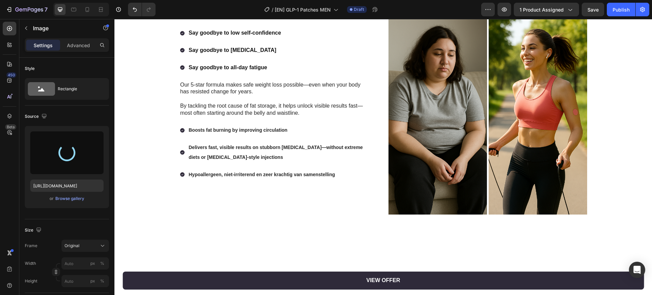
type input "[URL][DOMAIN_NAME]"
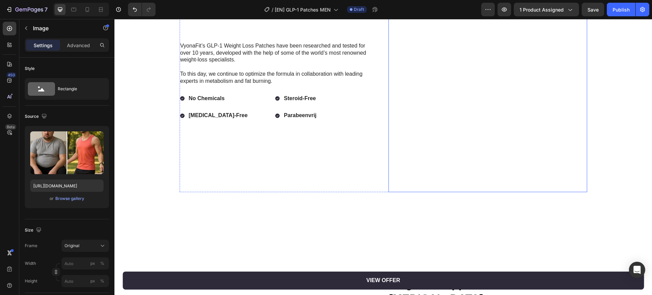
scroll to position [530, 0]
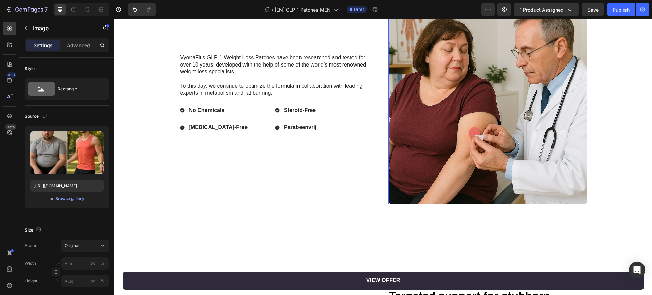
click at [418, 120] on img at bounding box center [487, 104] width 199 height 199
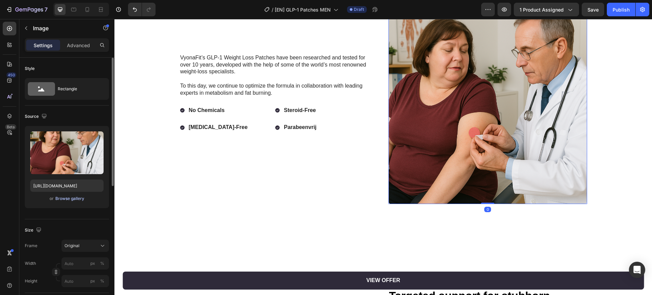
click at [76, 196] on div "Browse gallery" at bounding box center [69, 199] width 29 height 6
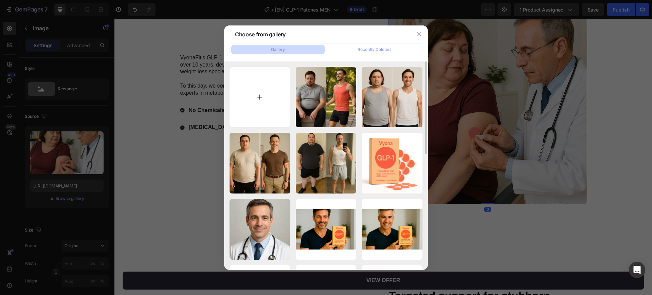
click at [279, 100] on input "file" at bounding box center [259, 97] width 61 height 61
type input "C:\fakepath\20250928_1758_Slicing Avocado Preparation_remix_01k68gm7k1fk9snzw1g…"
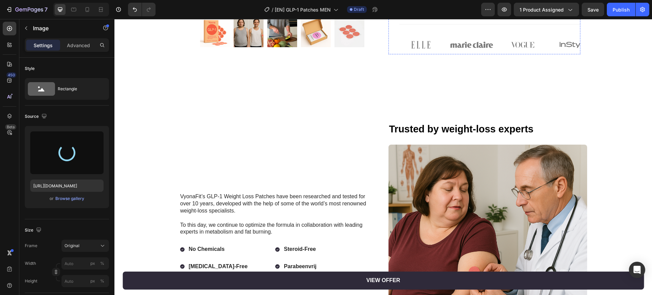
scroll to position [424, 0]
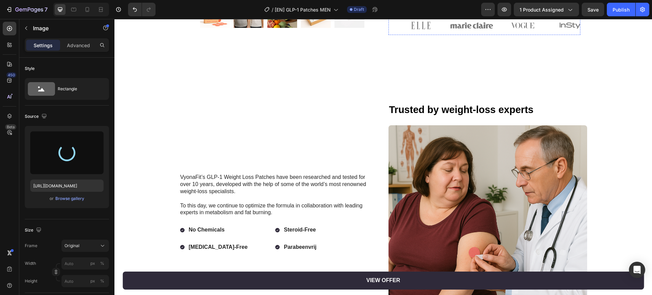
type input "[URL][DOMAIN_NAME]"
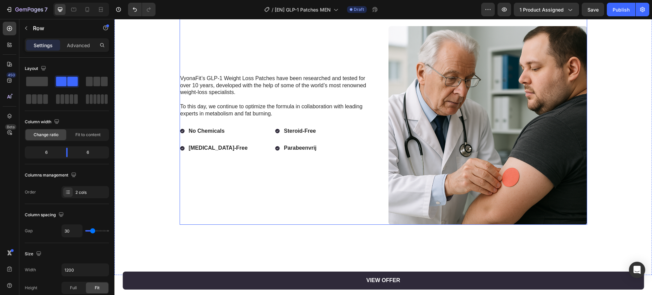
click at [335, 182] on div "VyonaFit’s GLP-1 Weight Loss Patches have been researched and tested for over 1…" at bounding box center [279, 114] width 199 height 221
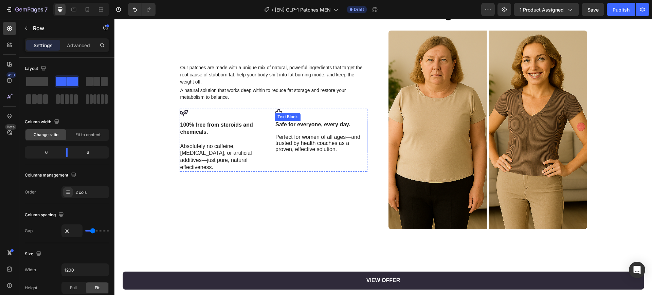
scroll to position [1443, 0]
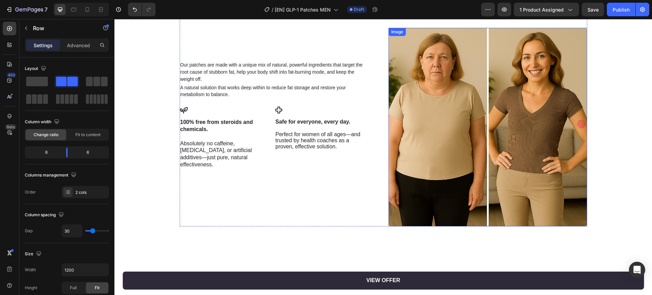
click at [431, 131] on img at bounding box center [487, 127] width 199 height 199
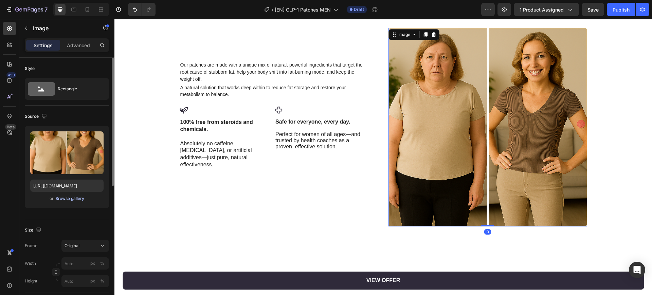
click at [84, 198] on div "Browse gallery" at bounding box center [69, 199] width 29 height 6
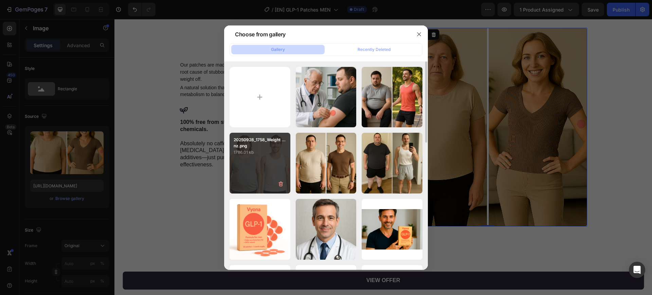
click at [256, 165] on div "20250928_1758_Weight ...nz.png 1786.01 kb" at bounding box center [259, 163] width 61 height 61
type input "[URL][DOMAIN_NAME]"
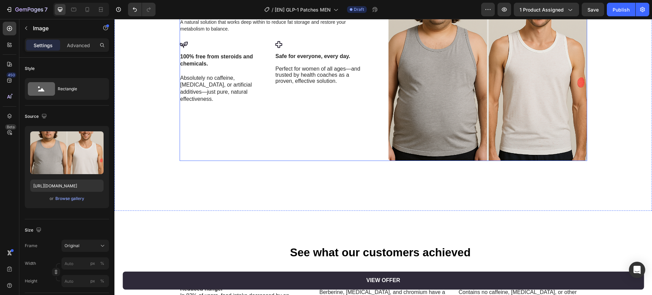
scroll to position [1432, 0]
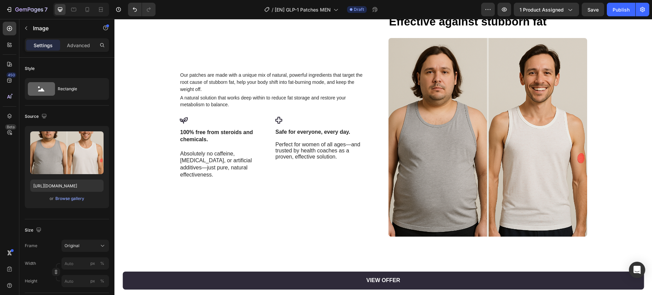
click at [426, 121] on img at bounding box center [487, 137] width 199 height 199
click at [81, 201] on div "Browse gallery" at bounding box center [69, 199] width 29 height 6
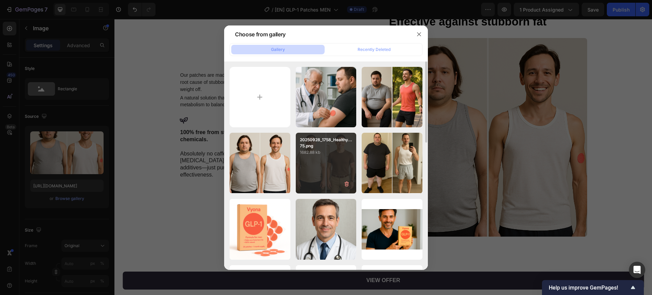
scroll to position [42, 0]
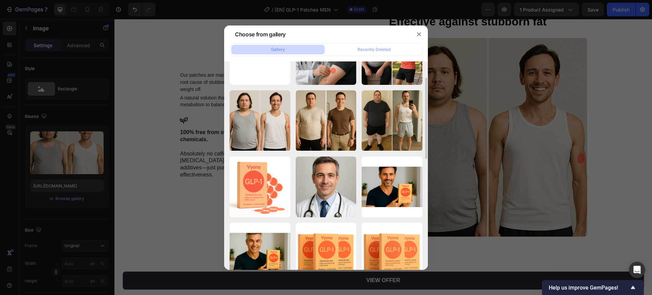
click at [259, 68] on input "file" at bounding box center [259, 54] width 61 height 61
click at [416, 33] on icon "button" at bounding box center [418, 34] width 5 height 5
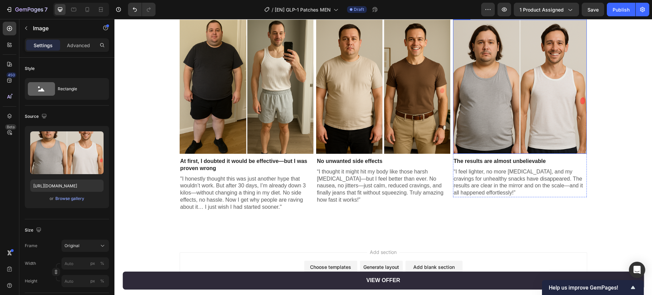
scroll to position [1984, 0]
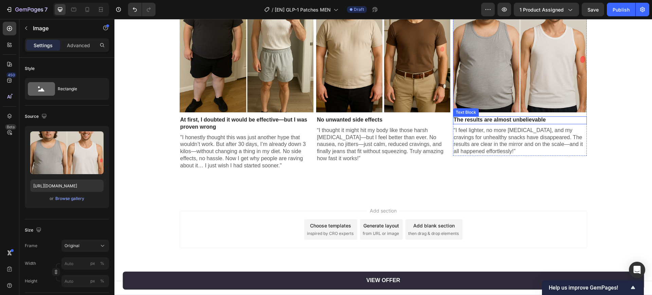
click at [515, 73] on img at bounding box center [520, 45] width 134 height 134
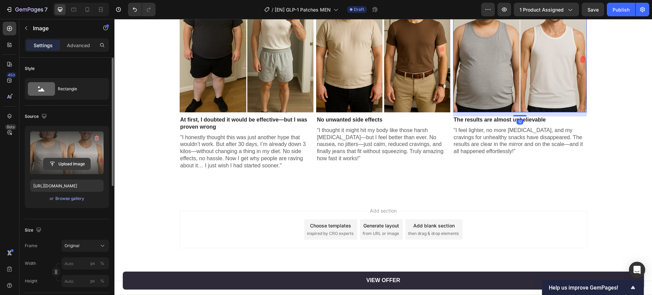
click at [76, 165] on input "file" at bounding box center [66, 164] width 47 height 12
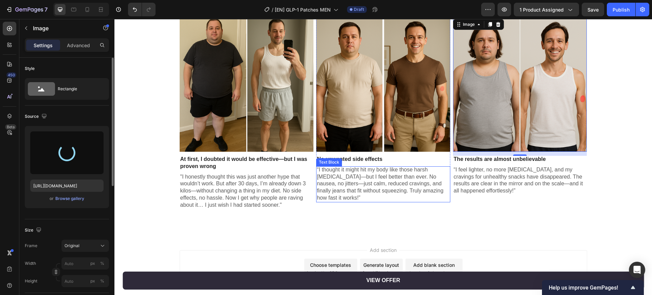
scroll to position [1899, 0]
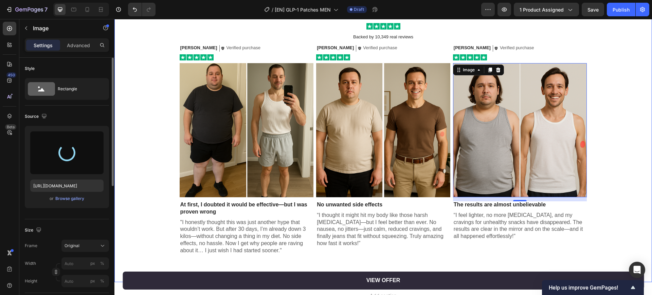
type input "[URL][DOMAIN_NAME]"
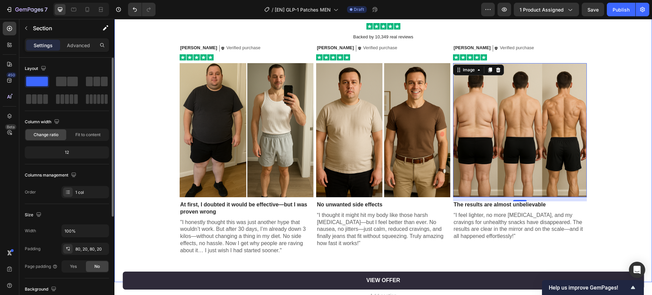
click at [604, 91] on div "What people just like you are saying Heading Image Backed by 10,349 real review…" at bounding box center [383, 126] width 524 height 258
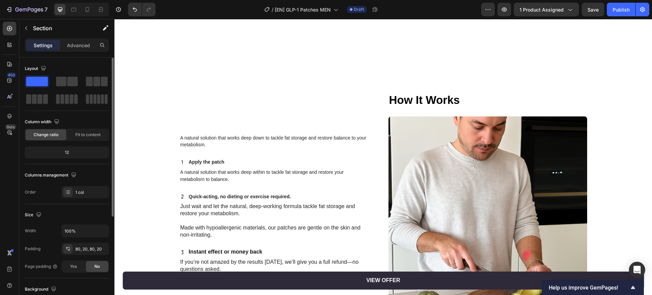
scroll to position [1061, 0]
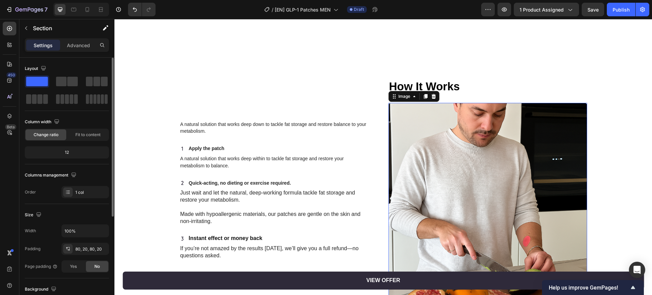
click at [474, 167] on img at bounding box center [487, 202] width 199 height 199
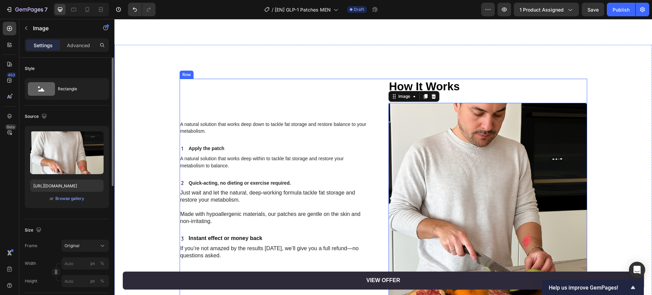
click at [317, 80] on div "A natural solution that works deep down to tackle fat storage and restore balan…" at bounding box center [279, 190] width 199 height 223
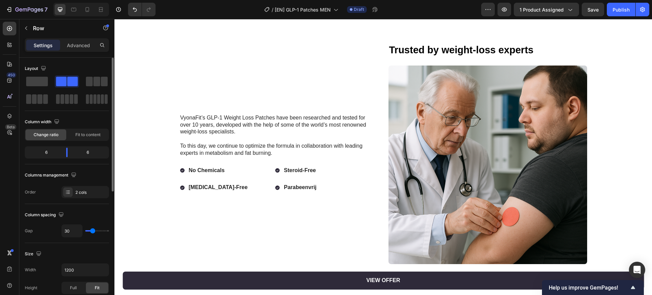
scroll to position [499, 0]
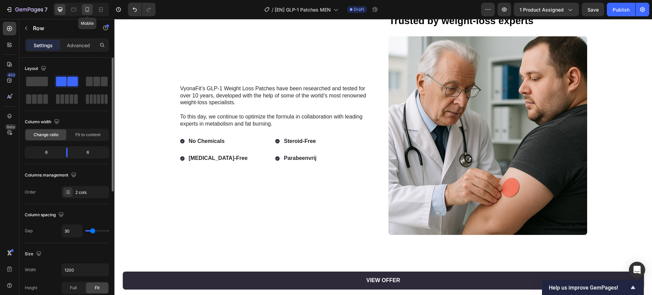
click at [86, 12] on icon at bounding box center [87, 9] width 7 height 7
type input "100%"
type input "0"
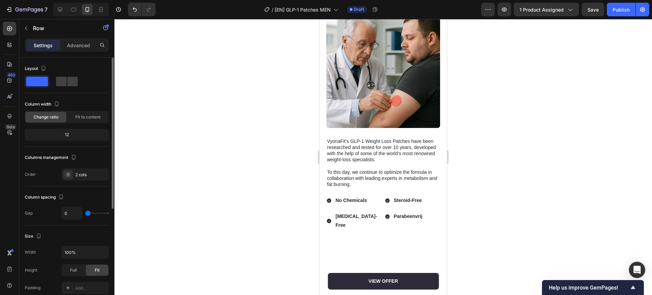
scroll to position [416, 0]
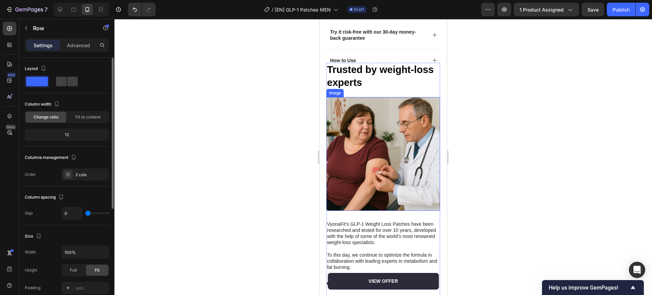
click at [368, 135] on img at bounding box center [383, 154] width 114 height 114
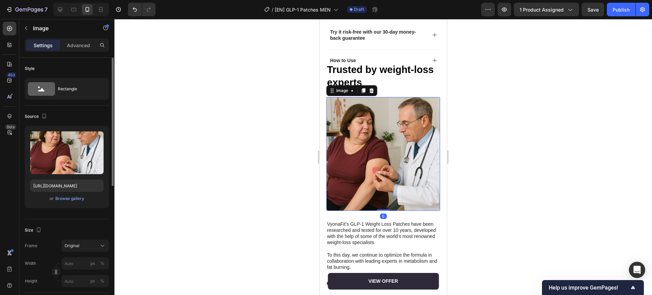
scroll to position [489, 0]
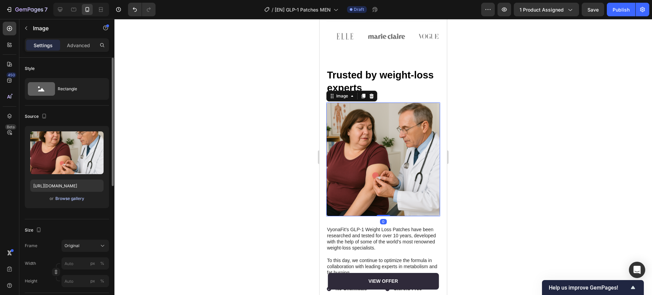
click at [71, 198] on div "Browse gallery" at bounding box center [69, 199] width 29 height 6
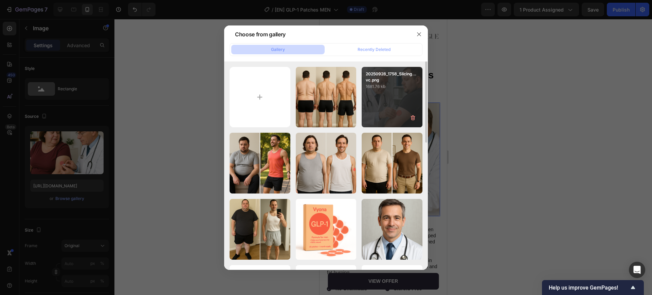
click at [385, 84] on p "1681.76 kb" at bounding box center [392, 86] width 53 height 7
type input "[URL][DOMAIN_NAME]"
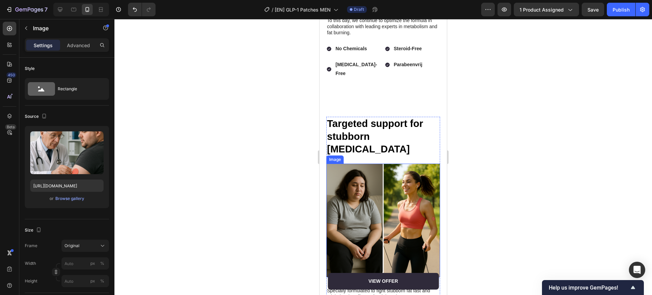
scroll to position [743, 0]
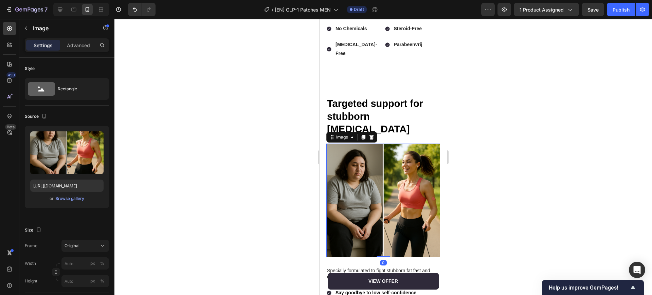
drag, startPoint x: 379, startPoint y: 160, endPoint x: 517, endPoint y: 222, distance: 150.5
click at [379, 160] on img at bounding box center [383, 201] width 114 height 114
click at [67, 197] on div "Browse gallery" at bounding box center [69, 199] width 29 height 6
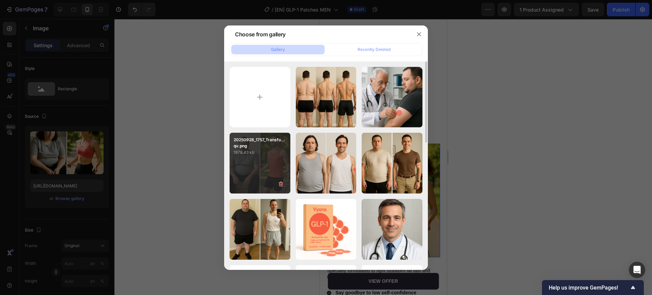
click at [255, 165] on div "20250928_1757_Transfo...qv.png 1878.43 kb" at bounding box center [259, 163] width 61 height 61
type input "[URL][DOMAIN_NAME]"
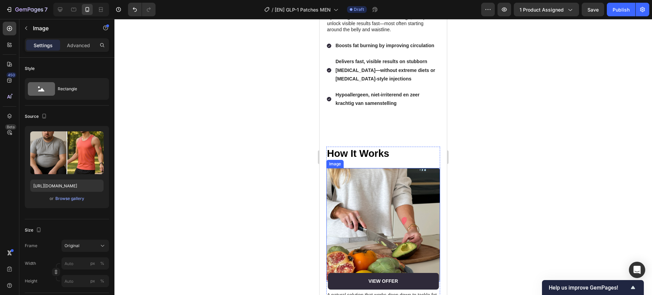
scroll to position [1083, 0]
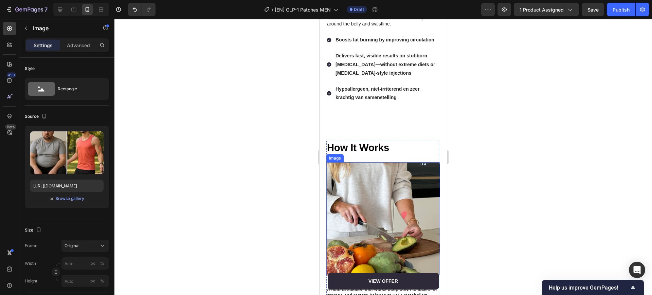
click at [374, 200] on img at bounding box center [383, 219] width 114 height 114
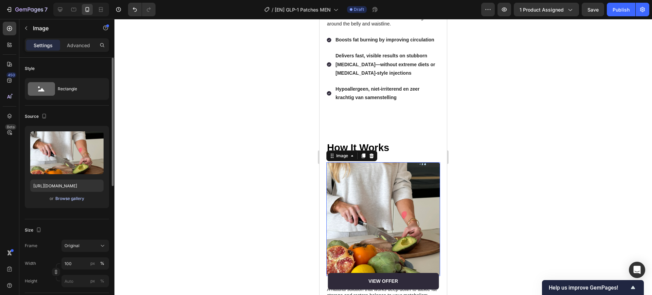
click at [63, 199] on div "Browse gallery" at bounding box center [69, 199] width 29 height 6
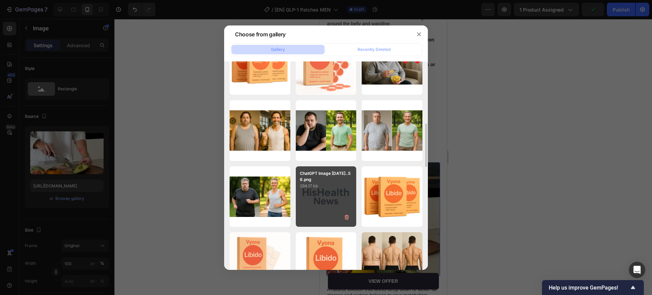
scroll to position [0, 0]
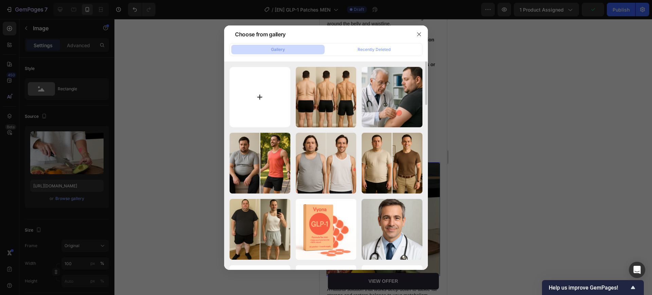
click at [241, 98] on input "file" at bounding box center [259, 97] width 61 height 61
type input "C:\fakepath\20250928_1744_GLP-1 Productgebruik Keuken_remix_01k68fw2qve2jrh0nz6…"
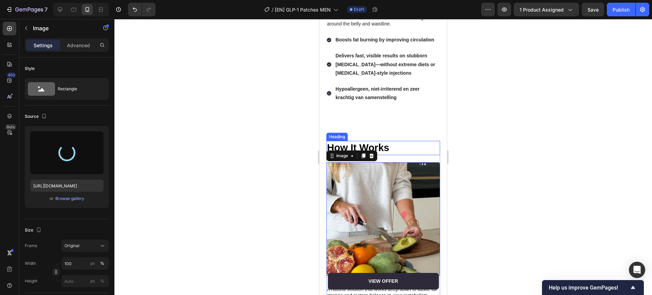
type input "[URL][DOMAIN_NAME]"
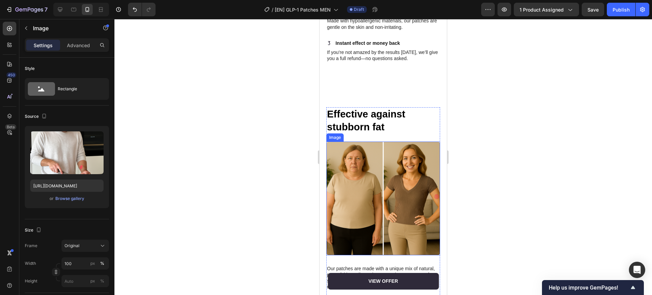
scroll to position [1422, 0]
click at [371, 190] on img at bounding box center [383, 198] width 114 height 114
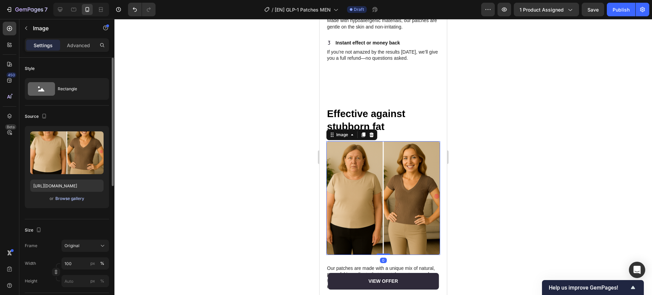
click at [78, 197] on div "Browse gallery" at bounding box center [69, 199] width 29 height 6
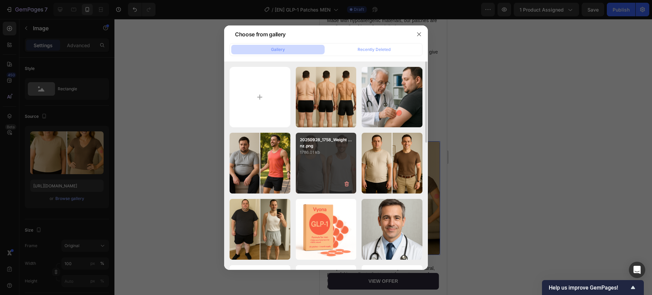
click at [319, 160] on div "20250928_1758_Weight ...nz.png 1786.01 kb" at bounding box center [326, 163] width 61 height 61
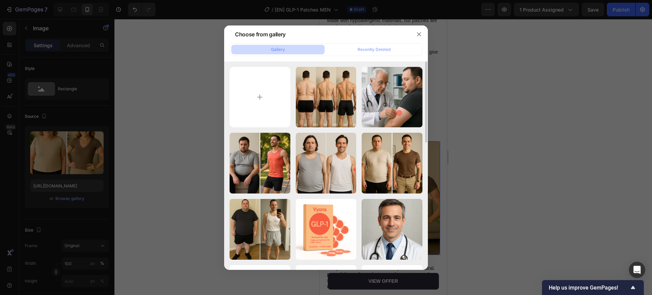
type input "[URL][DOMAIN_NAME]"
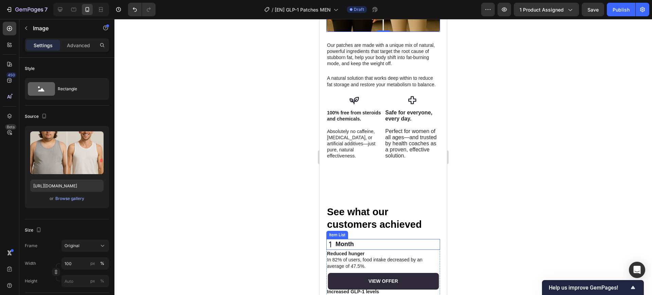
scroll to position [1550, 0]
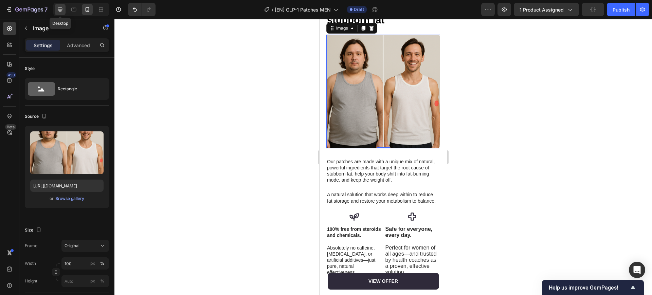
click at [64, 6] on div at bounding box center [60, 9] width 11 height 11
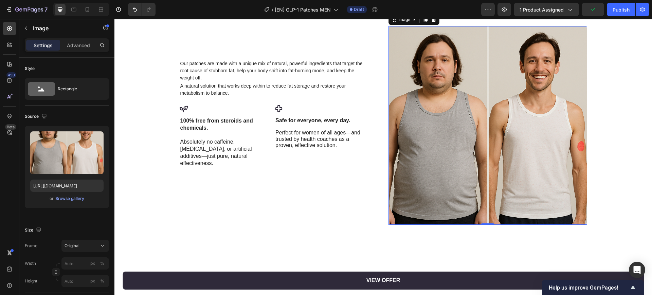
scroll to position [1565, 0]
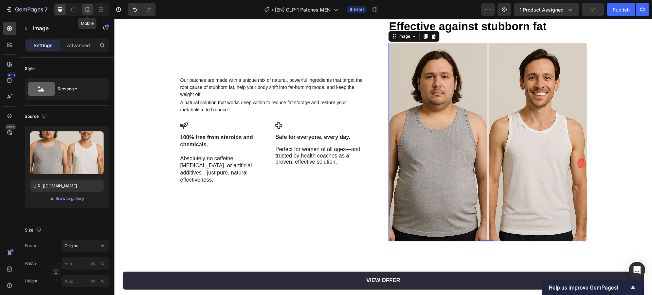
click at [89, 10] on icon at bounding box center [88, 9] width 4 height 5
type input "100"
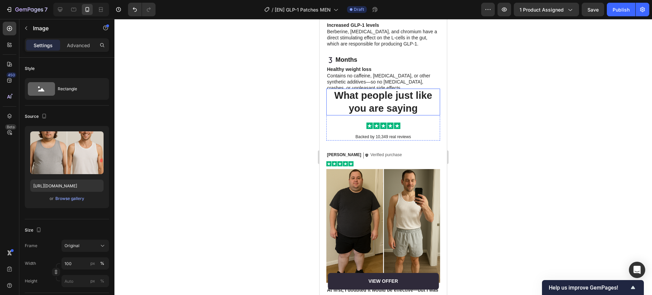
scroll to position [2008, 0]
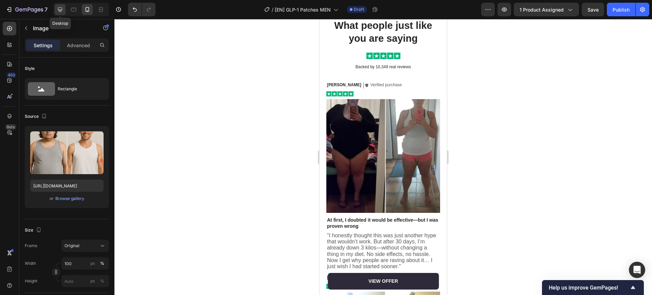
click at [65, 11] on div at bounding box center [60, 9] width 11 height 11
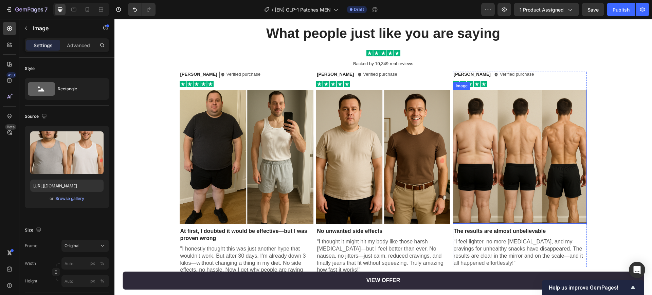
scroll to position [2051, 0]
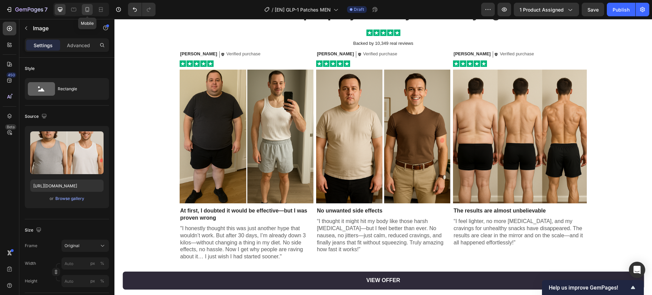
click at [86, 10] on icon at bounding box center [88, 9] width 4 height 5
type input "100"
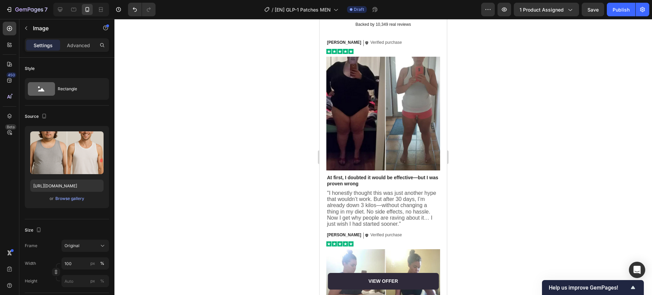
scroll to position [2063, 0]
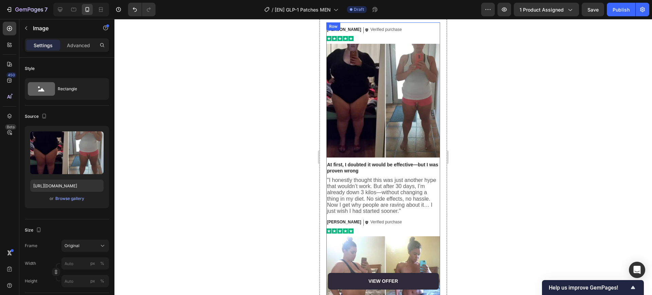
click at [368, 121] on img at bounding box center [383, 101] width 114 height 114
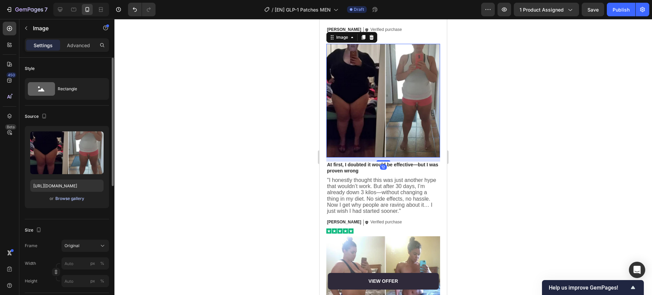
click at [79, 197] on div "Browse gallery" at bounding box center [69, 199] width 29 height 6
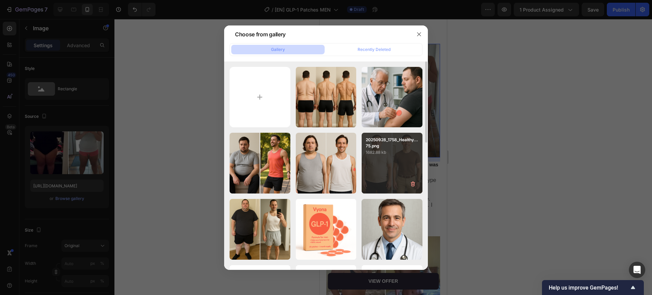
click at [378, 167] on div "20250928_1758_Healthy...75.png 1682.88 kb" at bounding box center [392, 163] width 61 height 61
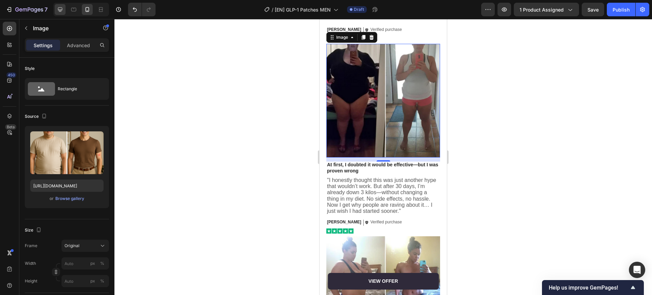
click at [61, 6] on icon at bounding box center [60, 9] width 7 height 7
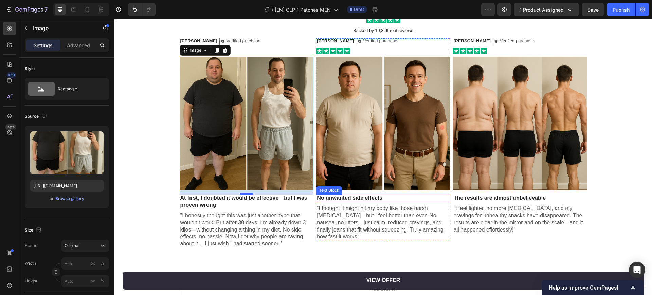
scroll to position [2077, 0]
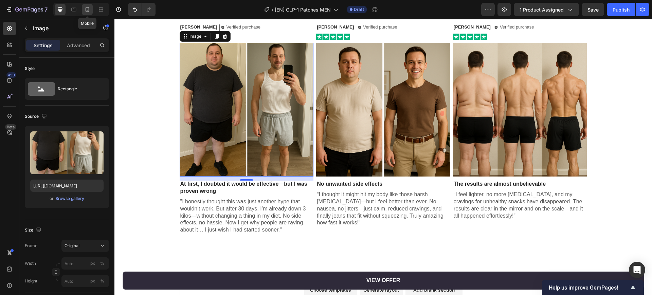
click at [90, 12] on icon at bounding box center [87, 9] width 7 height 7
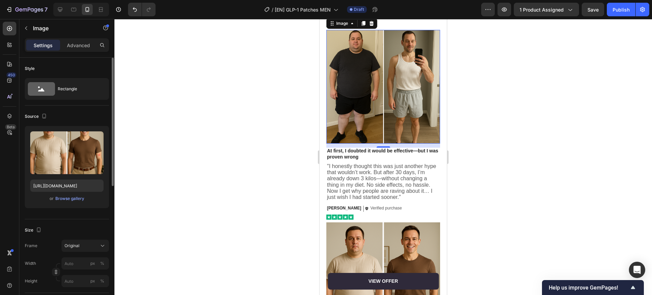
scroll to position [2064, 0]
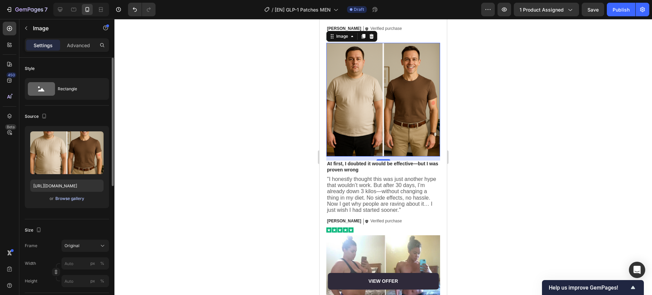
click at [78, 199] on div "Browse gallery" at bounding box center [69, 199] width 29 height 6
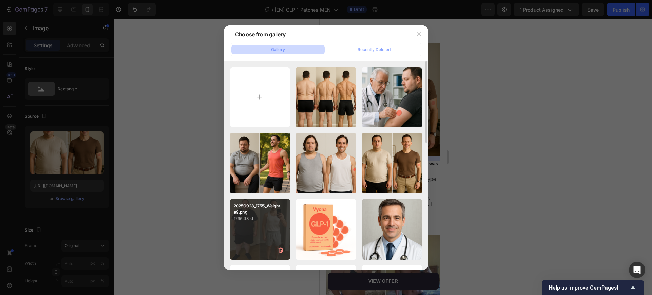
click at [262, 226] on div "20250928_1755_Weight ...e9.png 1796.43 kb" at bounding box center [259, 229] width 61 height 61
type input "[URL][DOMAIN_NAME]"
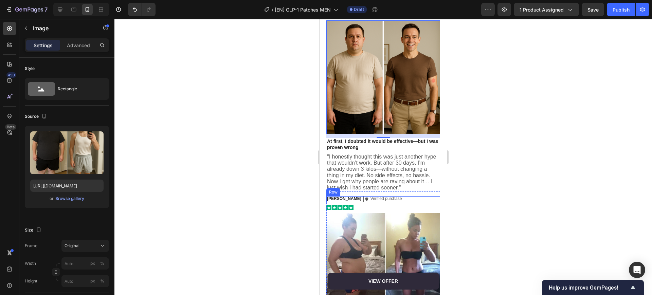
scroll to position [2107, 0]
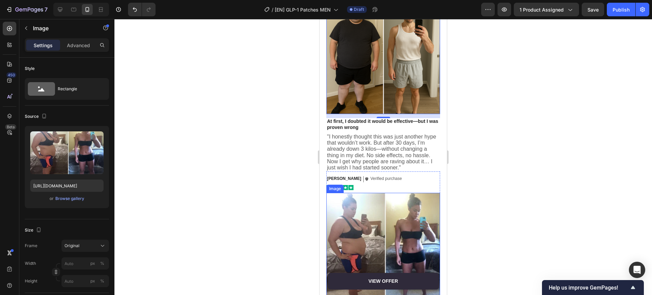
click at [368, 231] on img at bounding box center [383, 250] width 114 height 114
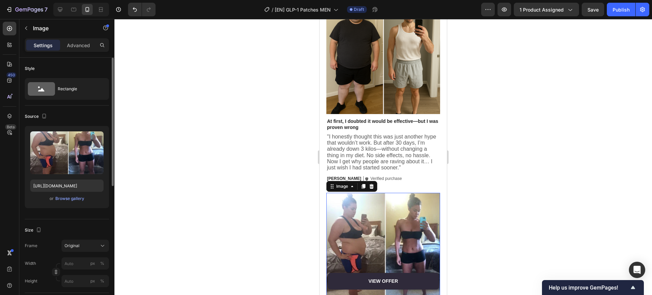
click at [75, 194] on div "Upload Image [URL][DOMAIN_NAME] or Browse gallery" at bounding box center [67, 167] width 84 height 82
click at [75, 204] on div "Upload Image [URL][DOMAIN_NAME] or Browse gallery" at bounding box center [67, 167] width 84 height 82
click at [80, 202] on div "or Browse gallery" at bounding box center [66, 198] width 73 height 8
click at [78, 199] on div "Browse gallery" at bounding box center [69, 199] width 29 height 6
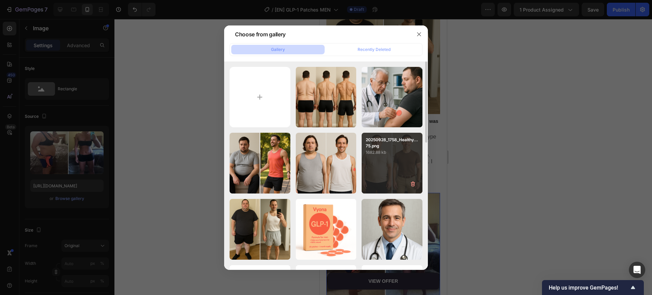
click at [378, 148] on p "20250928_1758_Healthy...75.png" at bounding box center [392, 143] width 53 height 12
type input "[URL][DOMAIN_NAME]"
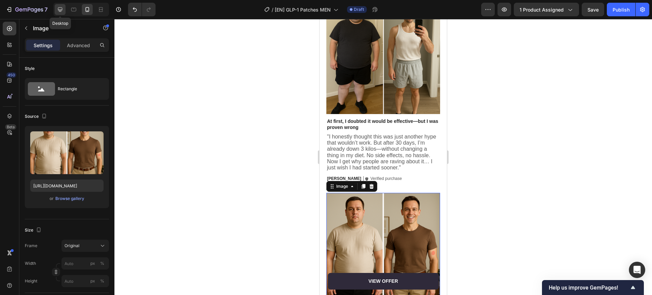
click at [60, 9] on icon at bounding box center [60, 9] width 4 height 4
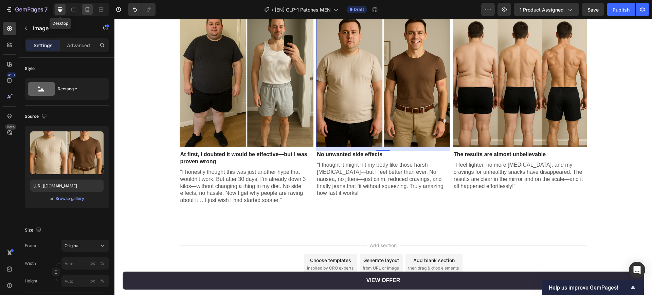
scroll to position [2077, 0]
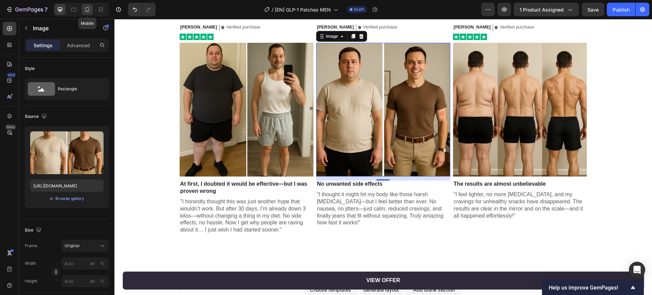
click at [90, 10] on icon at bounding box center [87, 9] width 7 height 7
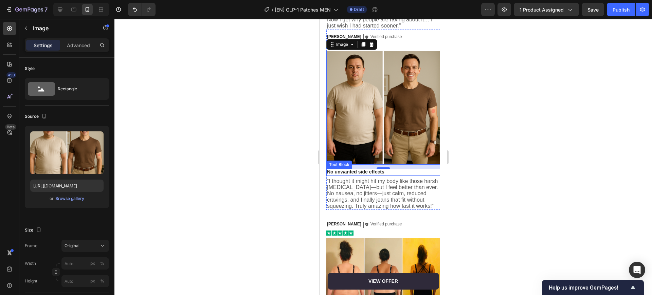
scroll to position [2250, 0]
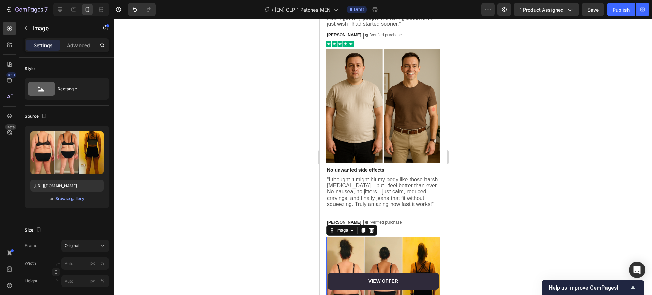
click at [381, 260] on img at bounding box center [383, 294] width 114 height 114
click at [75, 200] on div "Browse gallery" at bounding box center [69, 199] width 29 height 6
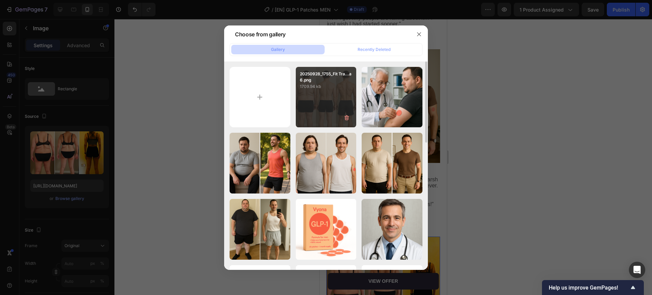
click at [323, 98] on div "20250928_1755_Fit Tra...a6.png 1709.94 kb" at bounding box center [326, 97] width 61 height 61
type input "[URL][DOMAIN_NAME]"
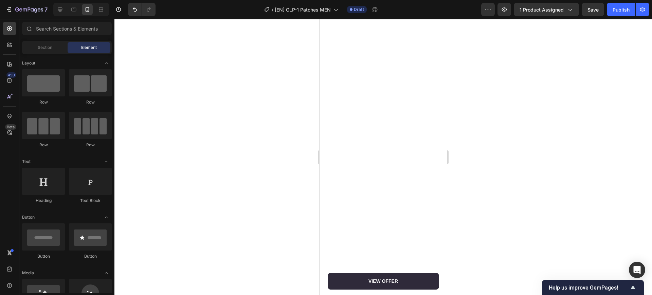
scroll to position [0, 0]
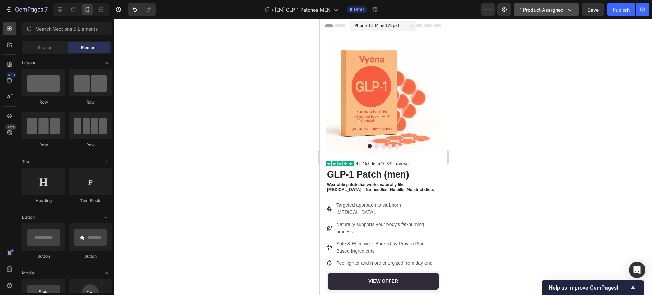
click at [557, 10] on span "1 product assigned" at bounding box center [541, 9] width 44 height 7
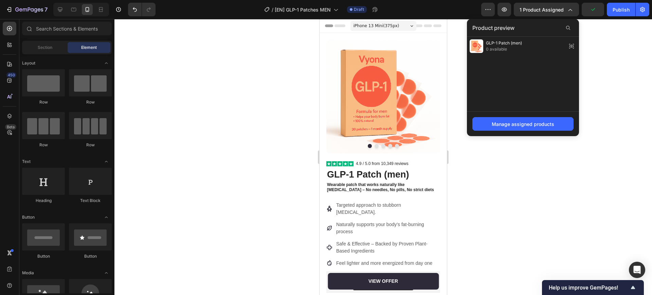
click at [604, 60] on div at bounding box center [382, 157] width 537 height 276
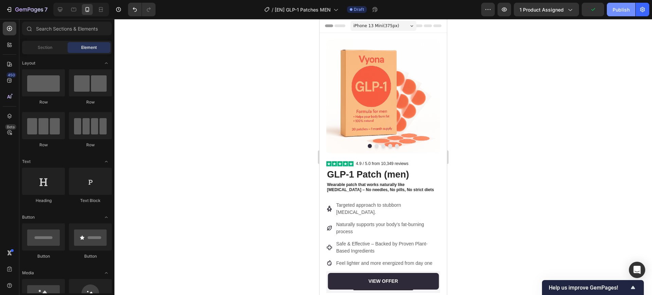
click at [625, 5] on button "Publish" at bounding box center [621, 10] width 29 height 14
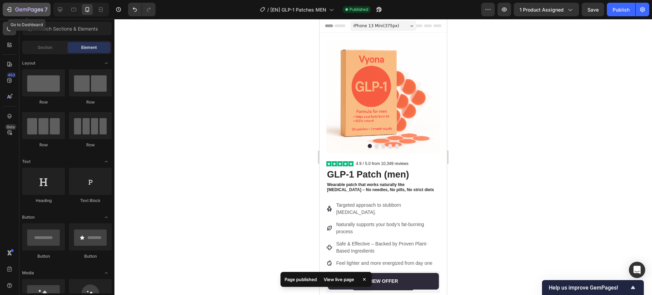
click at [29, 11] on icon "button" at bounding box center [29, 10] width 28 height 6
